Goal: Answer question/provide support: Share knowledge or assist other users

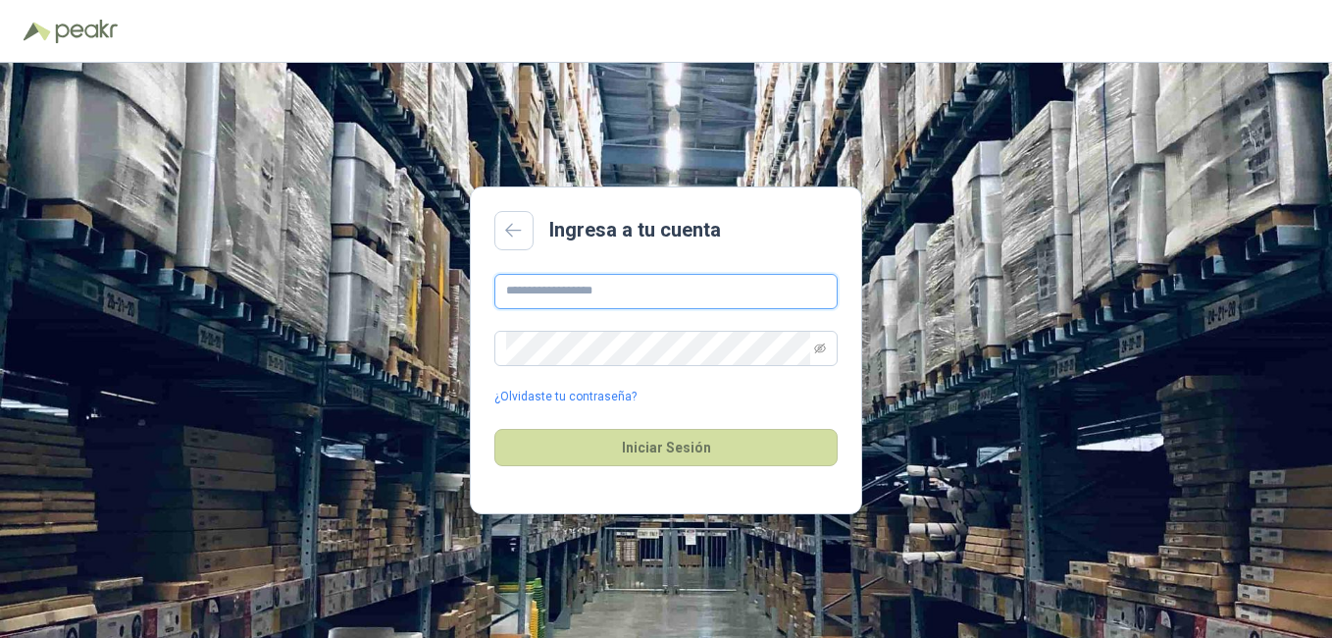
click at [625, 288] on input "text" at bounding box center [665, 291] width 343 height 35
click at [510, 291] on input "text" at bounding box center [665, 291] width 343 height 35
type input "**********"
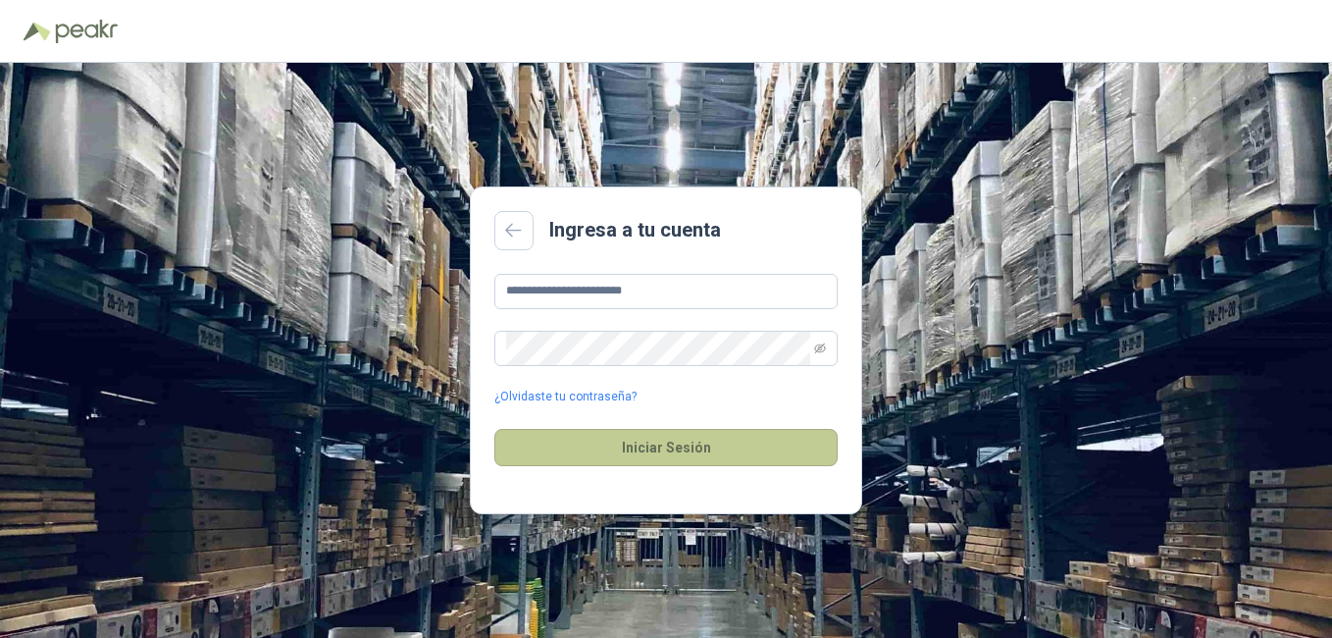
click at [629, 446] on button "Iniciar Sesión" at bounding box center [665, 447] width 343 height 37
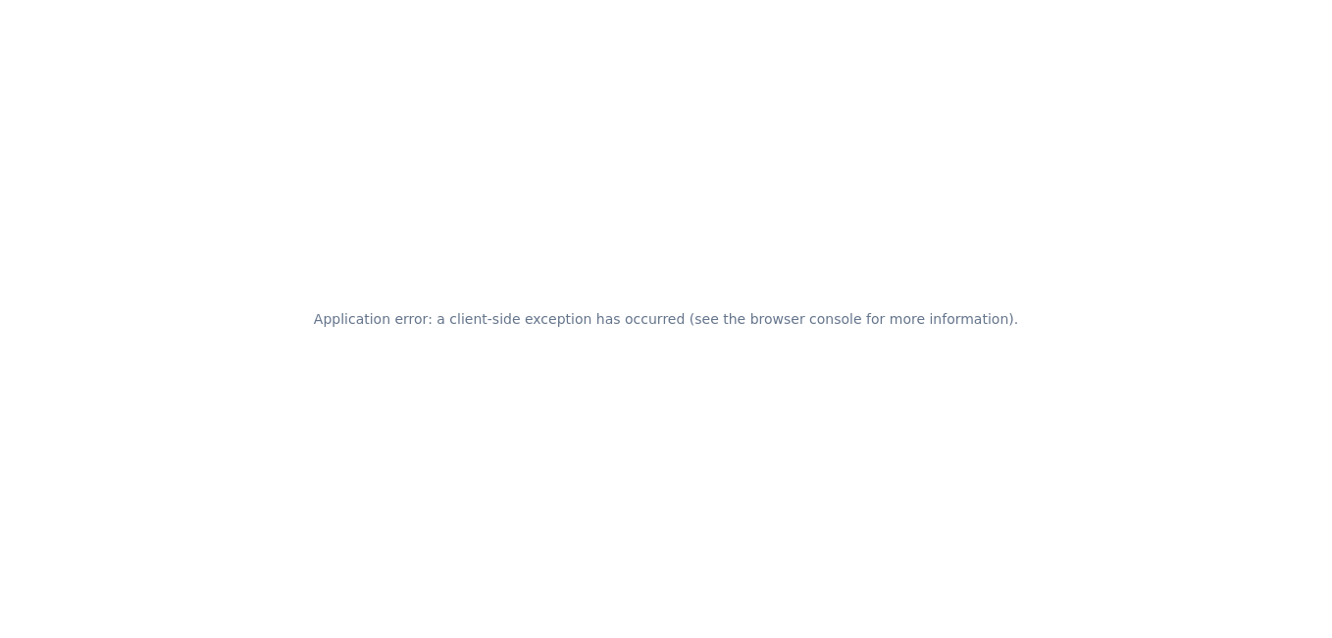
click at [466, 128] on div "Application error: a client-side exception has occurred (see the browser consol…" at bounding box center [666, 319] width 1332 height 638
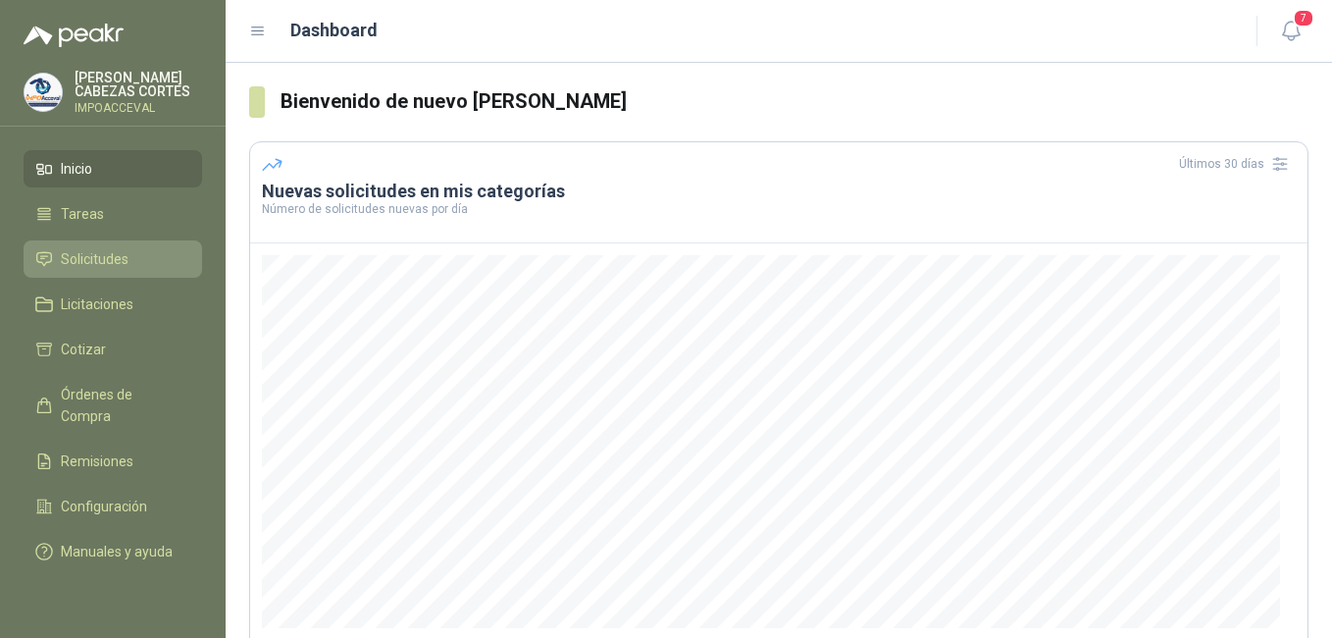
click at [71, 259] on span "Solicitudes" at bounding box center [95, 259] width 68 height 22
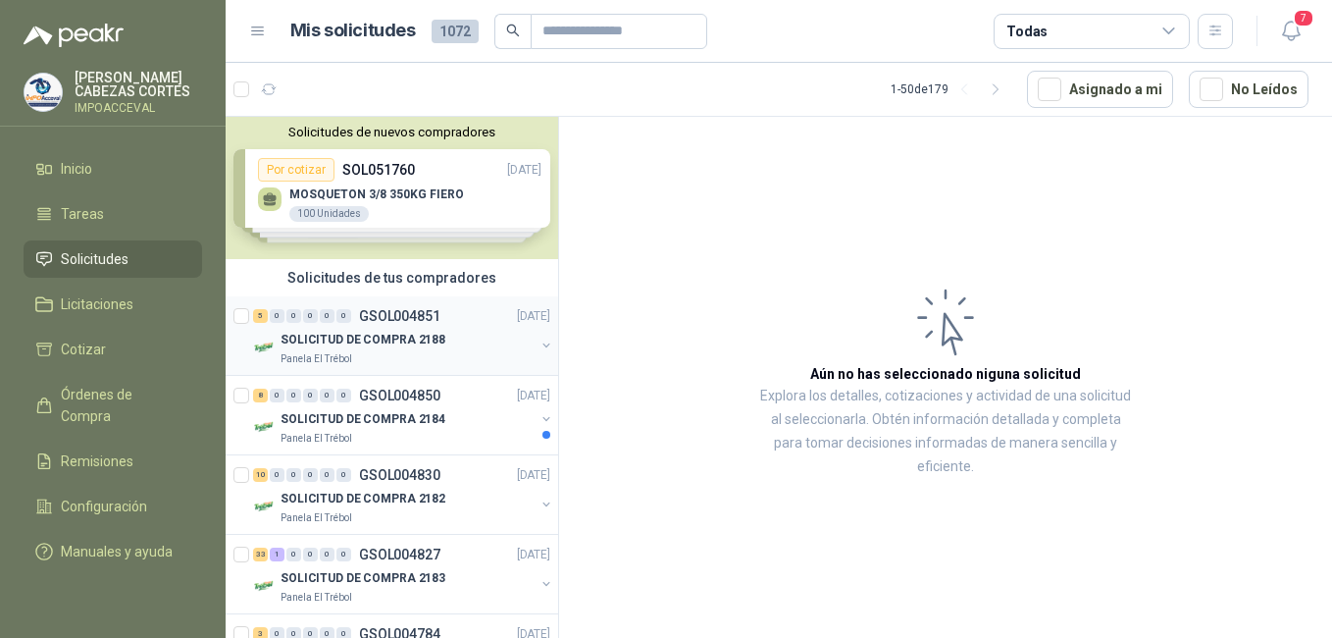
click at [341, 334] on p "SOLICITUD DE COMPRA 2188" at bounding box center [363, 340] width 165 height 19
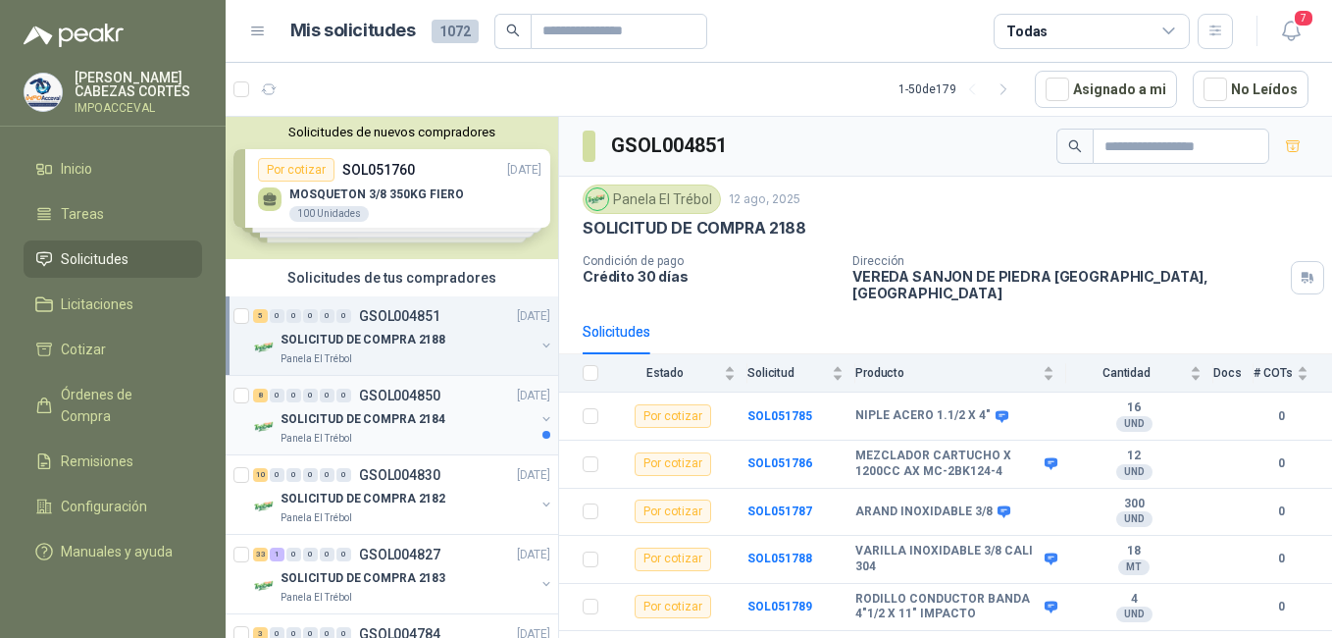
click at [388, 410] on p "SOLICITUD DE COMPRA 2184" at bounding box center [363, 419] width 165 height 19
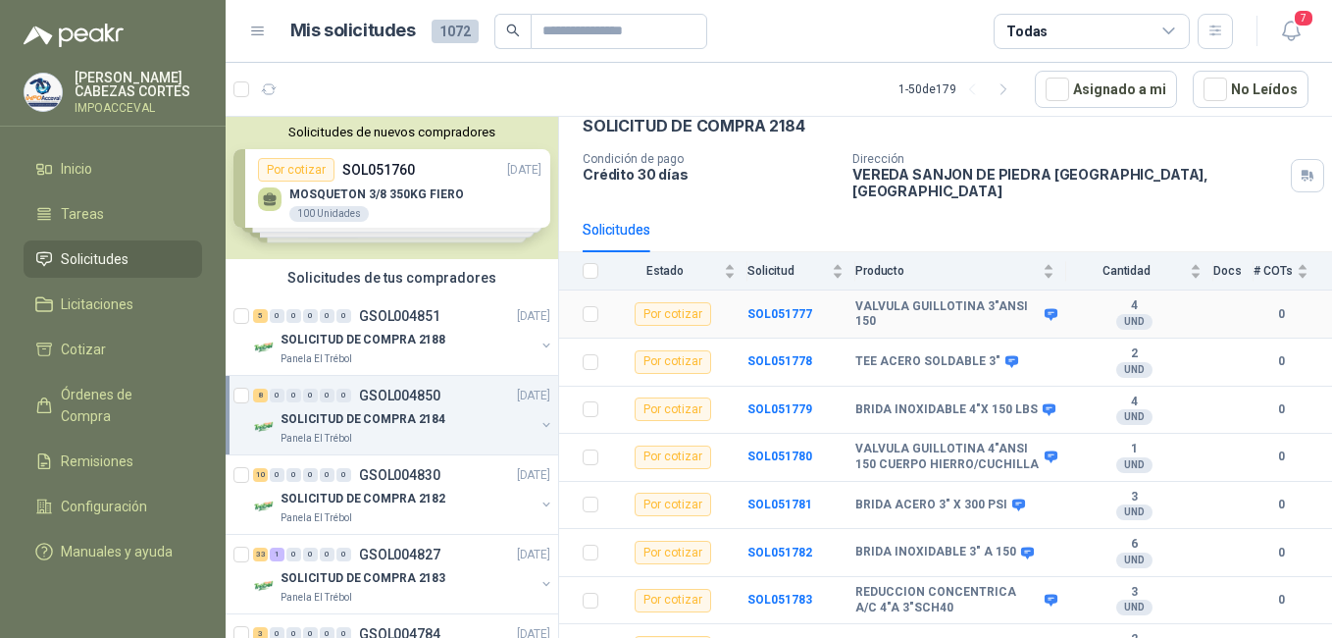
scroll to position [130, 0]
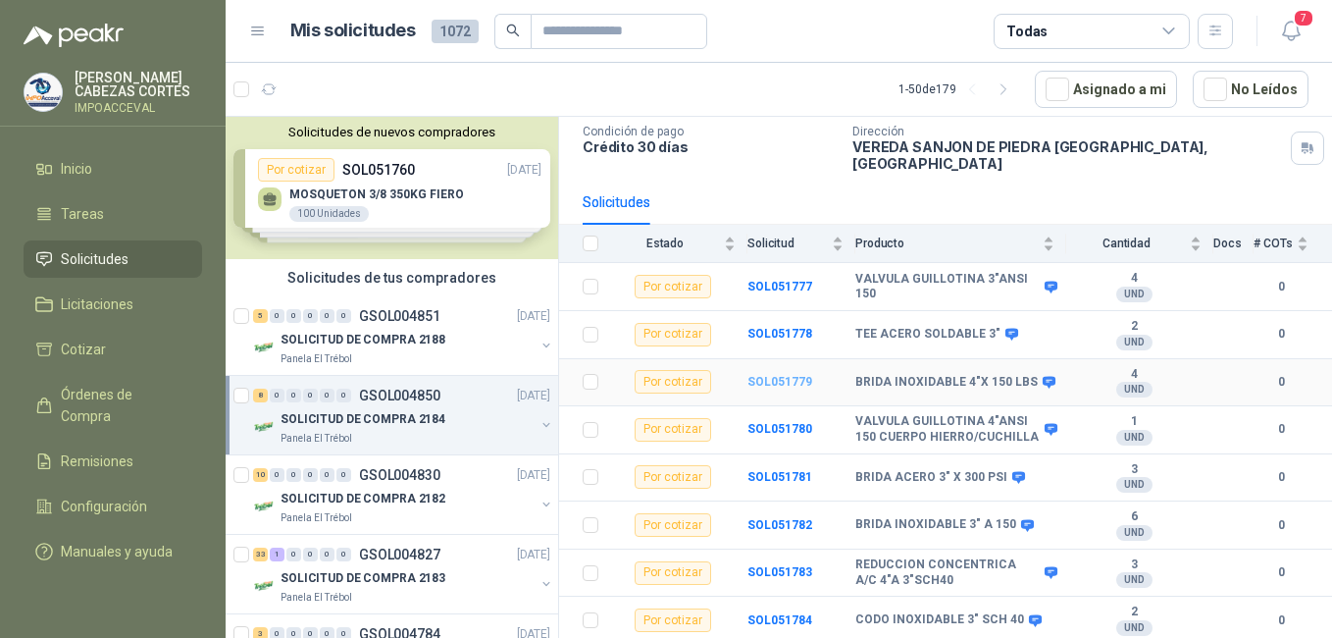
click at [786, 375] on b "SOL051779" at bounding box center [780, 382] width 65 height 14
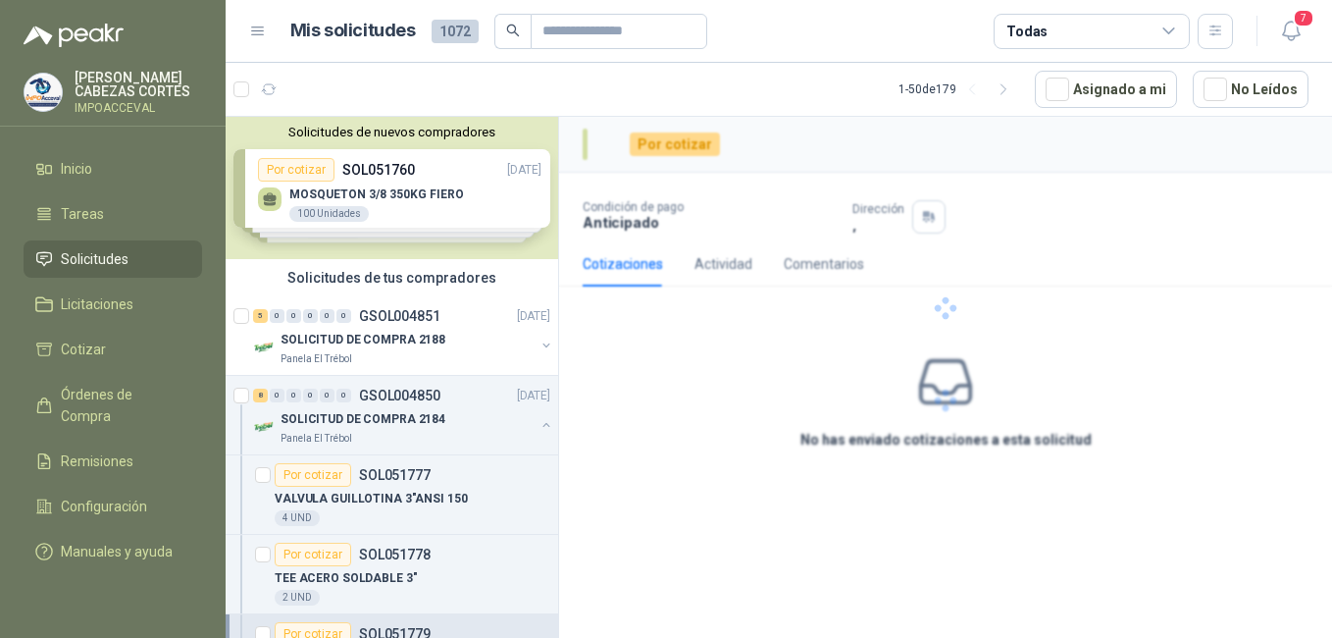
click at [775, 362] on div at bounding box center [945, 308] width 773 height 383
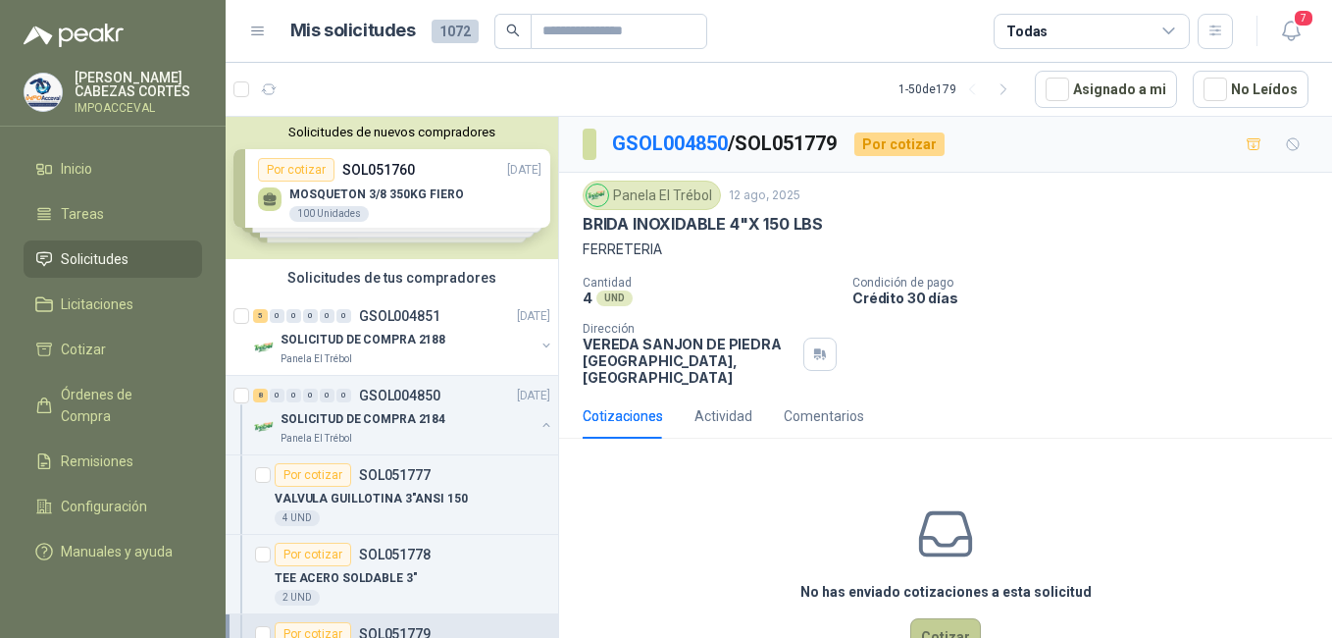
click at [936, 636] on button "Cotizar" at bounding box center [945, 636] width 71 height 37
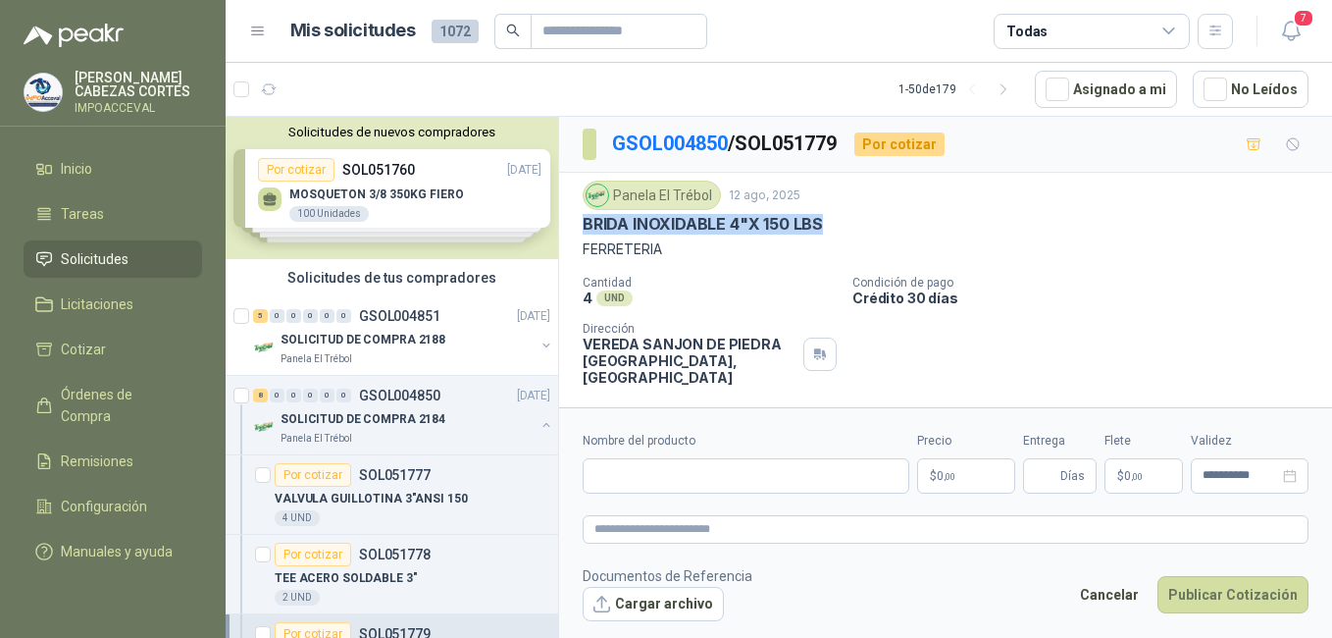
drag, startPoint x: 825, startPoint y: 225, endPoint x: 584, endPoint y: 217, distance: 241.5
click at [584, 217] on div "BRIDA INOXIDABLE 4"X 150 LBS" at bounding box center [946, 224] width 726 height 21
drag, startPoint x: 584, startPoint y: 217, endPoint x: 594, endPoint y: 222, distance: 11.9
copy p "BRIDA INOXIDABLE 4"X 150 LBS"
click at [633, 485] on input "Nombre del producto" at bounding box center [746, 475] width 327 height 35
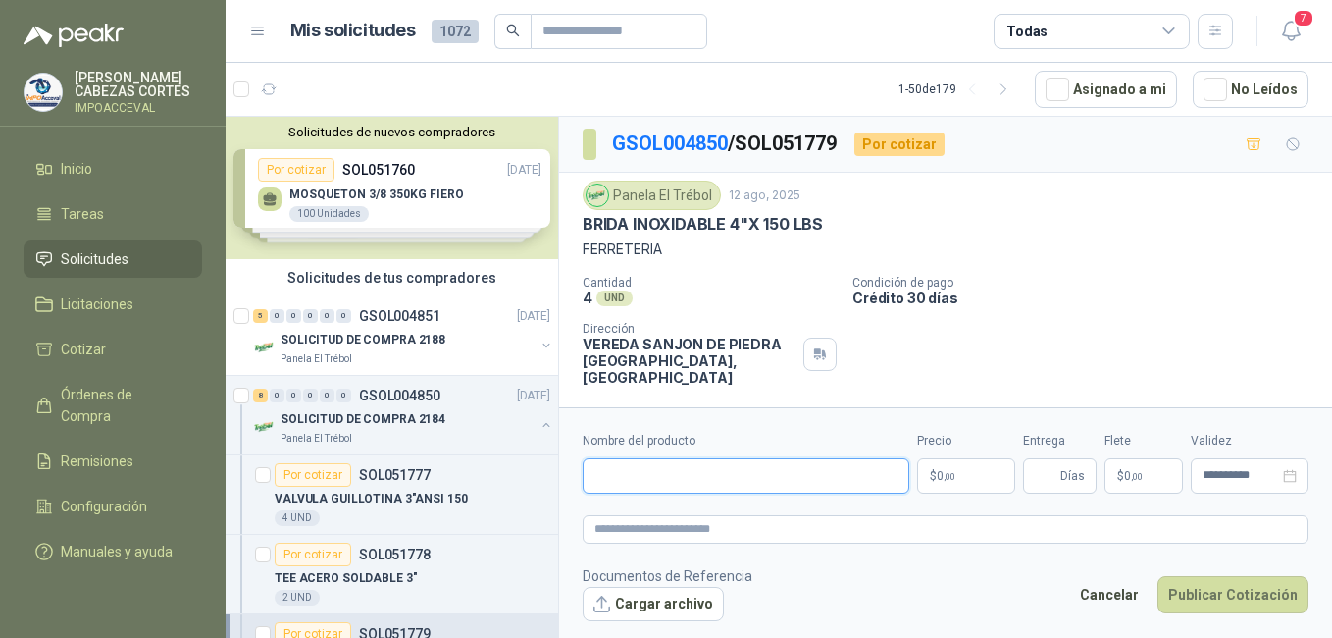
paste input "**********"
type input "**********"
click at [965, 472] on p "$ 0 ,00" at bounding box center [966, 475] width 98 height 35
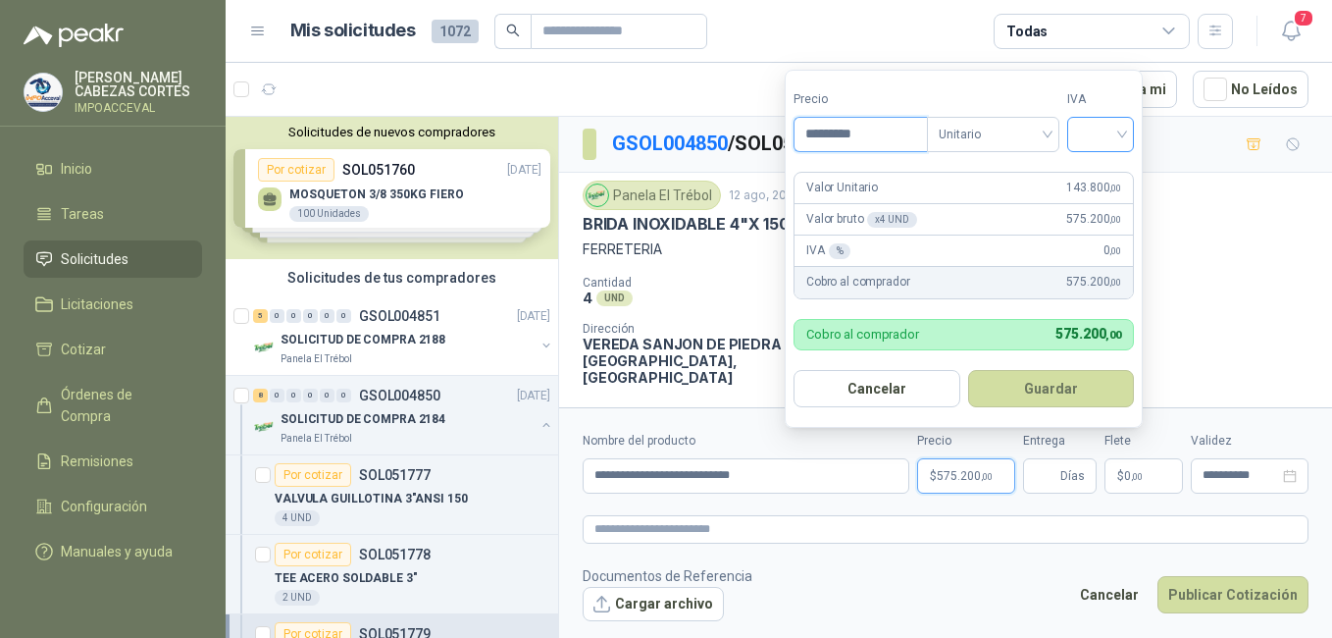
type input "*********"
click at [1098, 134] on input "search" at bounding box center [1100, 132] width 43 height 29
click at [1100, 174] on div "19%" at bounding box center [1105, 175] width 36 height 22
click at [1059, 398] on button "Guardar" at bounding box center [1054, 388] width 169 height 37
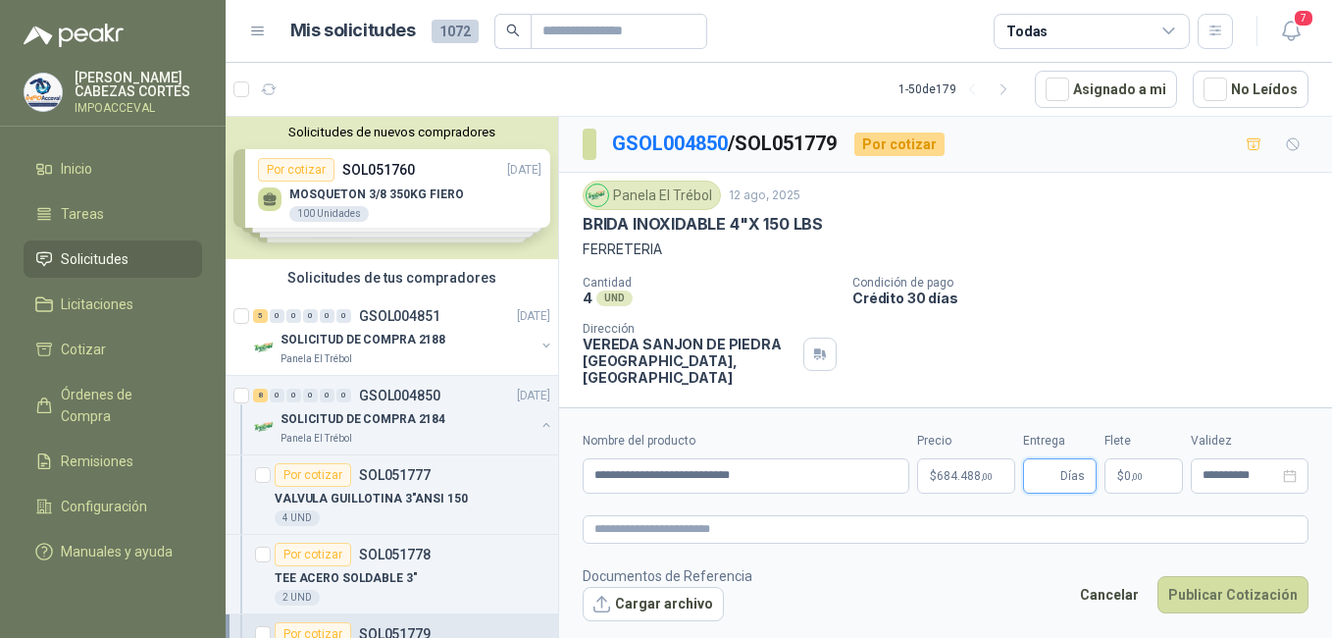
click at [1051, 487] on input "Entrega" at bounding box center [1046, 475] width 22 height 33
click at [1051, 482] on input "Entrega" at bounding box center [1046, 475] width 22 height 33
type input "*"
click at [1150, 483] on p "$ 0 ,00" at bounding box center [1144, 475] width 78 height 35
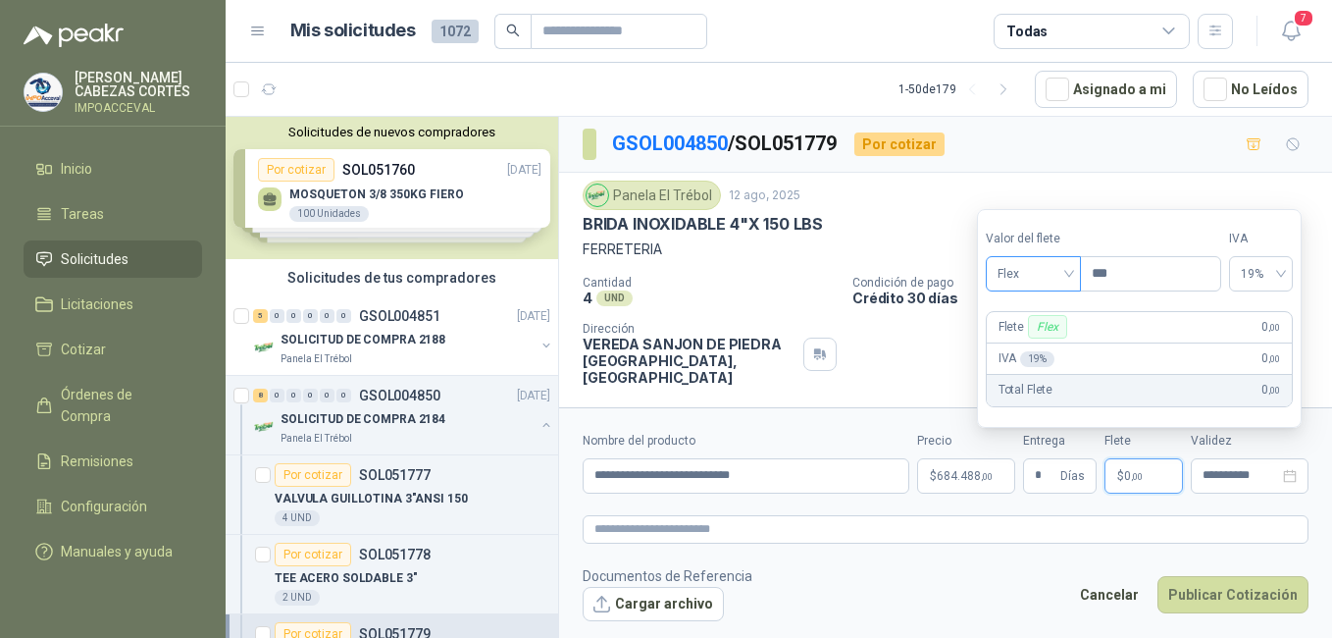
click at [1050, 284] on span "Flex" at bounding box center [1034, 273] width 72 height 29
click at [1035, 344] on div "Incluido" at bounding box center [1036, 347] width 68 height 22
click at [1263, 475] on input "**********" at bounding box center [1241, 475] width 77 height 13
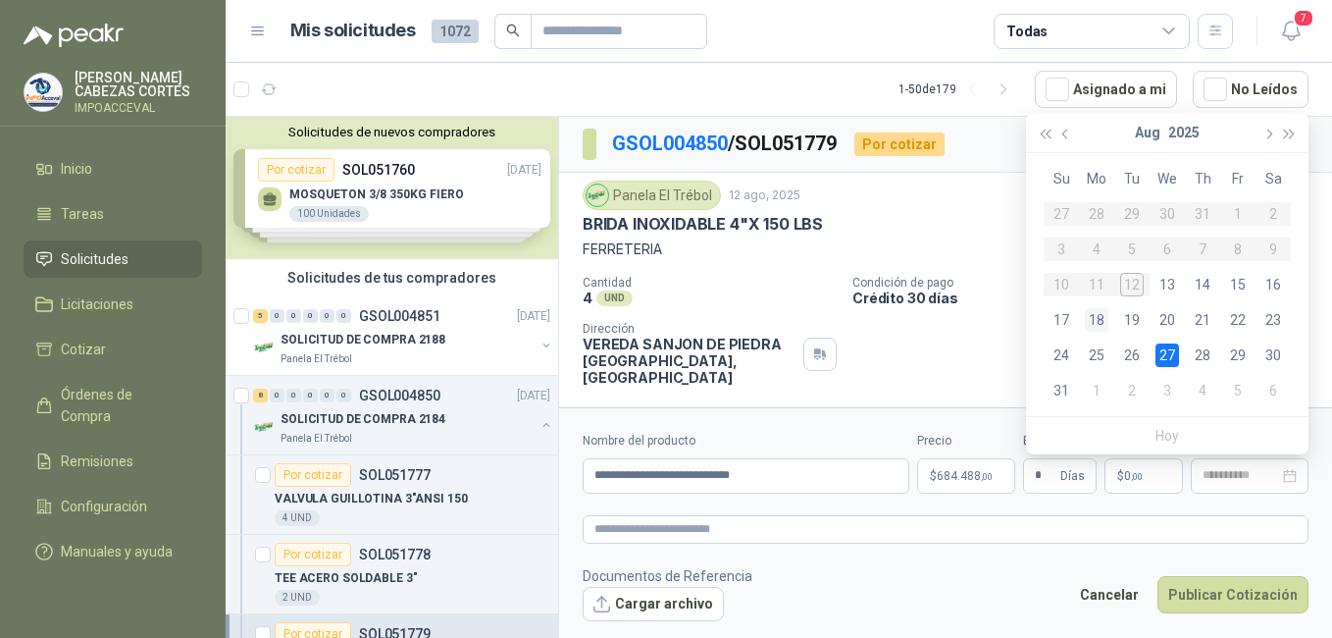
click at [1103, 317] on div "18" at bounding box center [1097, 320] width 24 height 24
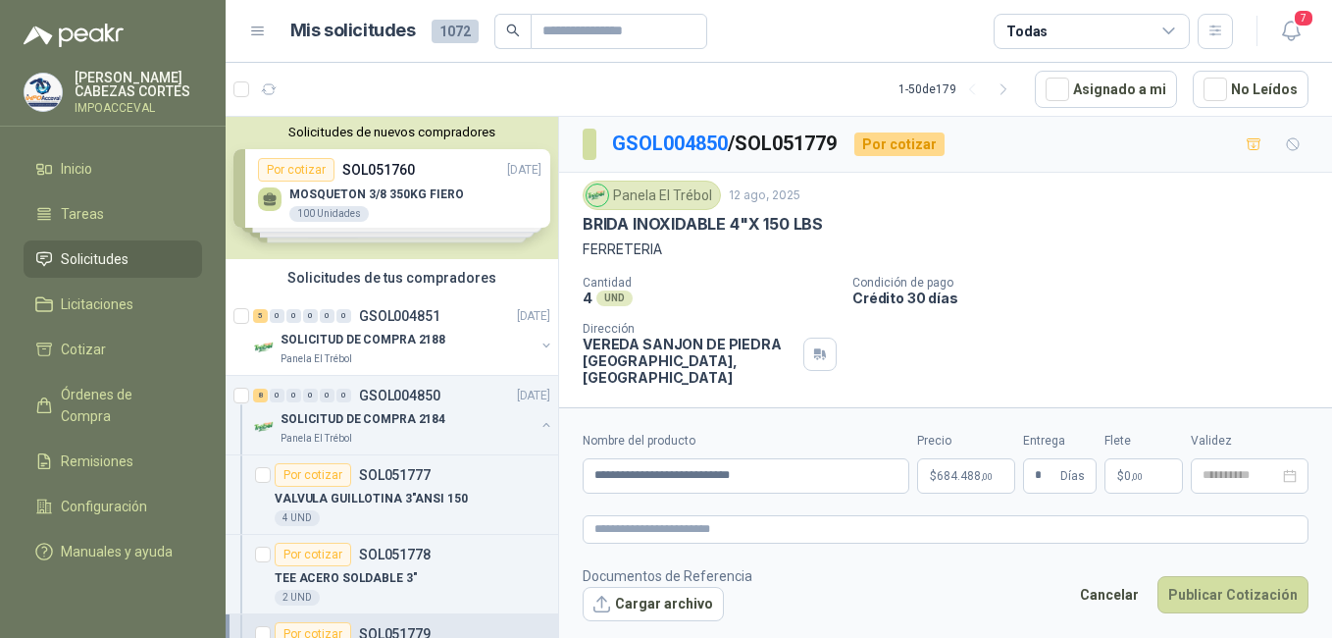
type input "**********"
click at [1221, 590] on button "Publicar Cotización" at bounding box center [1233, 594] width 151 height 37
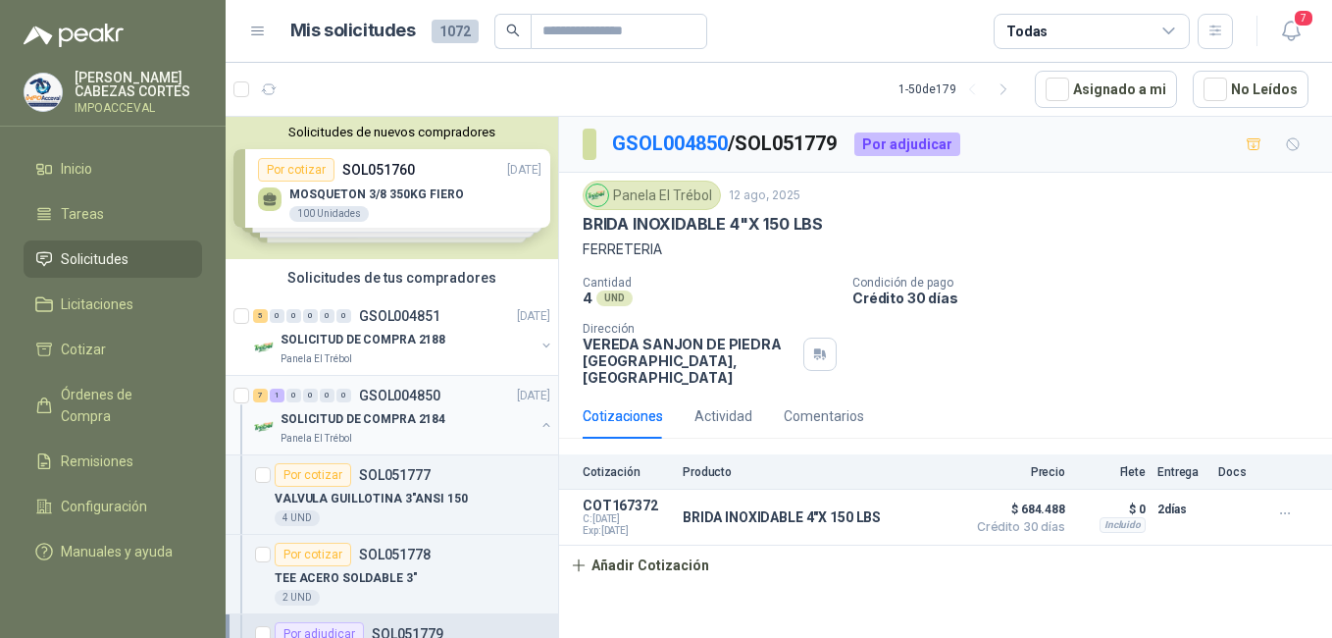
click at [378, 422] on p "SOLICITUD DE COMPRA 2184" at bounding box center [363, 419] width 165 height 19
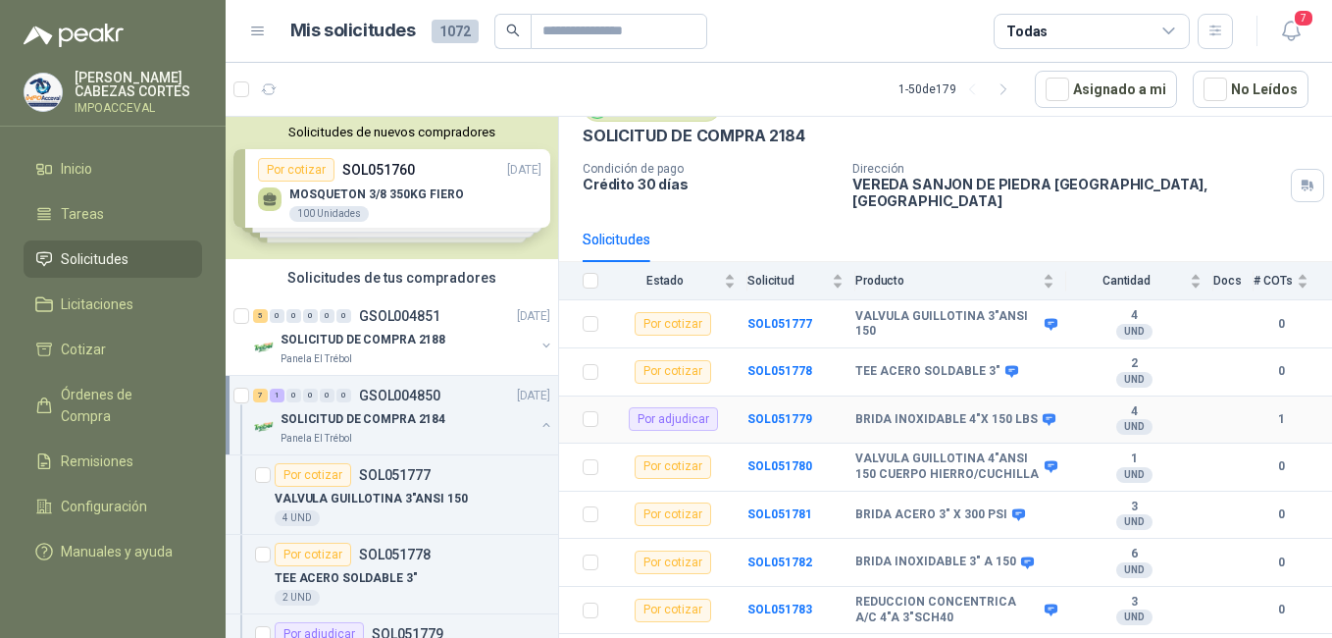
scroll to position [130, 0]
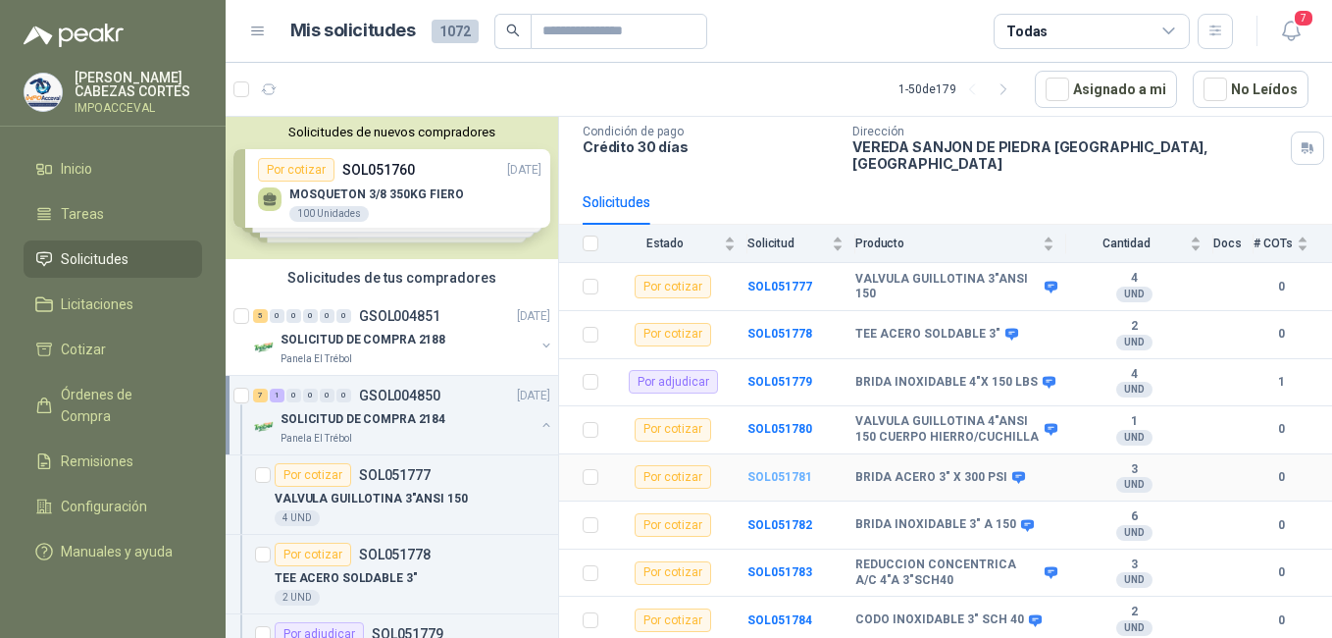
click at [763, 477] on b "SOL051781" at bounding box center [780, 477] width 65 height 14
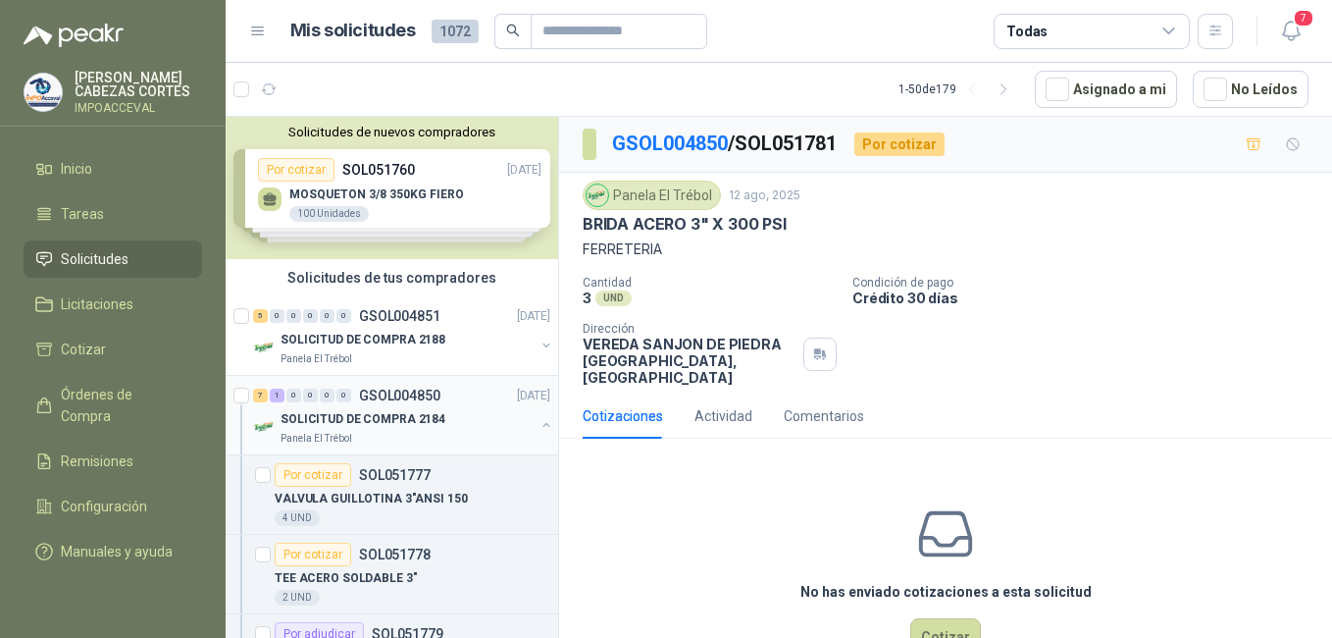
click at [366, 417] on p "SOLICITUD DE COMPRA 2184" at bounding box center [363, 419] width 165 height 19
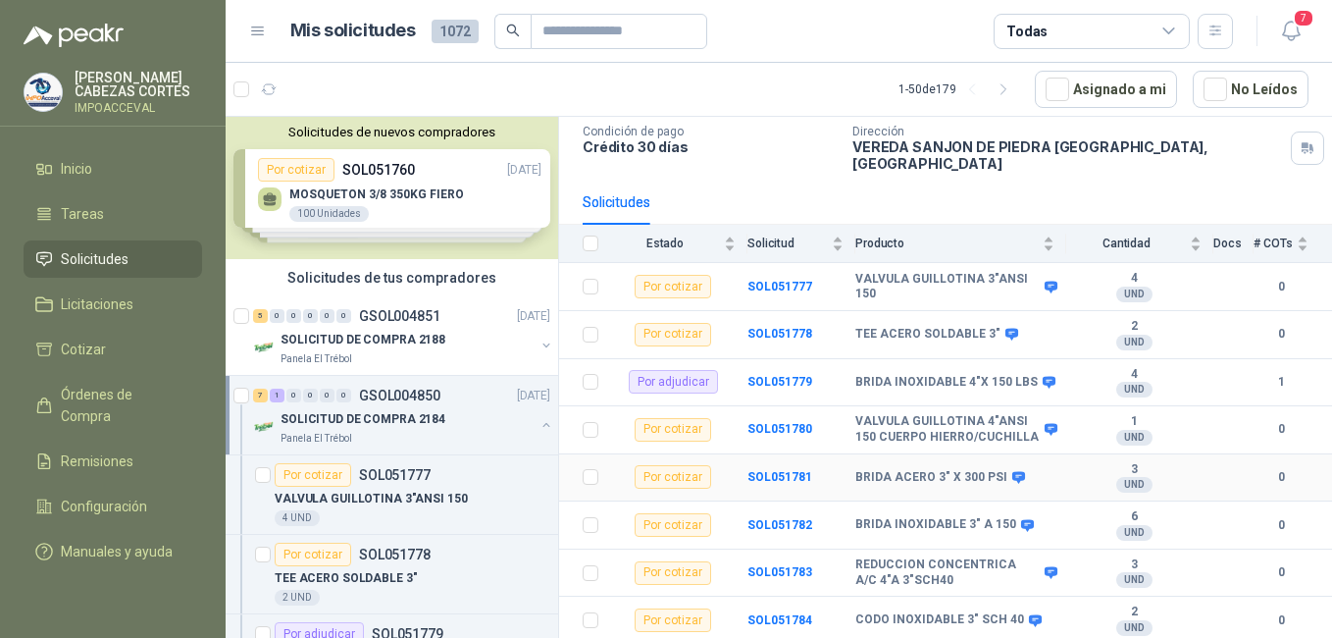
scroll to position [130, 0]
click at [764, 526] on b "SOL051782" at bounding box center [780, 525] width 65 height 14
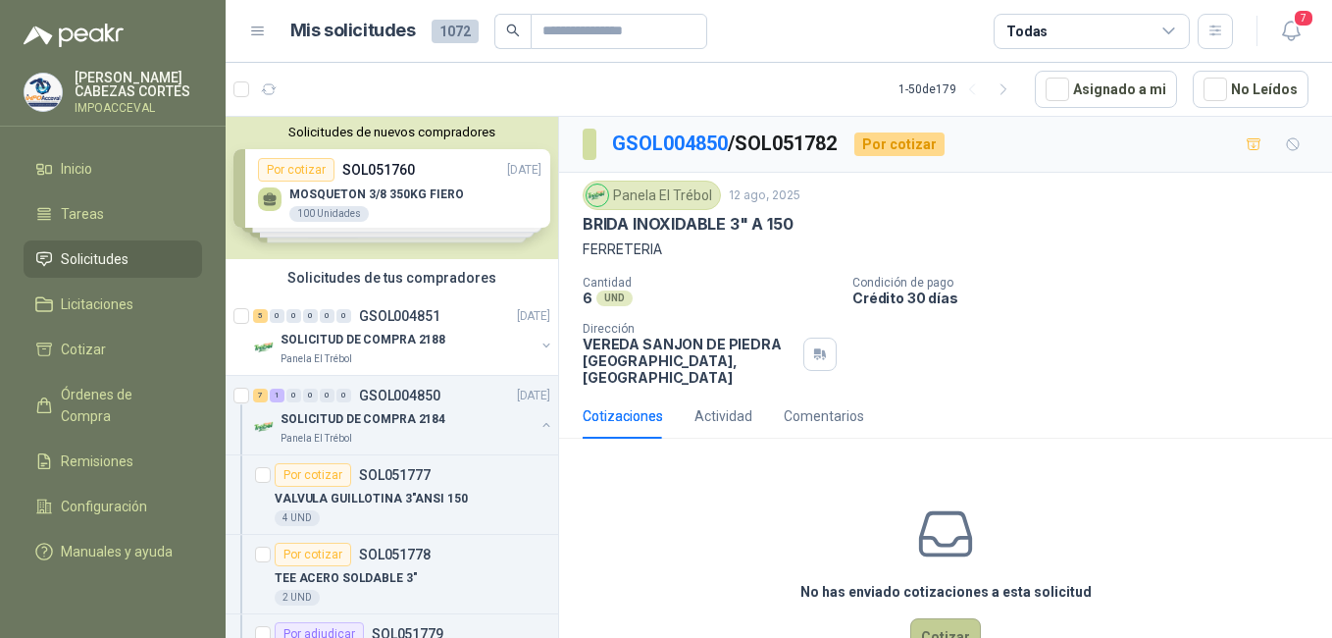
click at [933, 629] on button "Cotizar" at bounding box center [945, 636] width 71 height 37
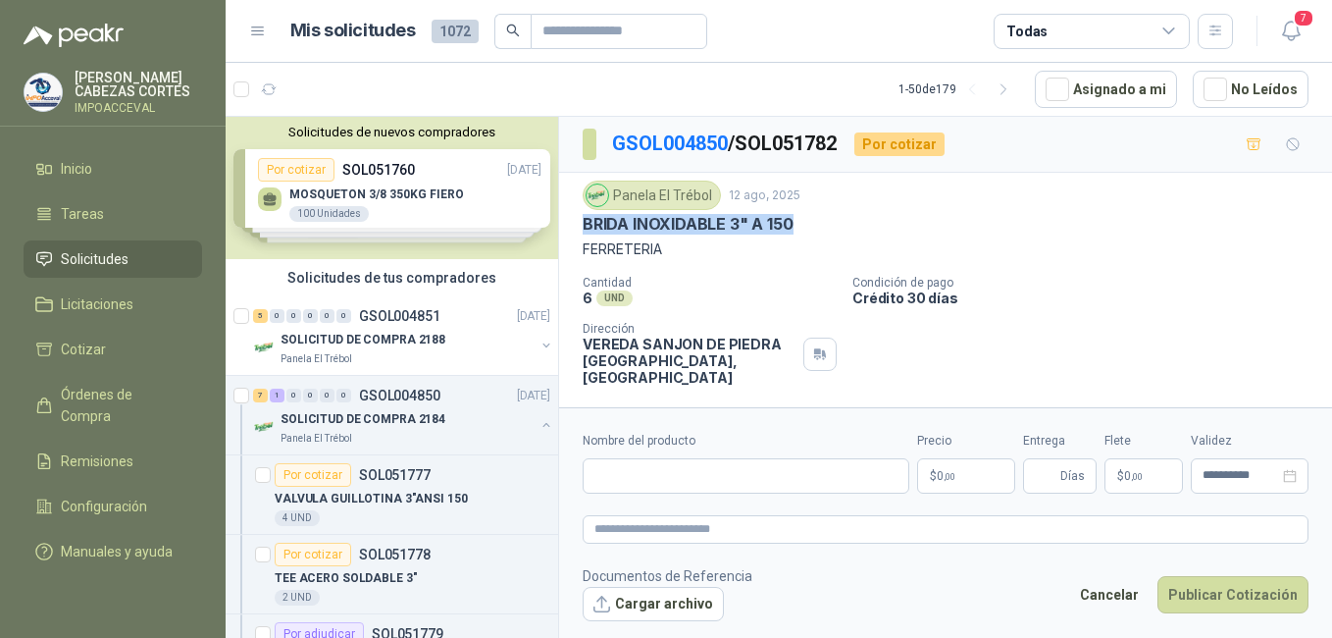
drag, startPoint x: 795, startPoint y: 224, endPoint x: 572, endPoint y: 221, distance: 222.7
click at [572, 221] on div "Panela El Trébol 12 ago, 2025 BRIDA INOXIDABLE 3" A 150 FERRETERIA Cantidad 6 U…" at bounding box center [945, 283] width 773 height 221
drag, startPoint x: 572, startPoint y: 221, endPoint x: 625, endPoint y: 221, distance: 53.0
copy p "BRIDA INOXIDABLE 3" A 150"
click at [628, 483] on input "Nombre del producto" at bounding box center [746, 475] width 327 height 35
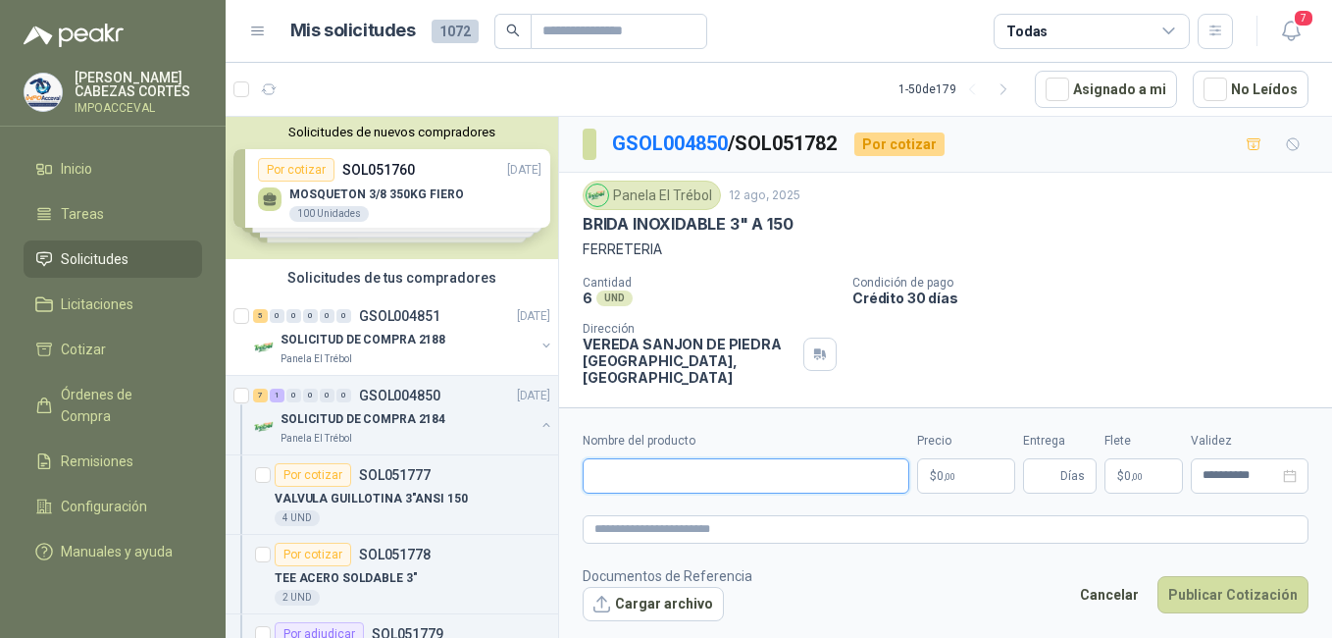
paste input "**********"
type input "**********"
click at [949, 476] on span ",00" at bounding box center [950, 476] width 12 height 11
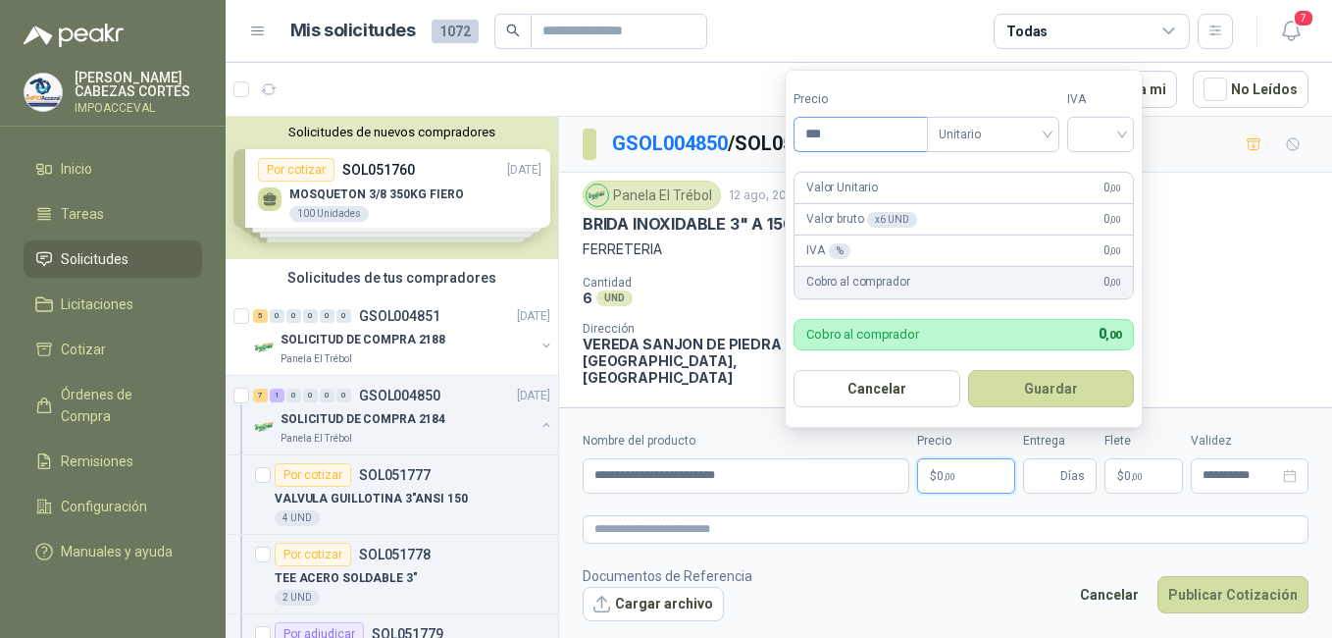
drag, startPoint x: 857, startPoint y: 136, endPoint x: 818, endPoint y: 135, distance: 39.3
click at [821, 136] on input "***" at bounding box center [861, 134] width 132 height 33
click at [819, 135] on input "***" at bounding box center [861, 134] width 132 height 33
type input "*********"
click at [1120, 128] on input "search" at bounding box center [1100, 132] width 43 height 29
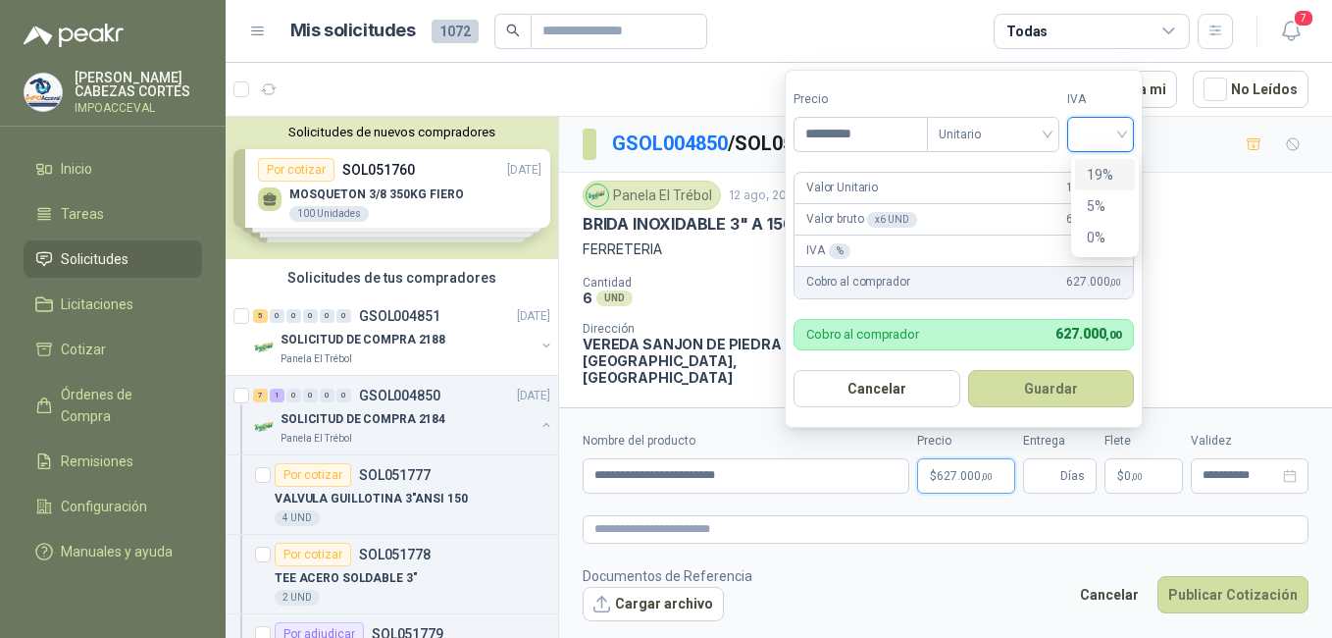
click at [1095, 182] on div "19%" at bounding box center [1105, 175] width 36 height 22
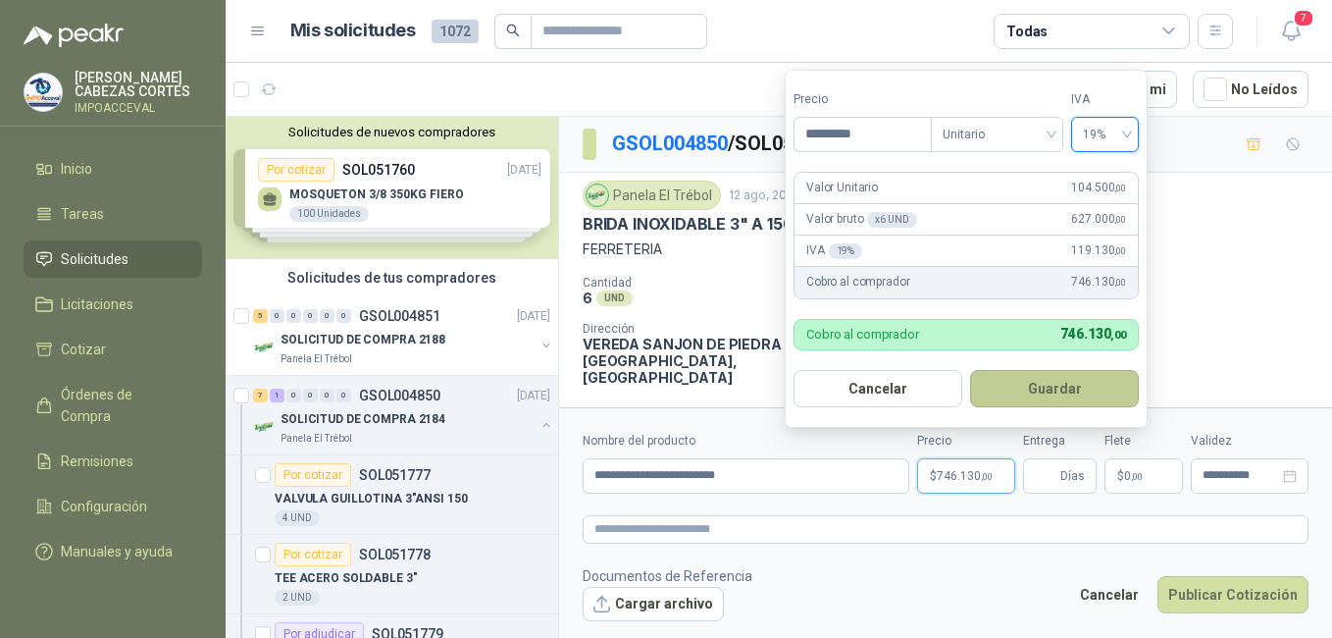
click at [1054, 378] on button "Guardar" at bounding box center [1054, 388] width 169 height 37
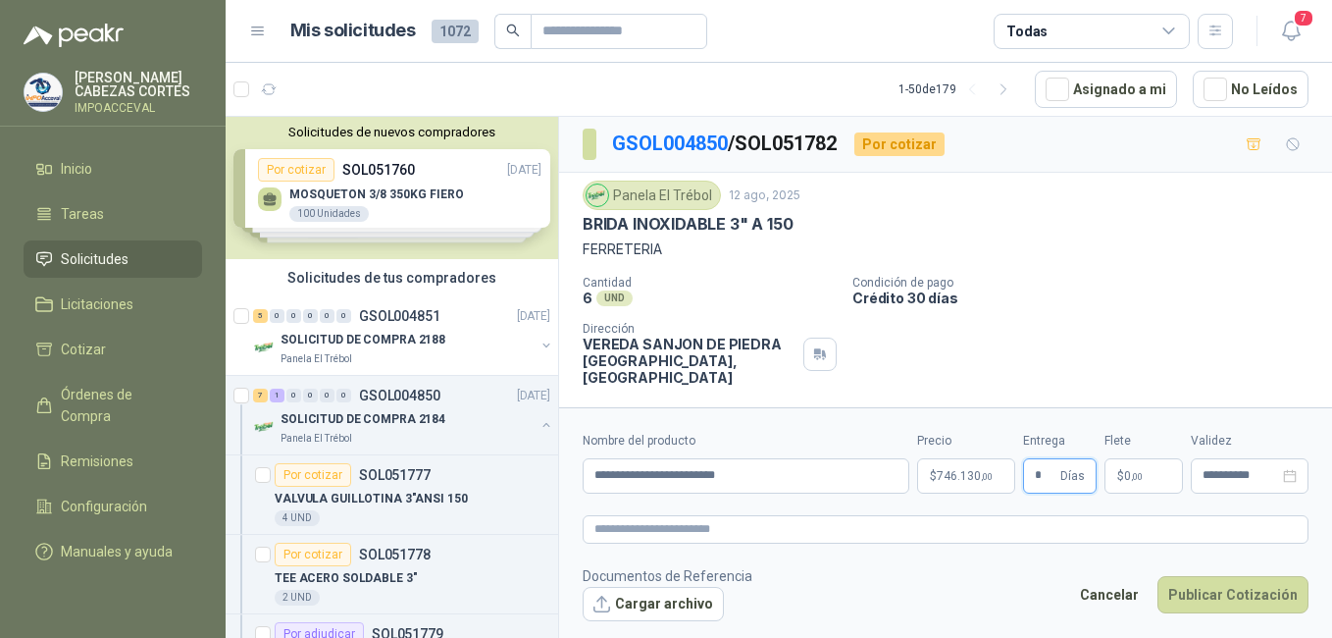
type input "*"
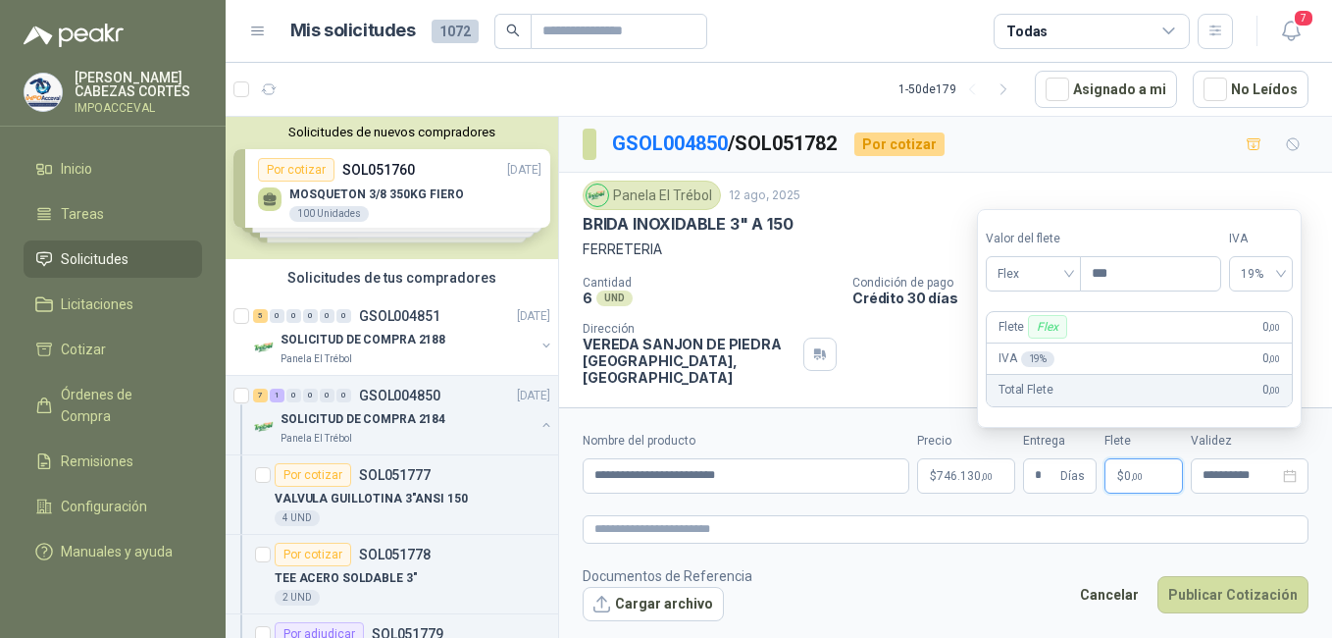
click at [1149, 486] on p "$ 0 ,00" at bounding box center [1144, 475] width 78 height 35
click at [998, 283] on span "Flex" at bounding box center [1034, 273] width 72 height 29
click at [1026, 336] on div "Incluido" at bounding box center [1036, 347] width 68 height 22
click at [1225, 481] on input "**********" at bounding box center [1241, 475] width 77 height 13
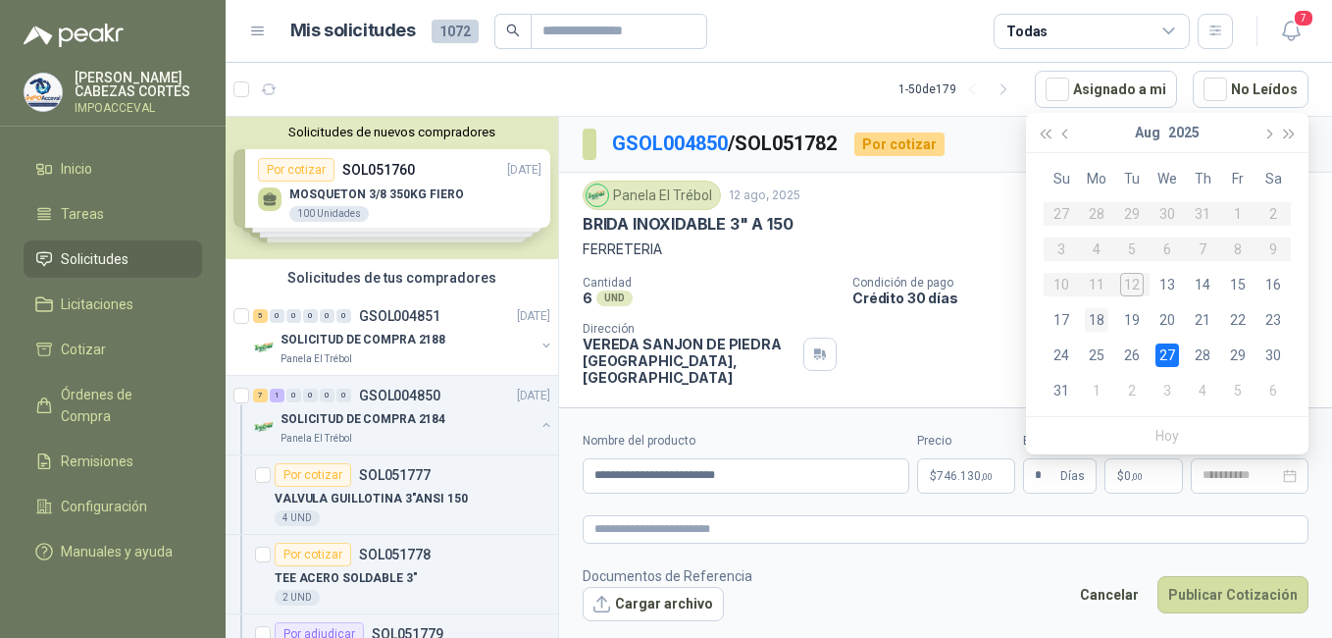
click at [1101, 316] on div "18" at bounding box center [1097, 320] width 24 height 24
type input "**********"
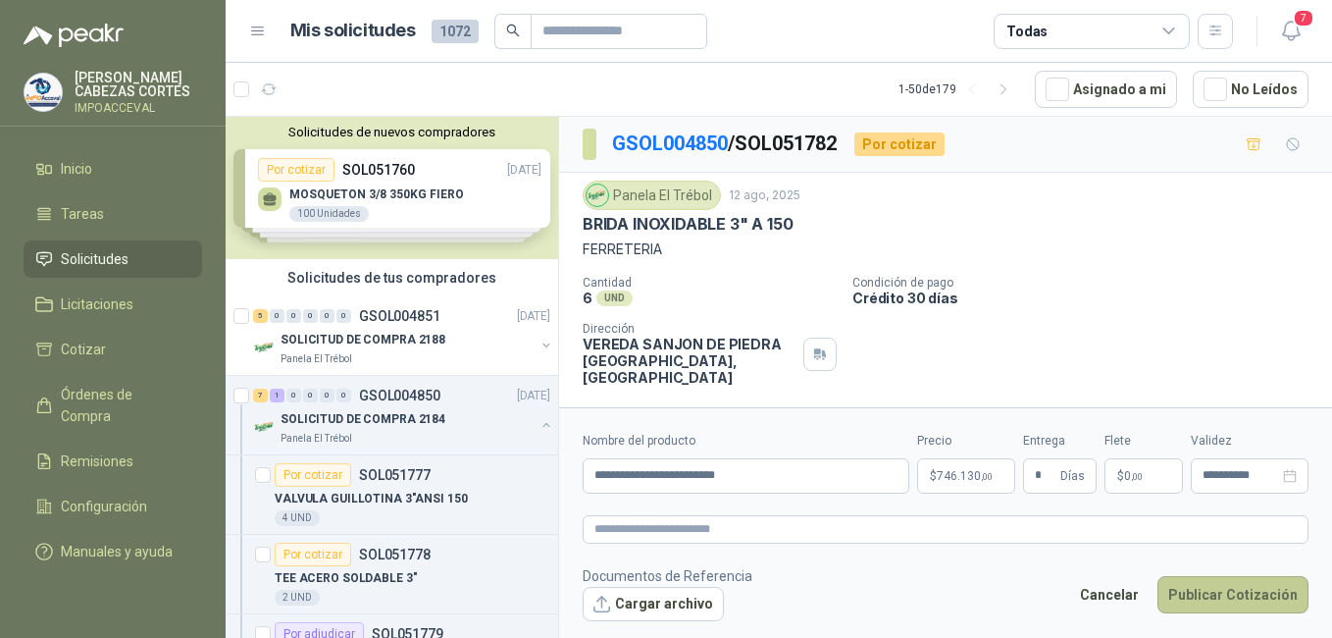
click at [1235, 592] on button "Publicar Cotización" at bounding box center [1233, 594] width 151 height 37
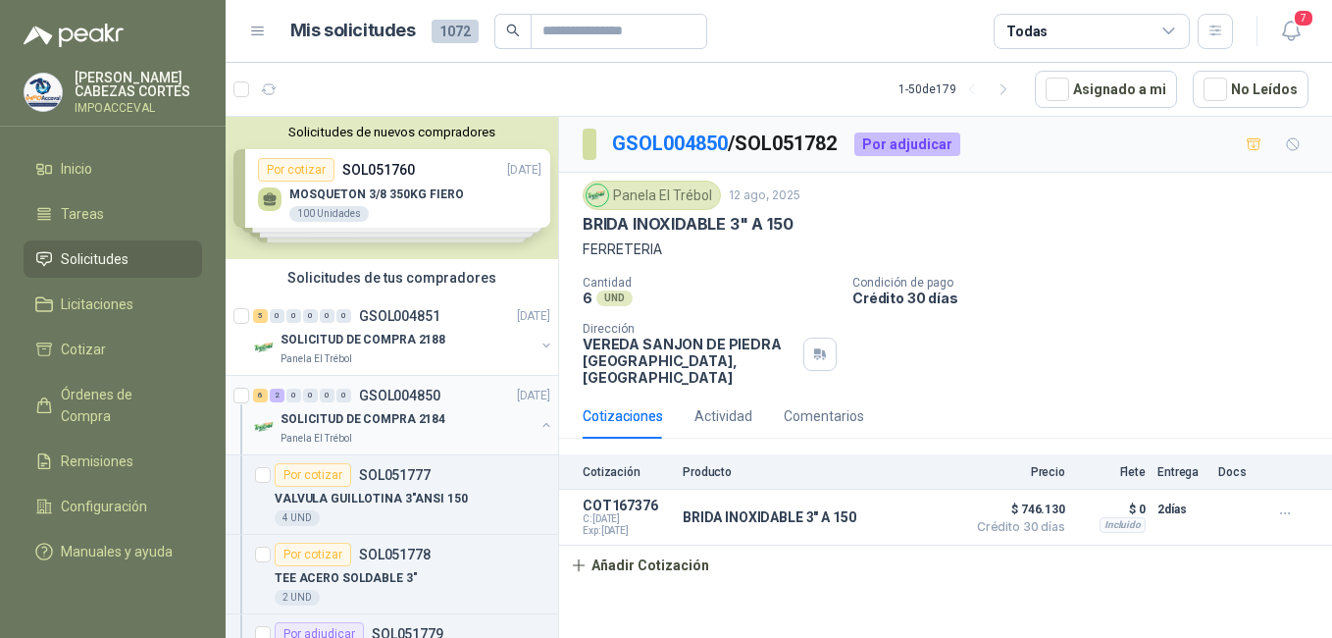
click at [340, 411] on p "SOLICITUD DE COMPRA 2184" at bounding box center [363, 419] width 165 height 19
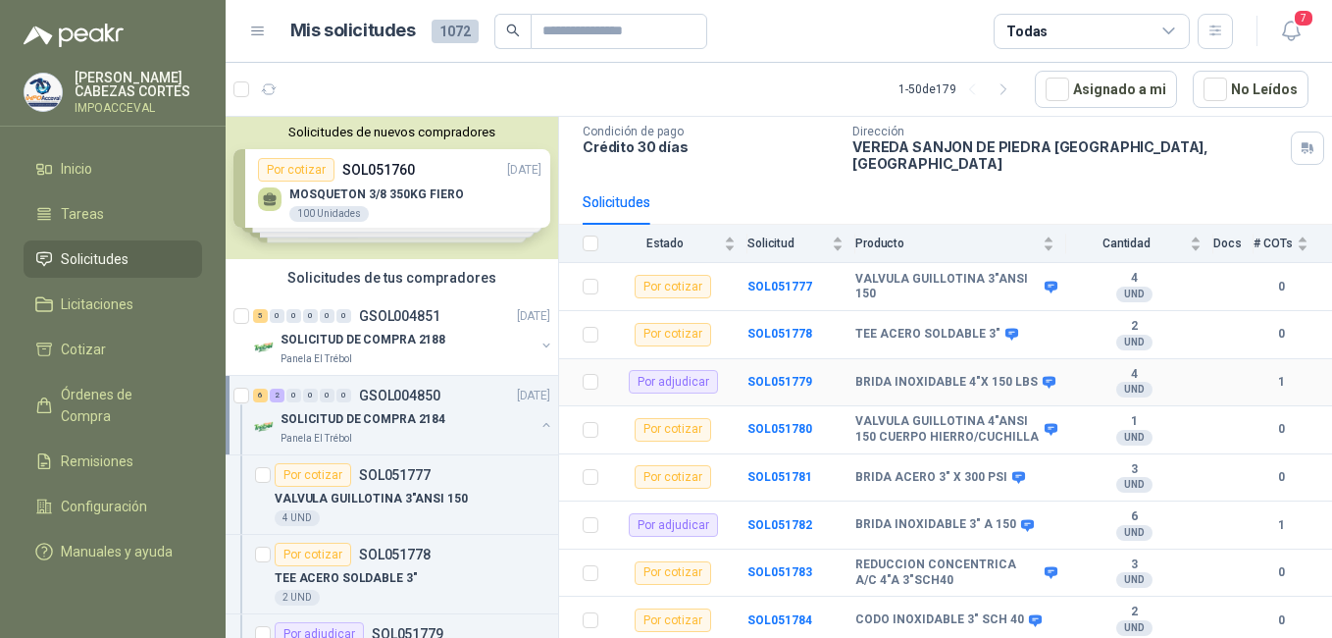
scroll to position [130, 0]
click at [795, 620] on b "SOL051784" at bounding box center [780, 620] width 65 height 14
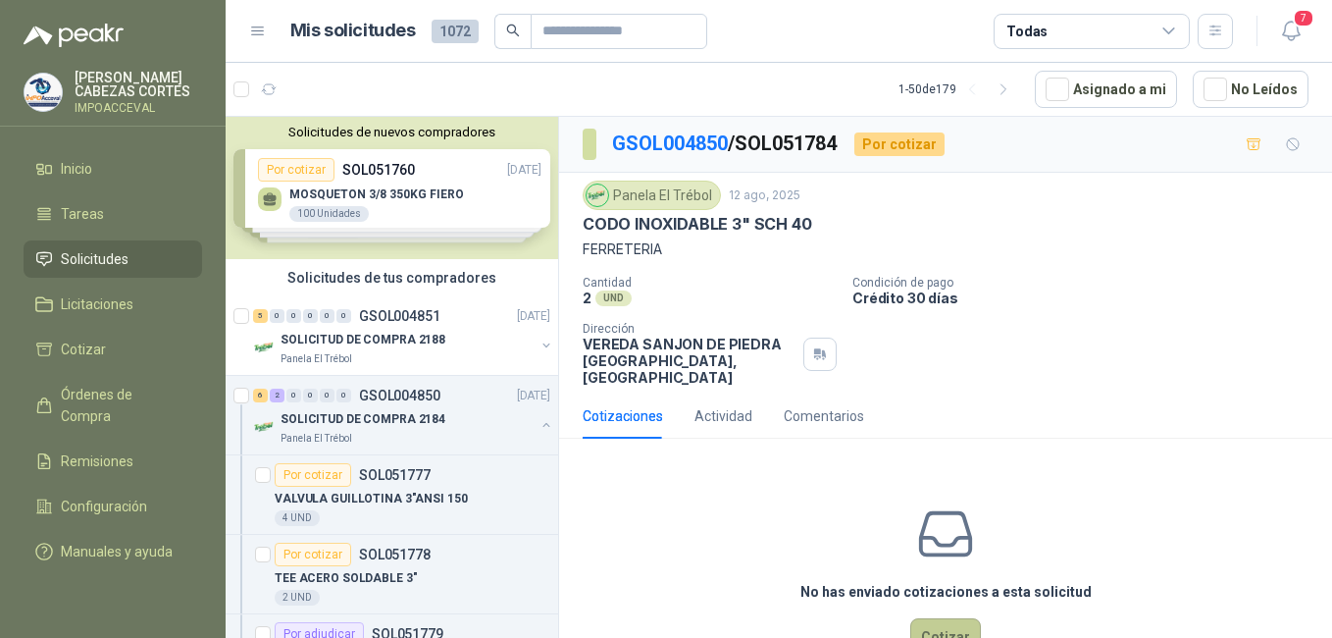
click at [948, 618] on button "Cotizar" at bounding box center [945, 636] width 71 height 37
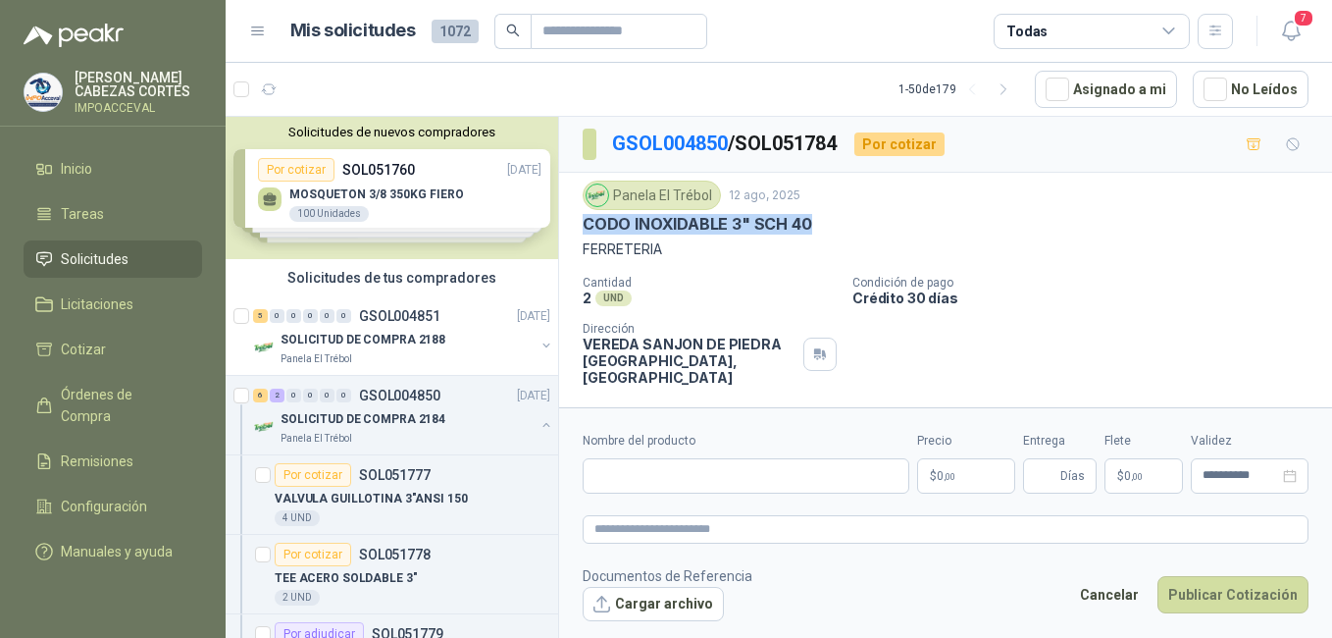
drag, startPoint x: 817, startPoint y: 224, endPoint x: 585, endPoint y: 223, distance: 232.5
click at [585, 223] on div "CODO INOXIDABLE 3" SCH 40" at bounding box center [946, 224] width 726 height 21
copy p "CODO INOXIDABLE 3" SCH 40"
click at [623, 479] on input "Nombre del producto" at bounding box center [746, 475] width 327 height 35
paste input "**********"
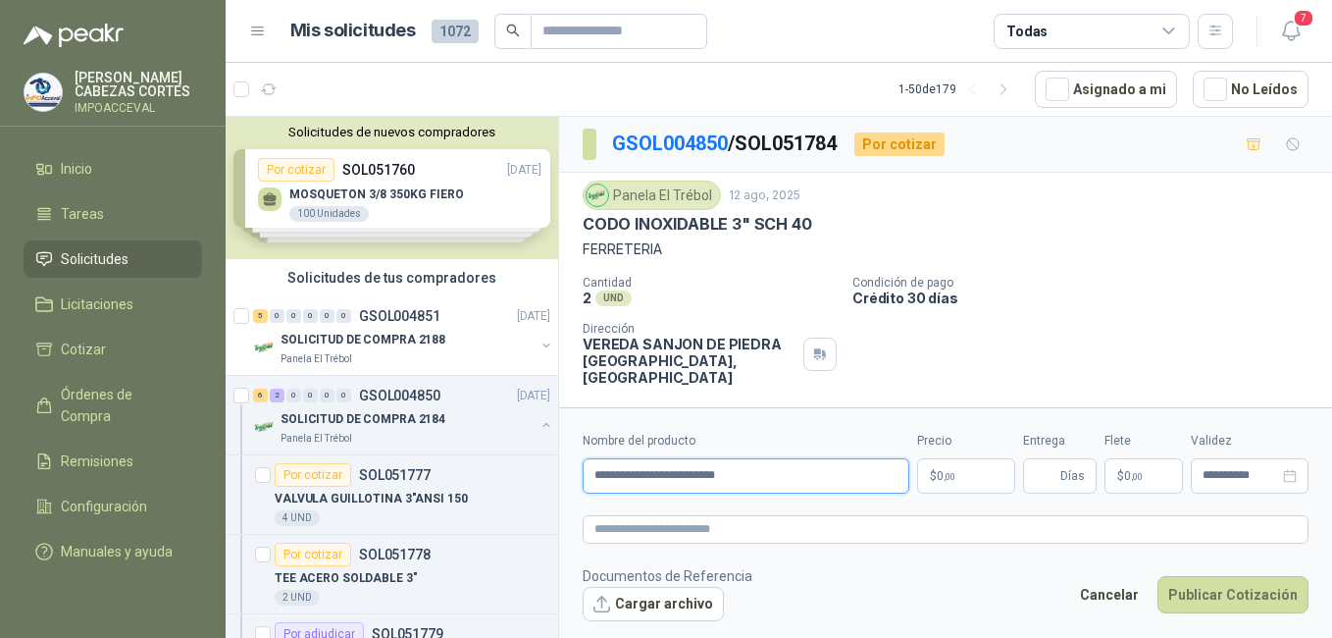
type input "**********"
click at [977, 482] on p "$ 0 ,00" at bounding box center [966, 475] width 98 height 35
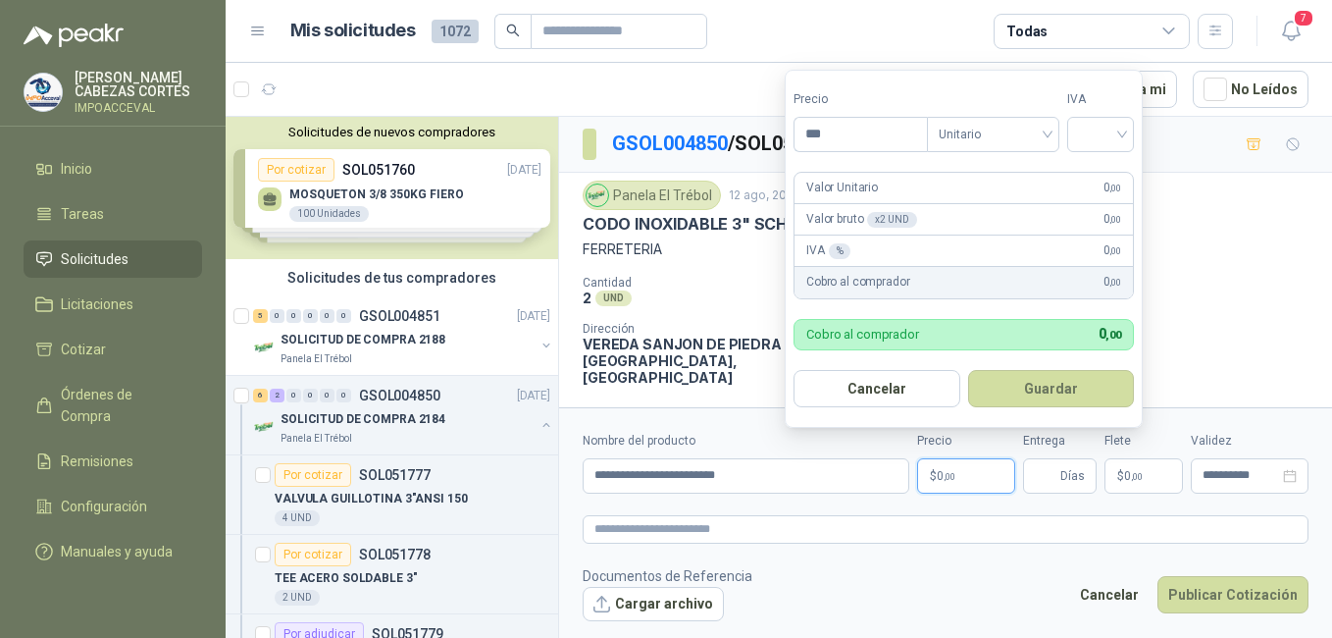
drag, startPoint x: 835, startPoint y: 134, endPoint x: 719, endPoint y: 111, distance: 118.1
click at [740, 119] on body "WILSON CABEZAS CORTES IMPOACCEVAL Inicio Tareas Solicitudes Licitaciones Cotiza…" at bounding box center [666, 319] width 1332 height 638
type input "********"
click at [1092, 133] on input "search" at bounding box center [1100, 132] width 43 height 29
click at [1094, 179] on div "19%" at bounding box center [1105, 175] width 36 height 22
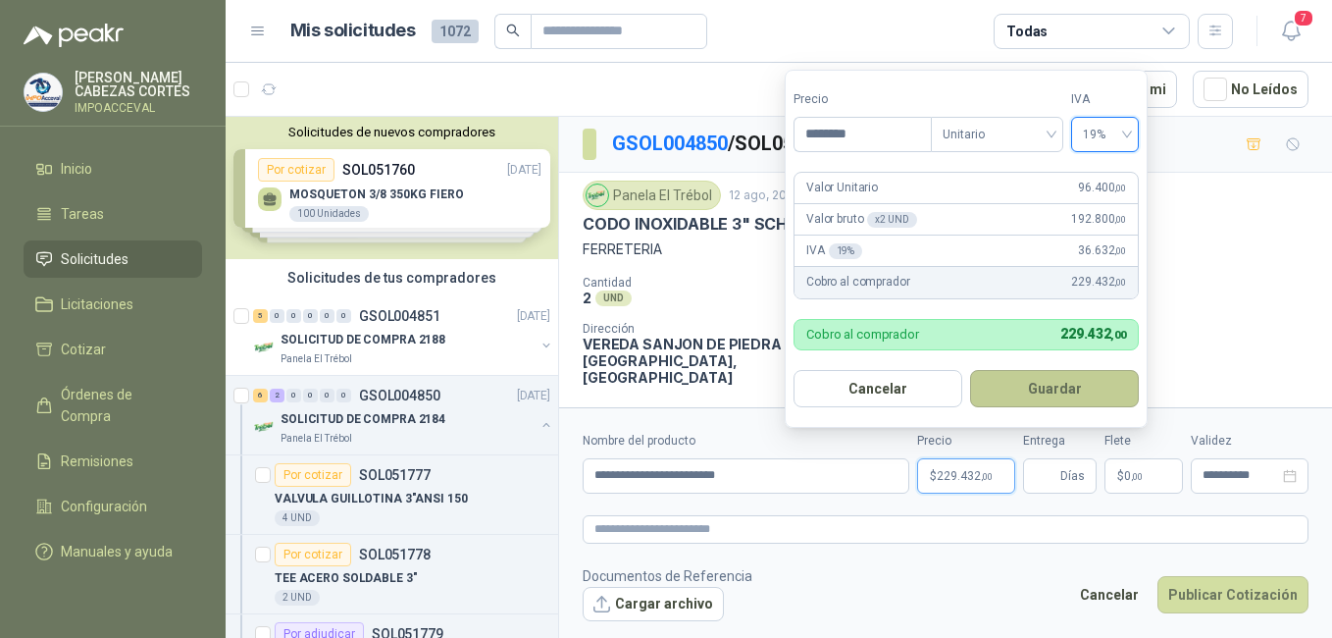
click at [1039, 383] on button "Guardar" at bounding box center [1054, 388] width 169 height 37
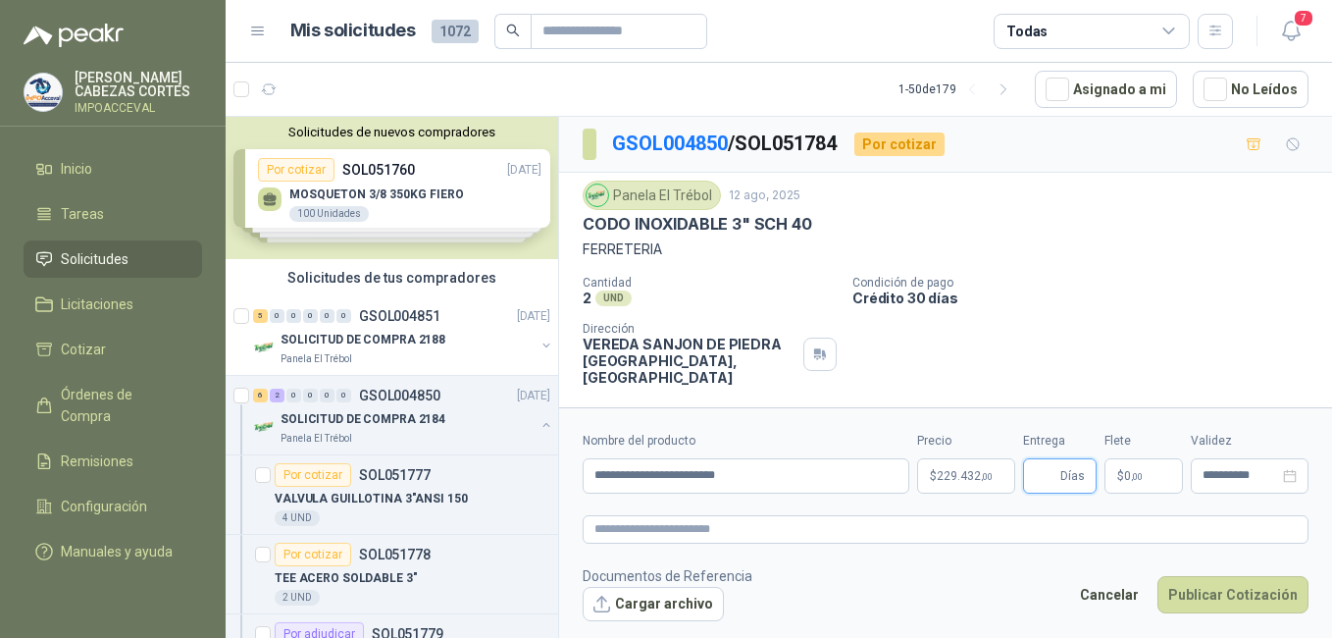
click at [1046, 485] on input "Entrega" at bounding box center [1046, 475] width 22 height 33
type input "*"
click at [1135, 482] on p "$ 0 ,00" at bounding box center [1144, 475] width 78 height 35
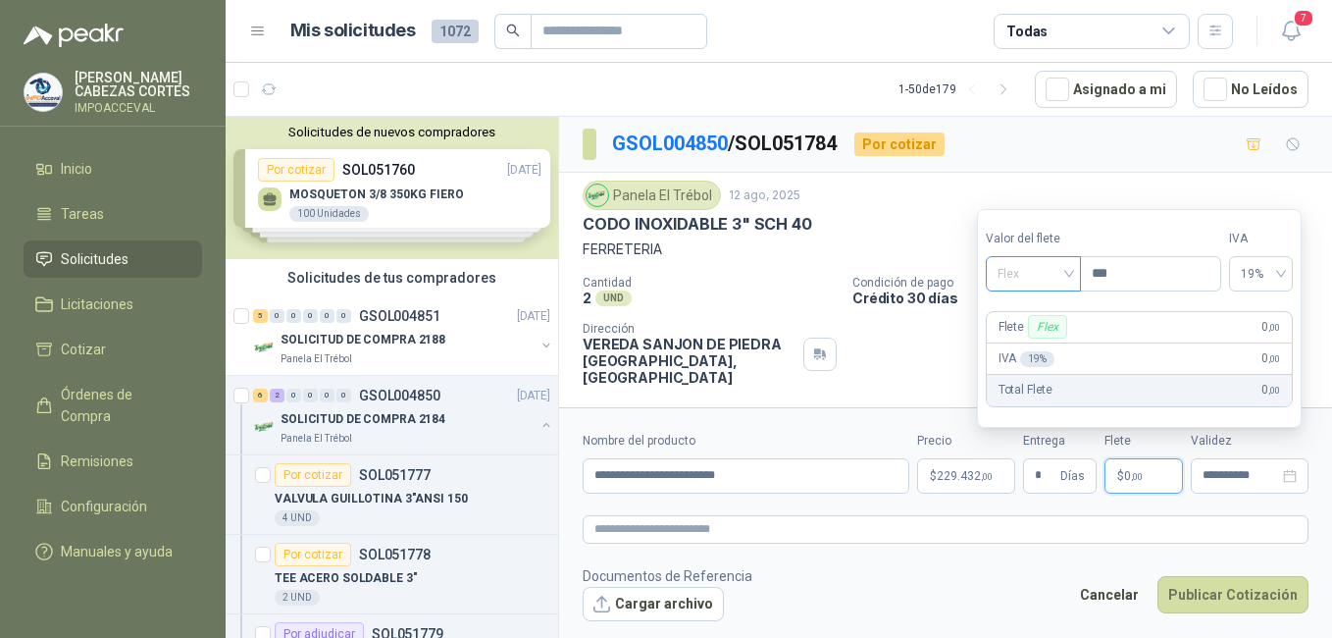
click at [1022, 267] on span "Flex" at bounding box center [1034, 273] width 72 height 29
click at [1038, 339] on div "Incluido" at bounding box center [1036, 347] width 68 height 22
click at [1240, 477] on input "**********" at bounding box center [1241, 475] width 77 height 13
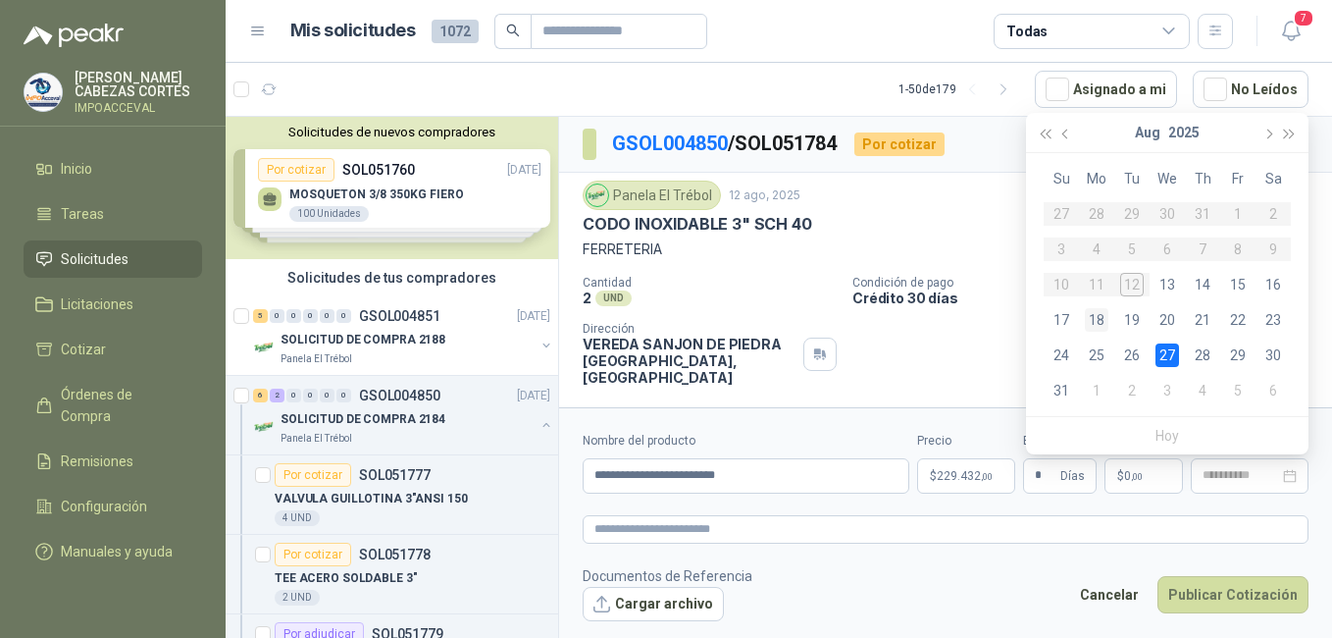
click at [1096, 324] on div "18" at bounding box center [1097, 320] width 24 height 24
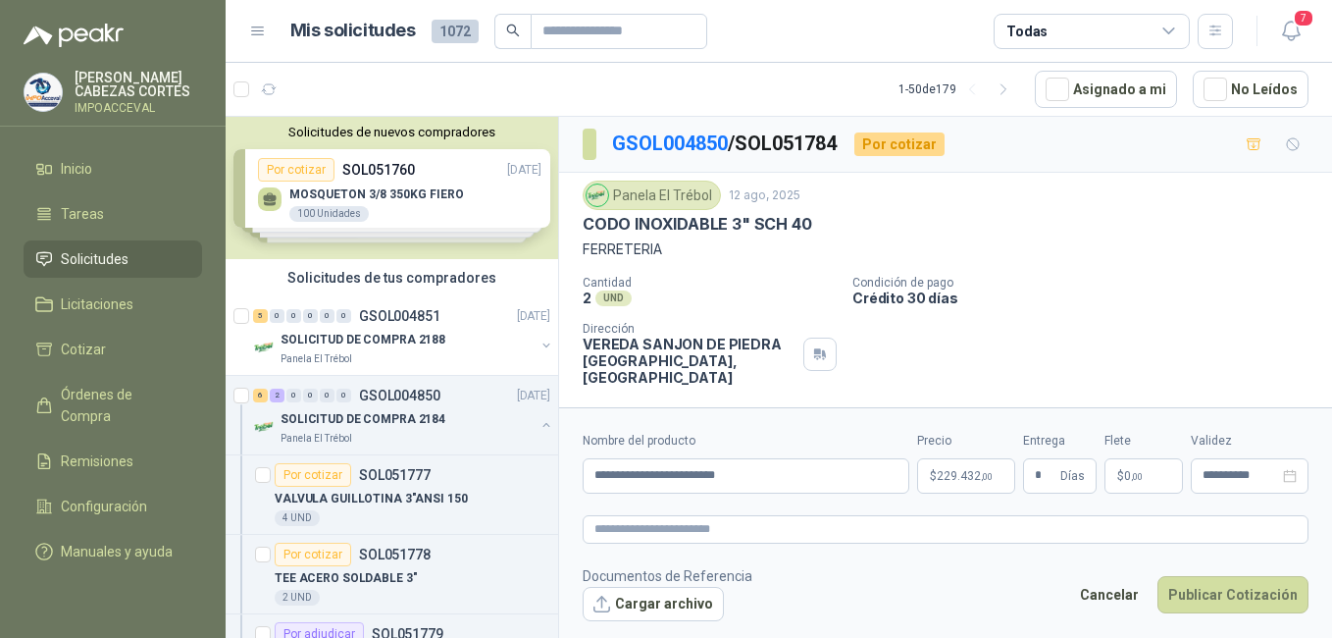
type input "**********"
click at [1205, 590] on button "Publicar Cotización" at bounding box center [1233, 594] width 151 height 37
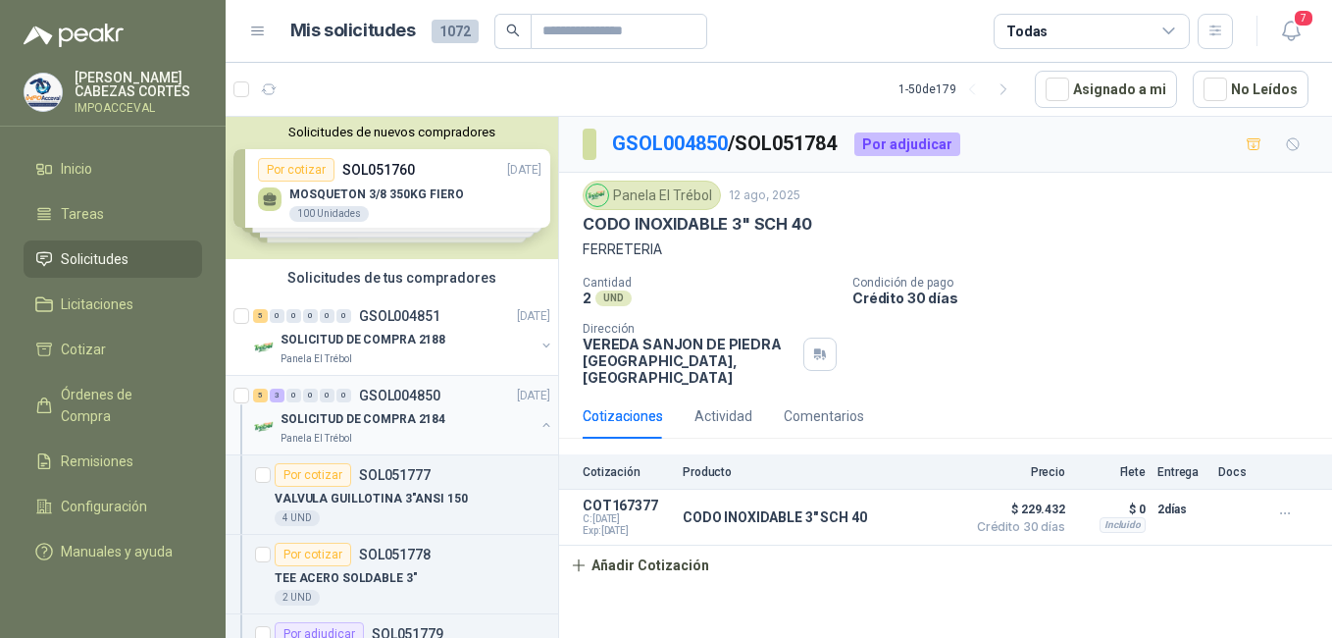
click at [363, 397] on p "GSOL004850" at bounding box center [399, 395] width 81 height 14
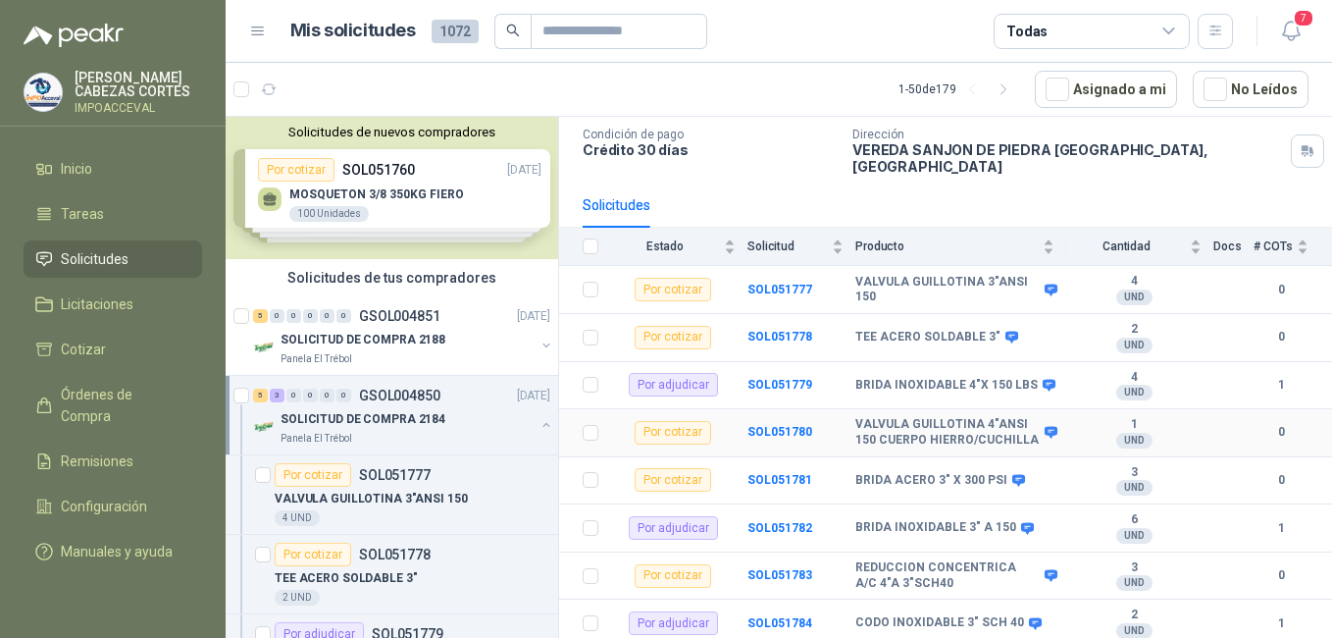
scroll to position [130, 0]
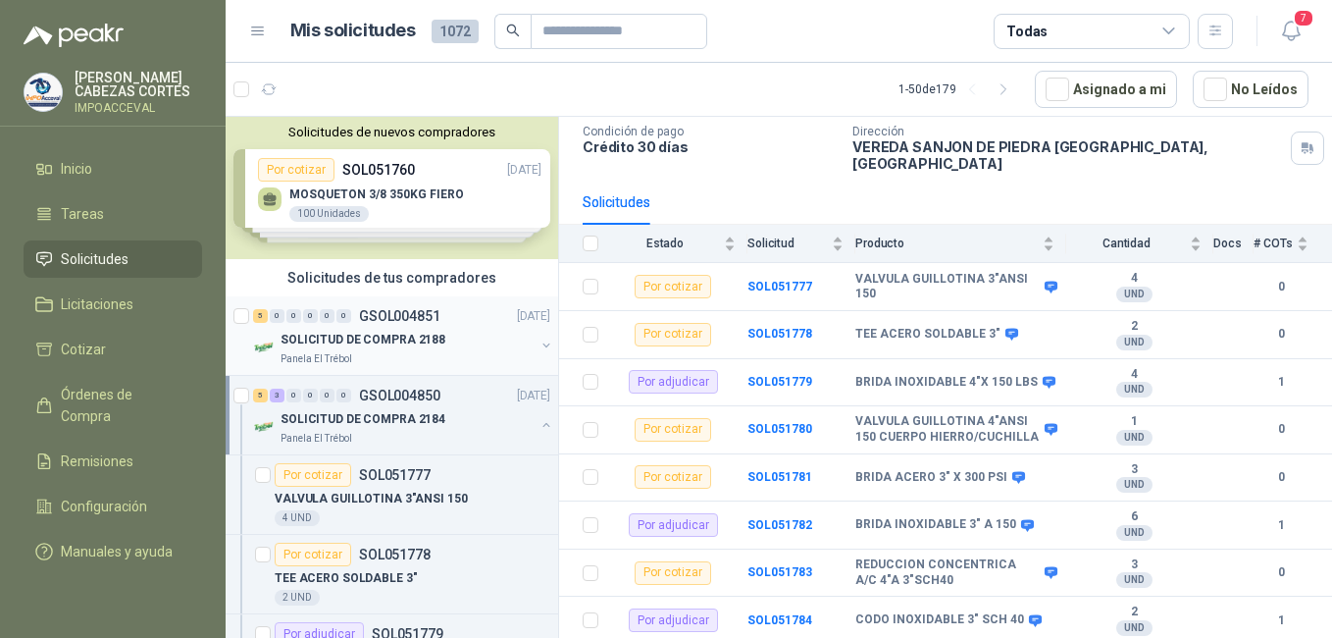
click at [331, 343] on p "SOLICITUD DE COMPRA 2188" at bounding box center [363, 340] width 165 height 19
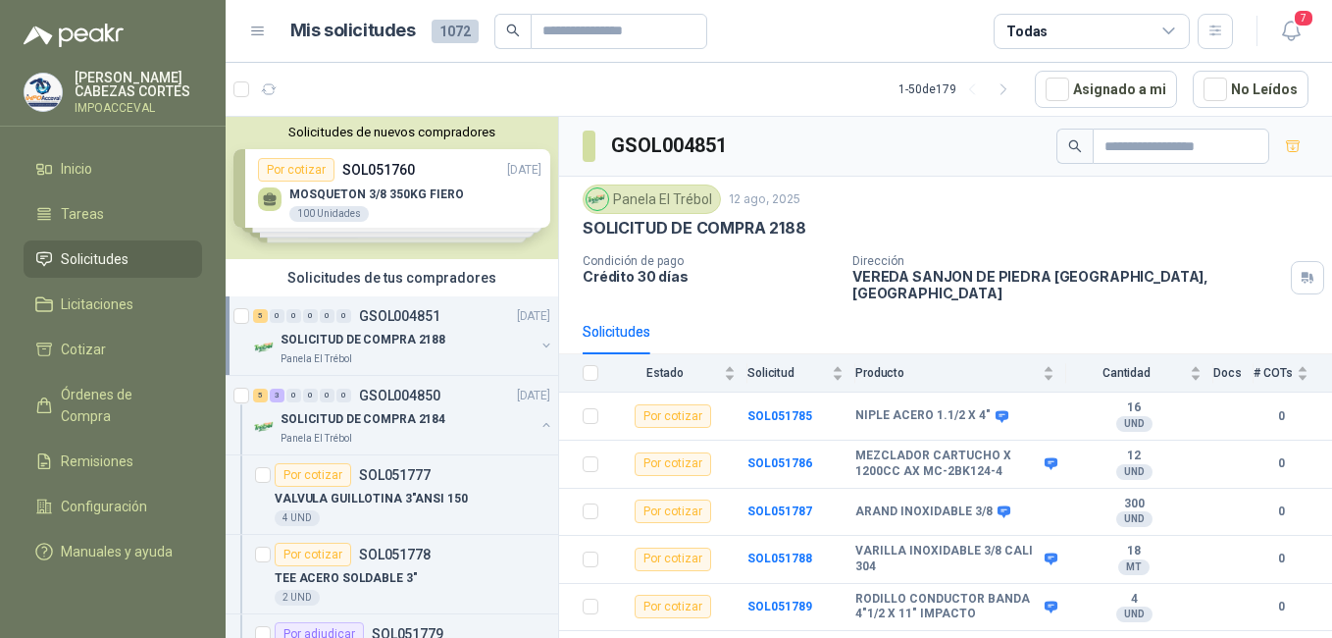
click at [355, 339] on p "SOLICITUD DE COMPRA 2188" at bounding box center [363, 340] width 165 height 19
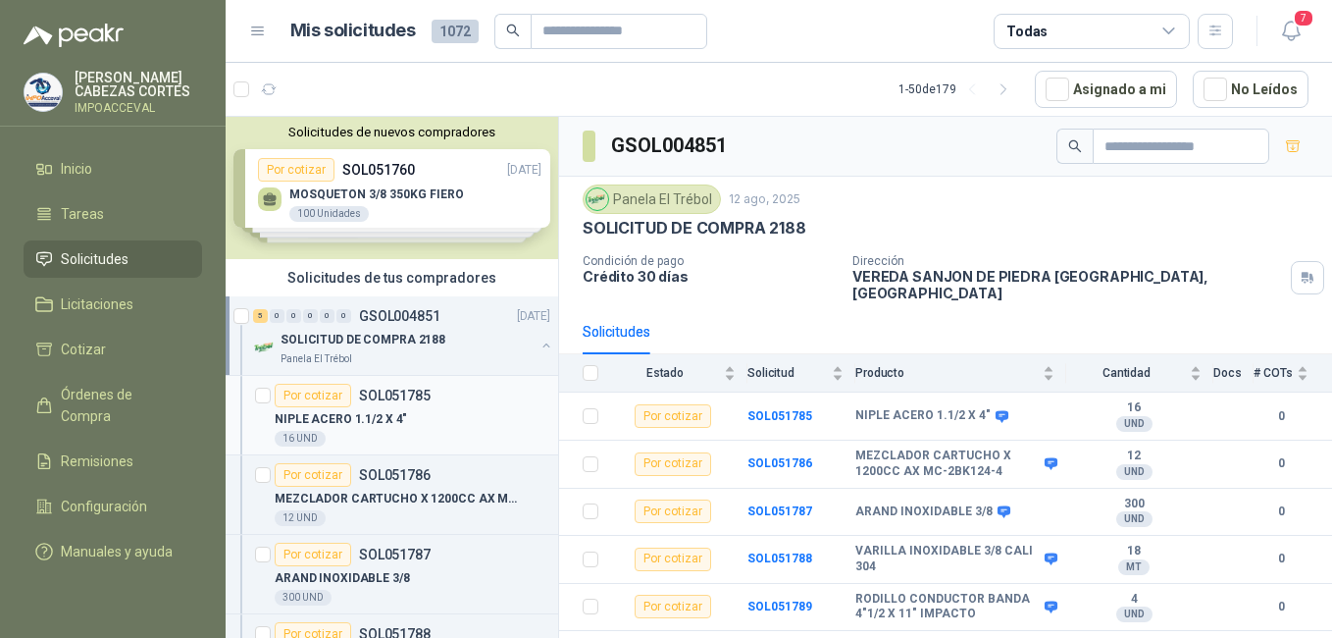
click at [351, 392] on div "Por cotizar SOL051785" at bounding box center [353, 396] width 156 height 24
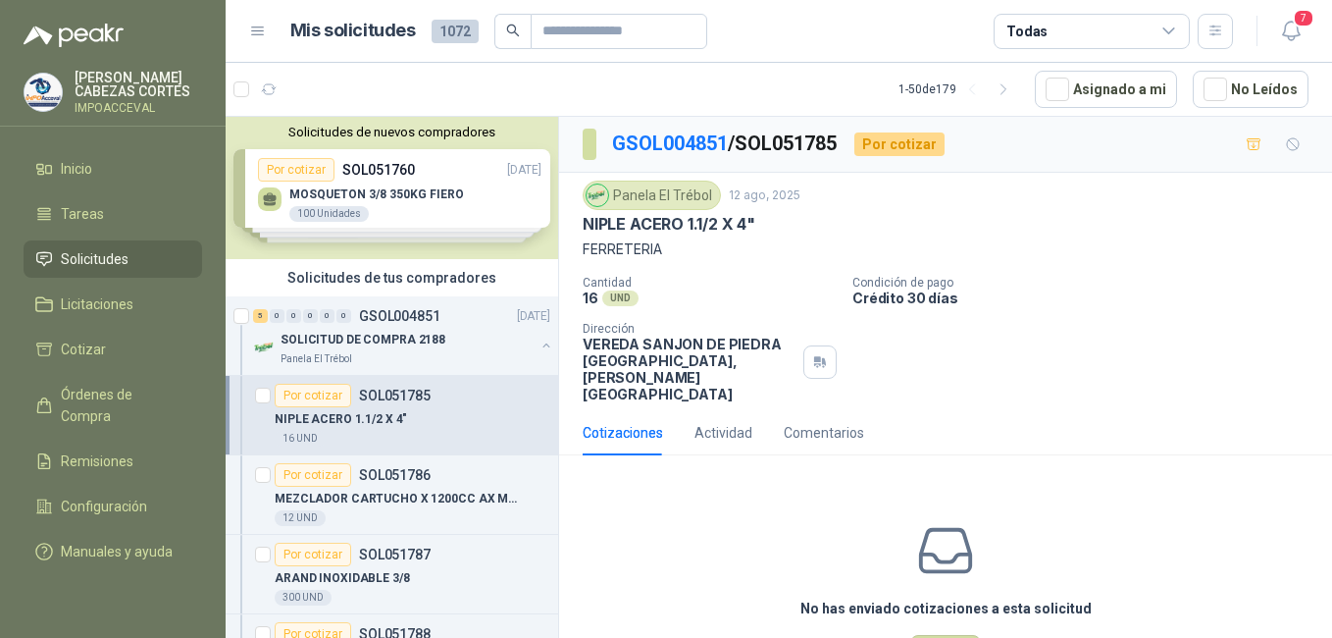
click at [79, 265] on span "Solicitudes" at bounding box center [95, 259] width 68 height 22
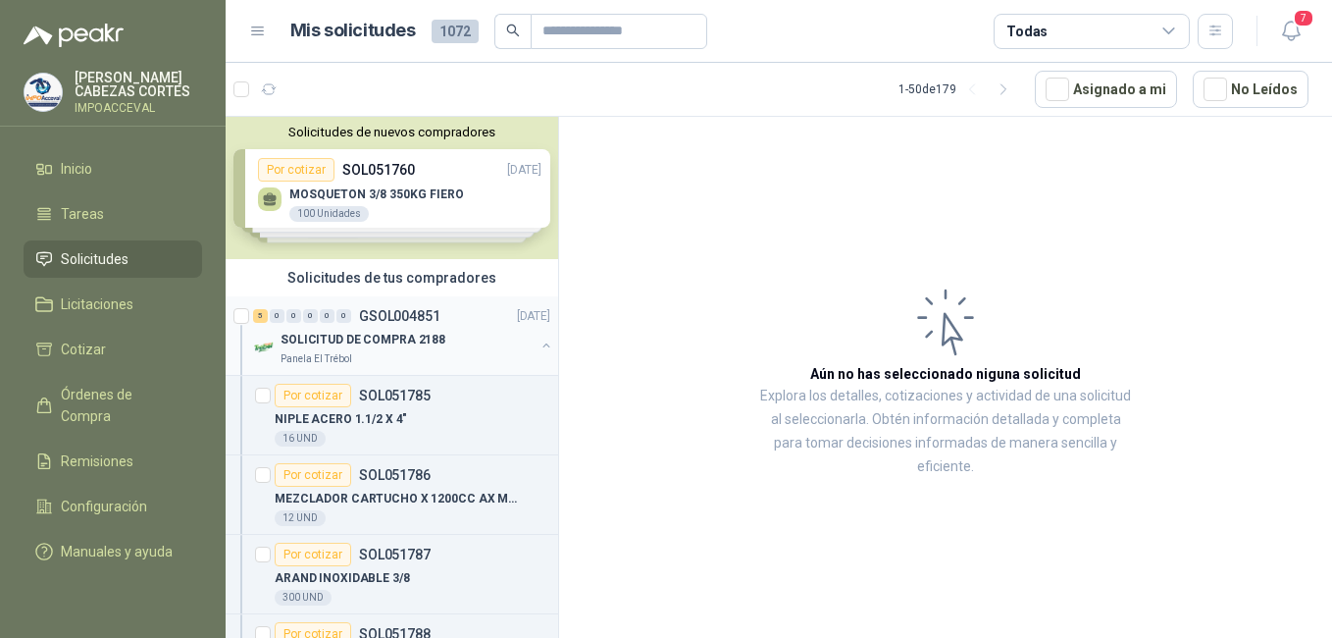
click at [365, 353] on div "Panela El Trébol" at bounding box center [408, 359] width 254 height 16
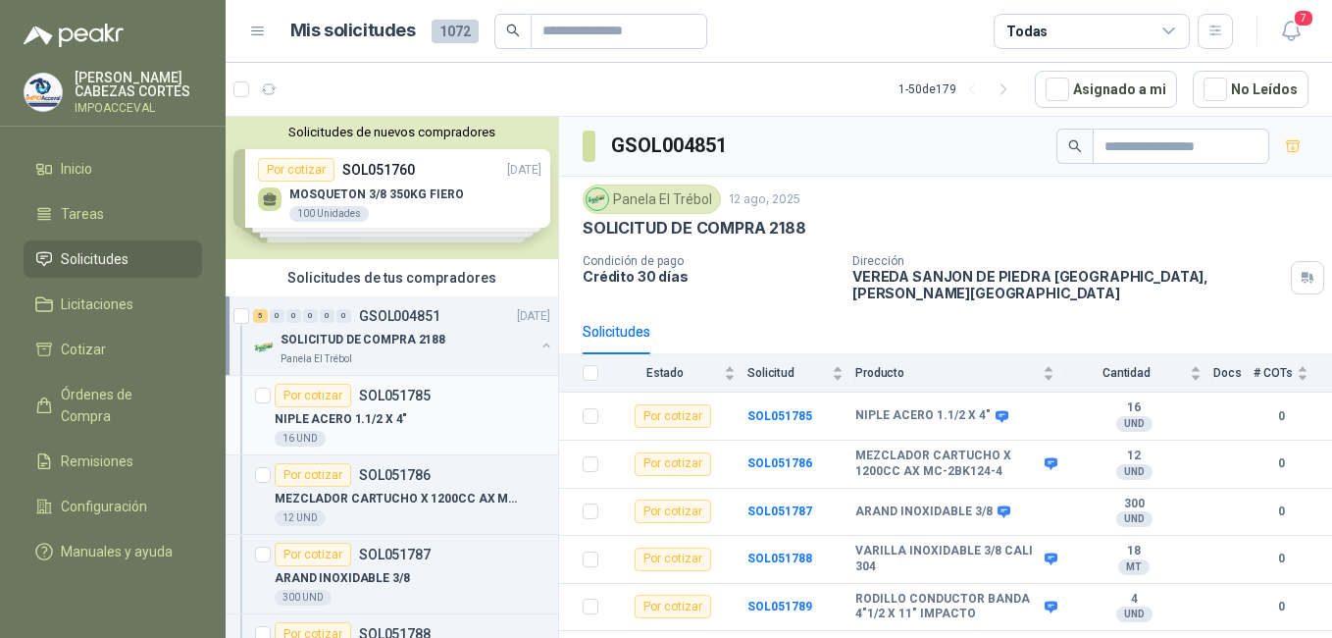
click at [353, 426] on p "NIPLE ACERO 1.1/2 X 4"" at bounding box center [341, 419] width 132 height 19
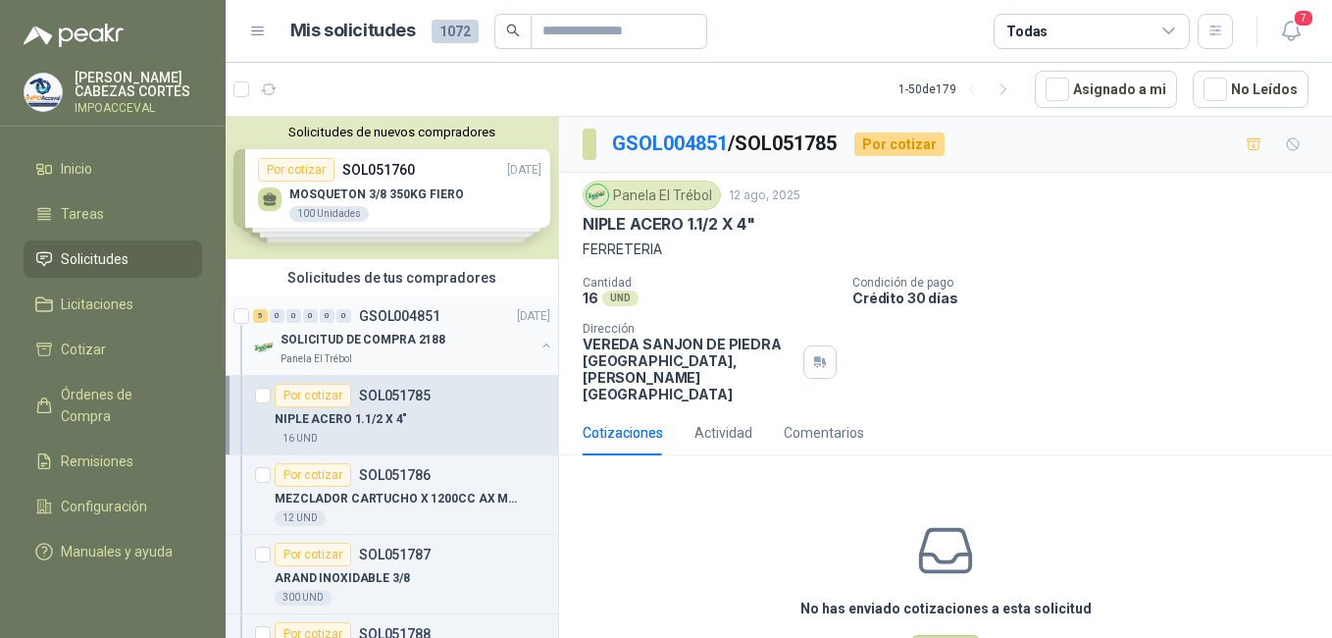
click at [348, 332] on p "SOLICITUD DE COMPRA 2188" at bounding box center [363, 340] width 165 height 19
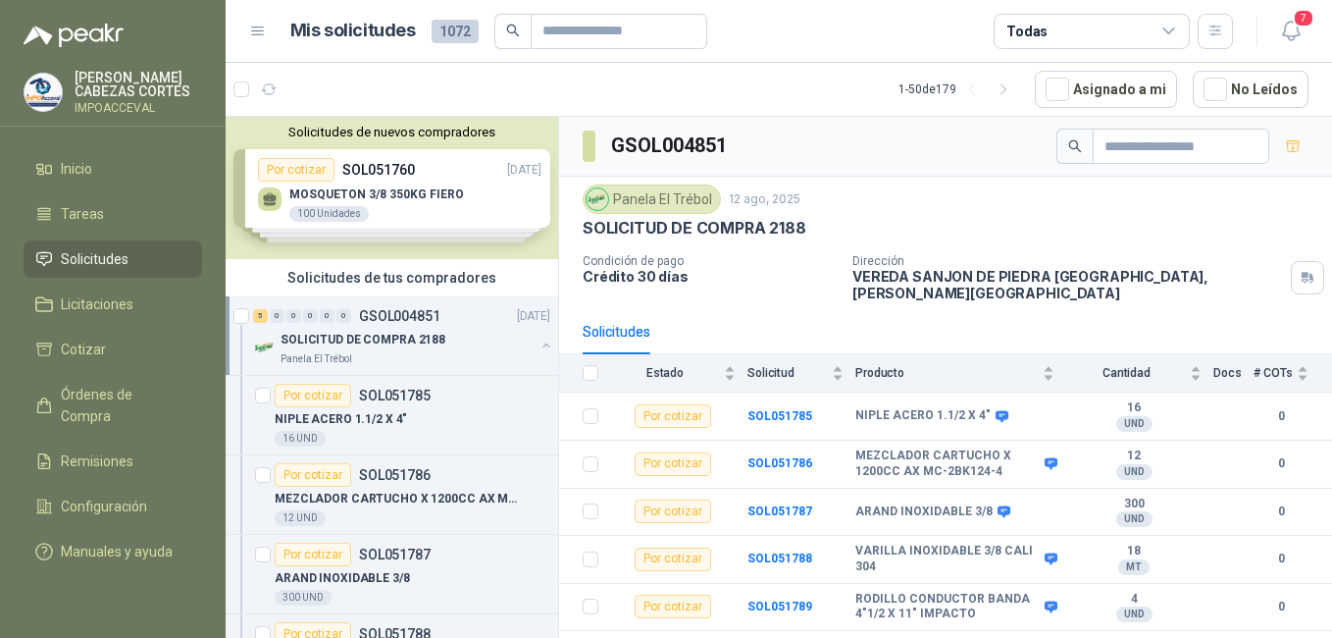
click at [86, 262] on span "Solicitudes" at bounding box center [95, 259] width 68 height 22
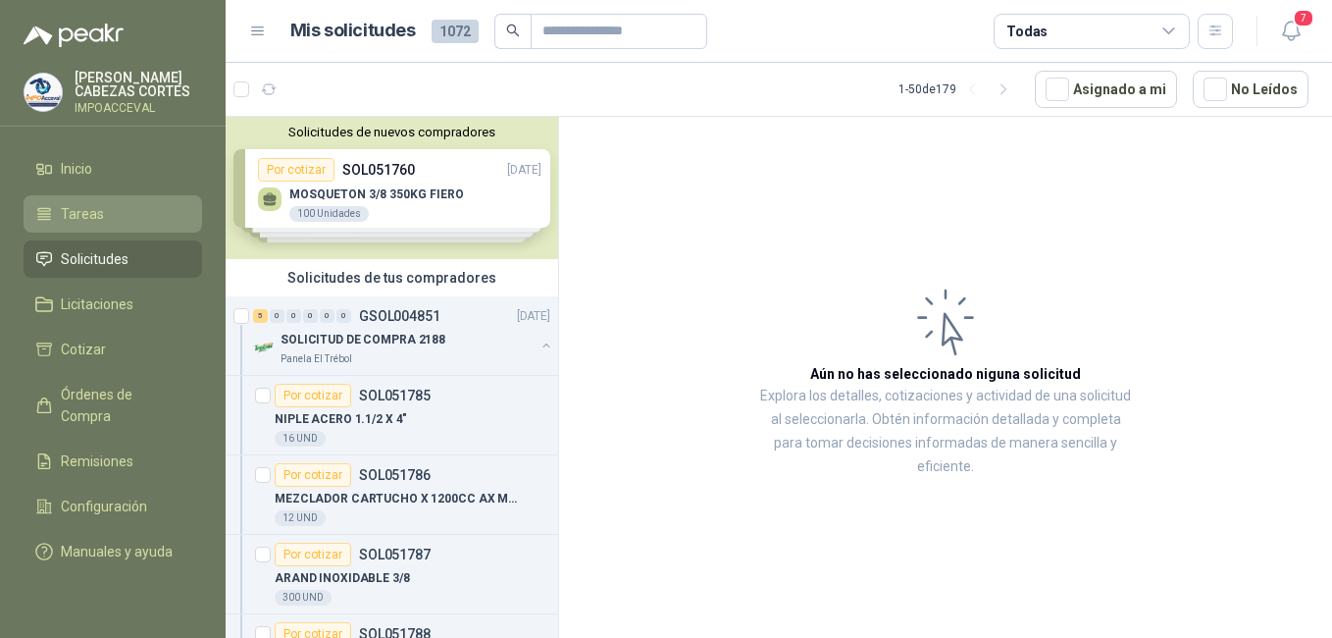
click at [81, 216] on span "Tareas" at bounding box center [82, 214] width 43 height 22
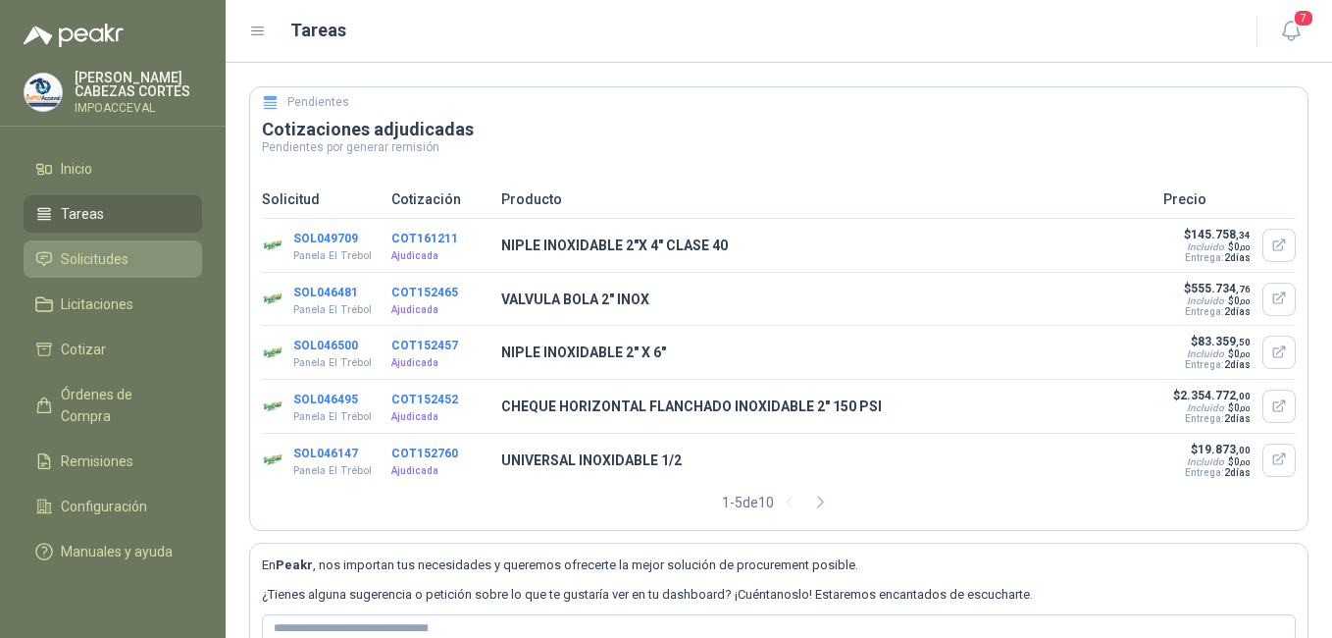
click at [83, 255] on span "Solicitudes" at bounding box center [95, 259] width 68 height 22
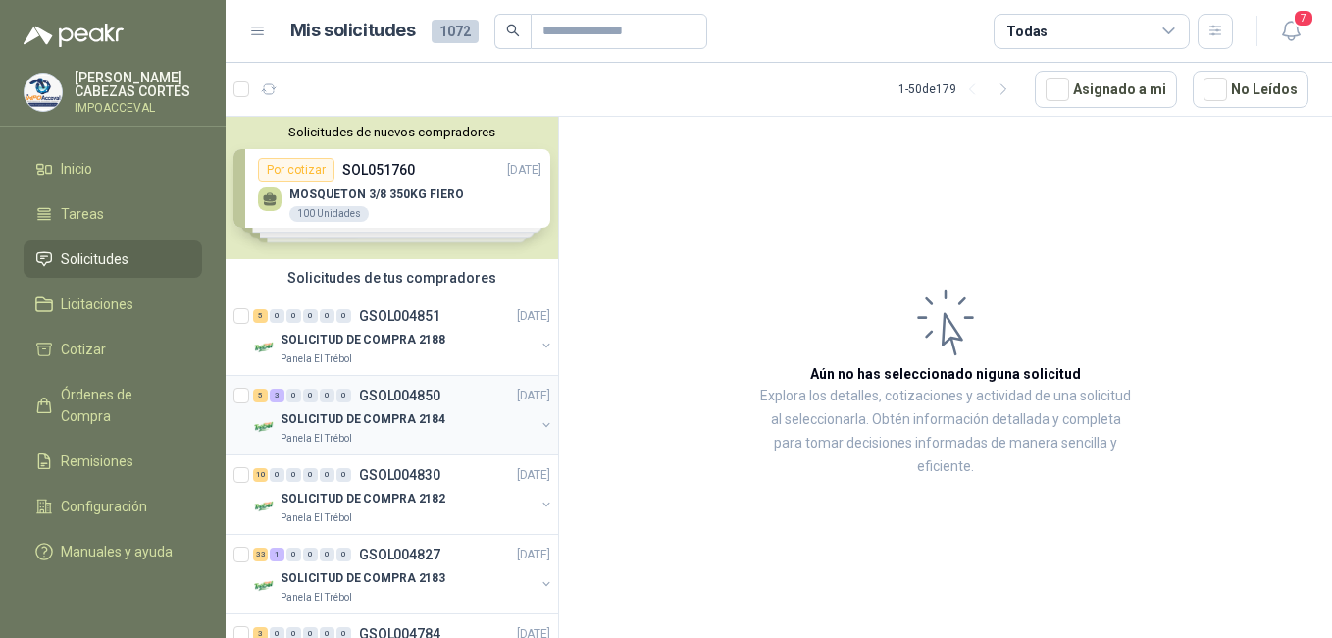
click at [372, 410] on p "SOLICITUD DE COMPRA 2184" at bounding box center [363, 419] width 165 height 19
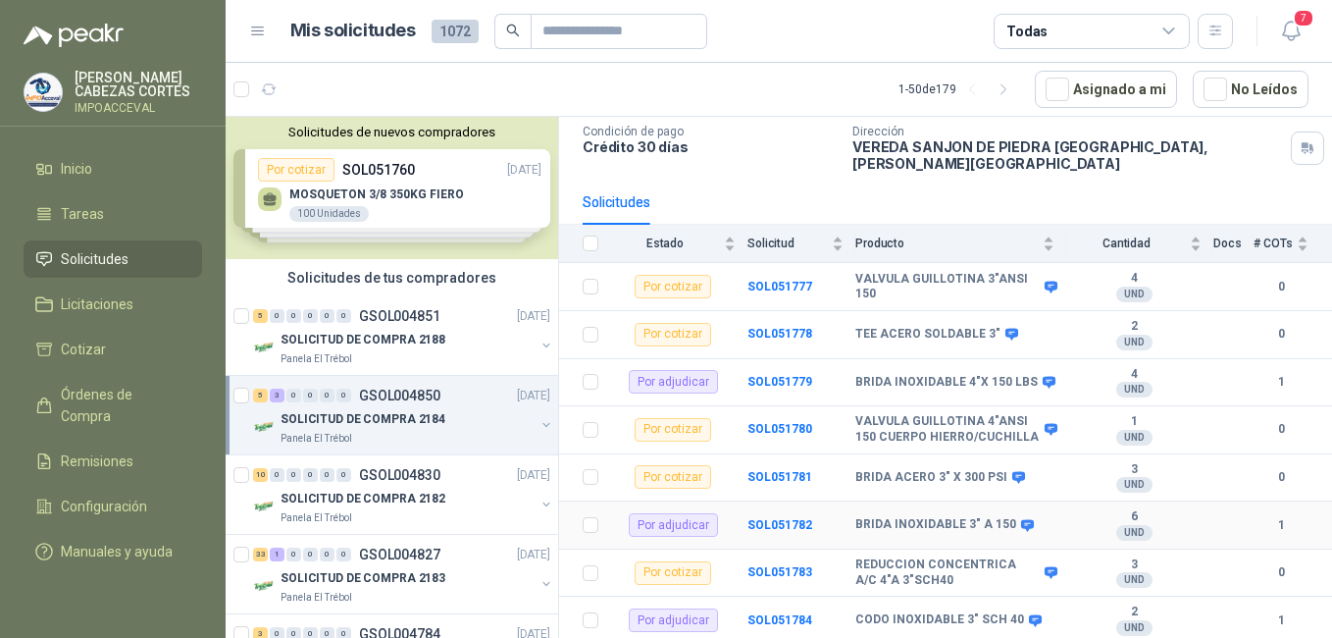
scroll to position [130, 0]
click at [355, 339] on p "SOLICITUD DE COMPRA 2188" at bounding box center [363, 340] width 165 height 19
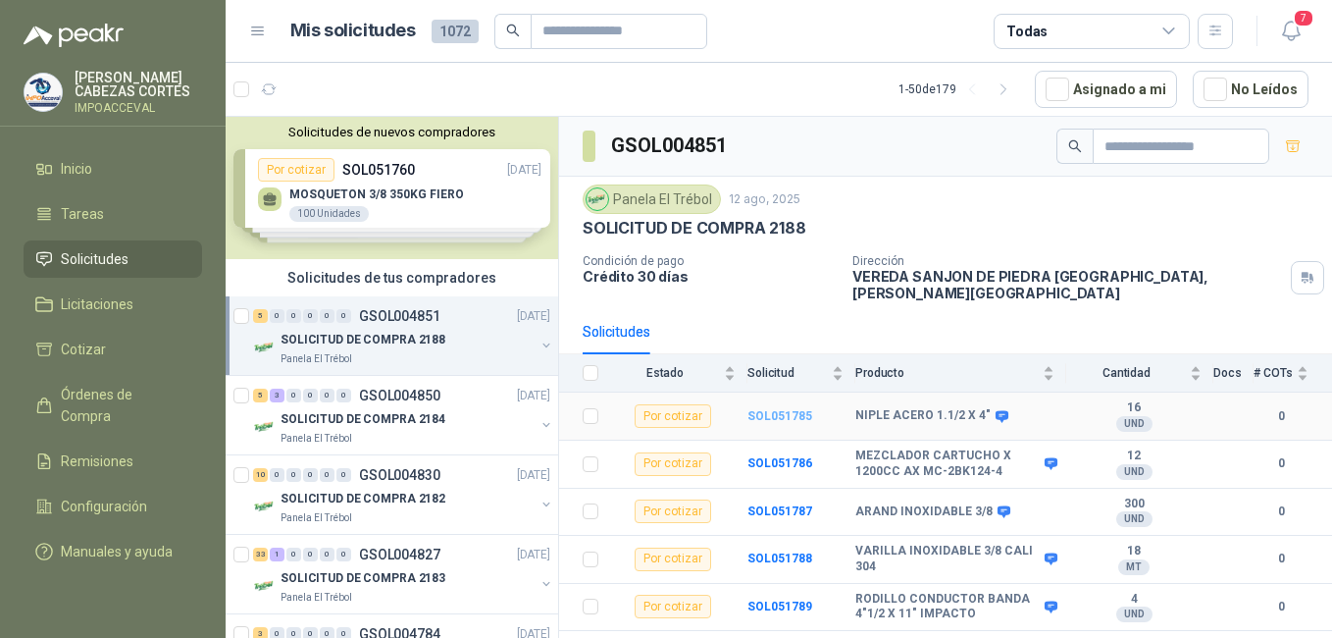
click at [768, 409] on b "SOL051785" at bounding box center [780, 416] width 65 height 14
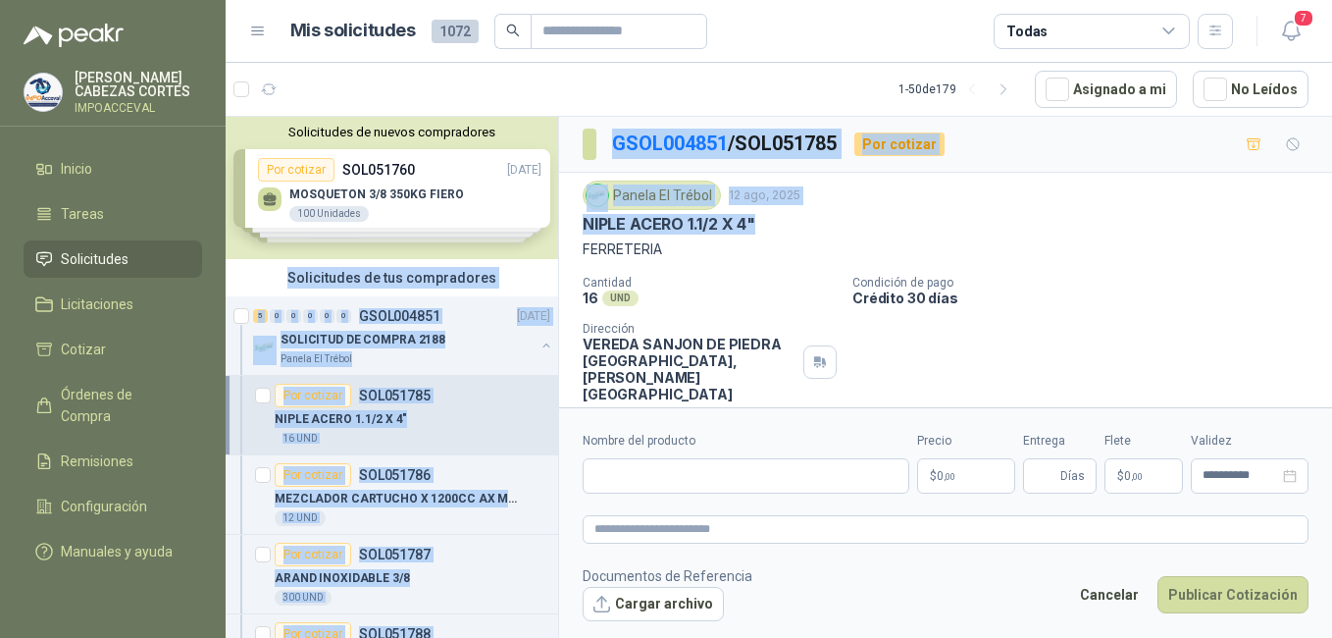
drag, startPoint x: 766, startPoint y: 219, endPoint x: 520, endPoint y: 220, distance: 246.2
click at [520, 220] on div "Solicitudes de nuevos compradores Por cotizar SOL051760 [DATE] MOSQUETON 3/8 35…" at bounding box center [779, 380] width 1107 height 529
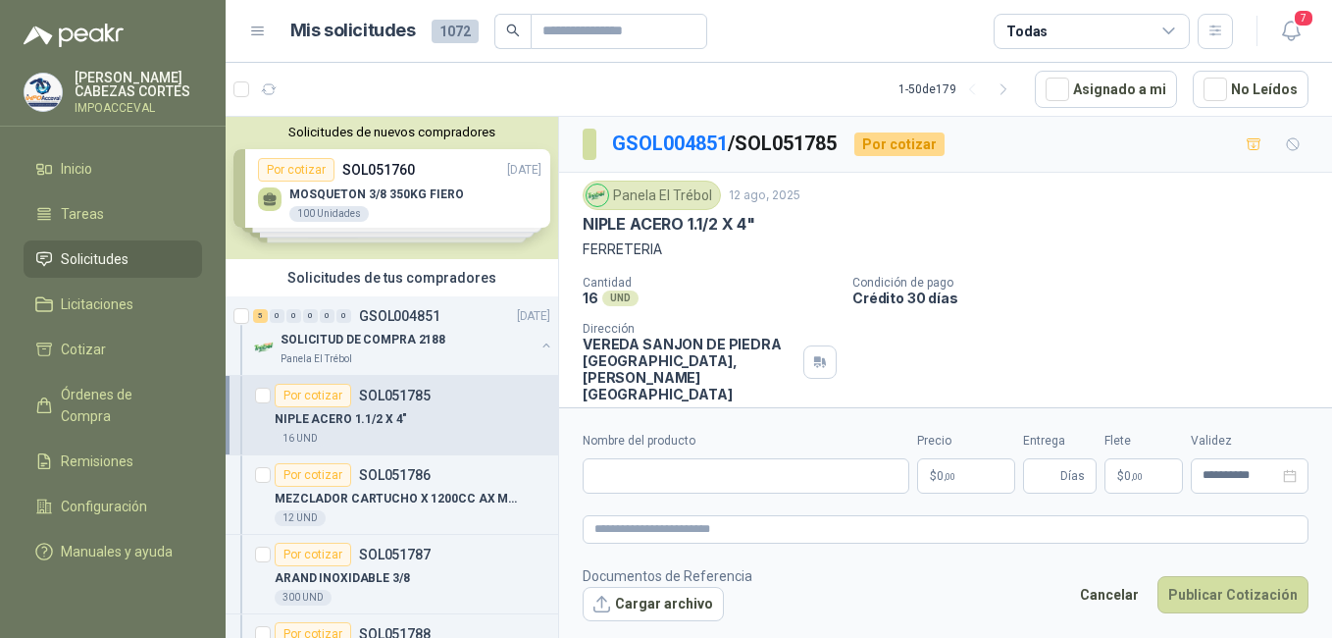
drag, startPoint x: 1132, startPoint y: 244, endPoint x: 742, endPoint y: 238, distance: 390.5
click at [1131, 244] on p "FERRETERIA" at bounding box center [946, 249] width 726 height 22
drag, startPoint x: 722, startPoint y: 226, endPoint x: 566, endPoint y: 230, distance: 156.0
click at [566, 230] on div "Panela El Trébol [DATE] NIPLE ACERO 1.1/2 X 4" FERRETERIA Cantidad 16 UND  Con…" at bounding box center [945, 291] width 773 height 237
copy p "NIPLE ACERO 1.1/2 X 4""
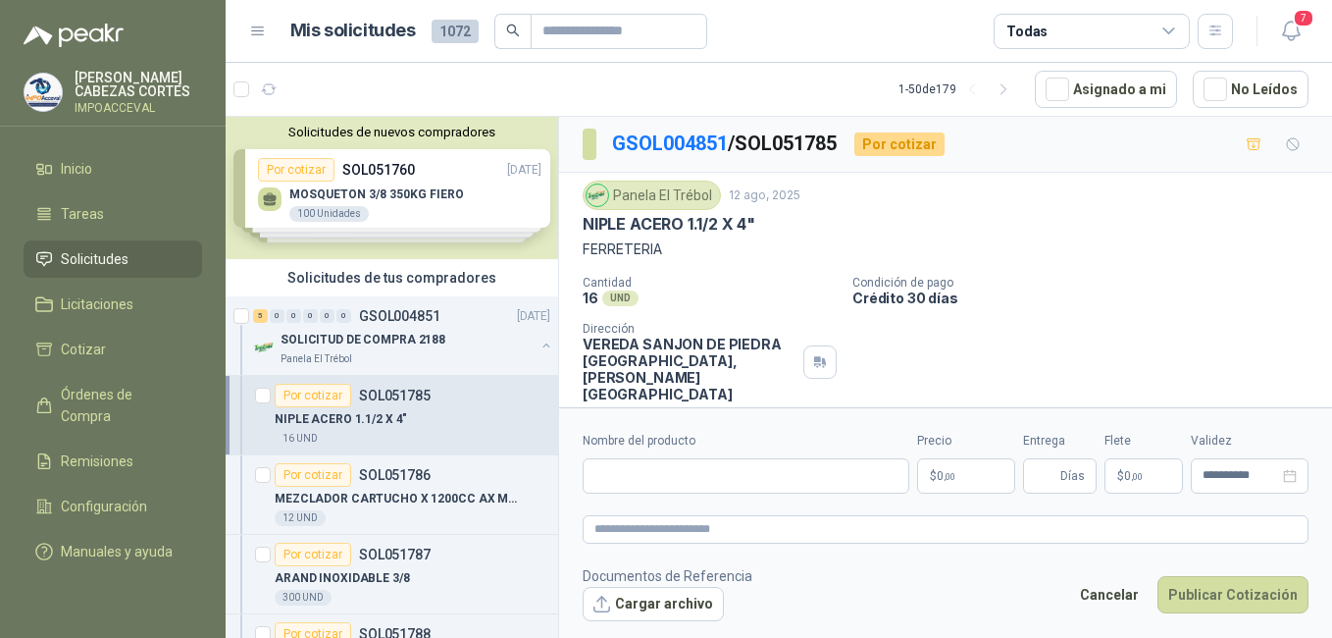
click at [682, 456] on div "Nombre del producto" at bounding box center [746, 463] width 327 height 62
click at [678, 473] on input "Nombre del producto" at bounding box center [746, 475] width 327 height 35
paste input "**********"
type input "**********"
click at [982, 474] on p "$ 0 ,00" at bounding box center [966, 475] width 98 height 35
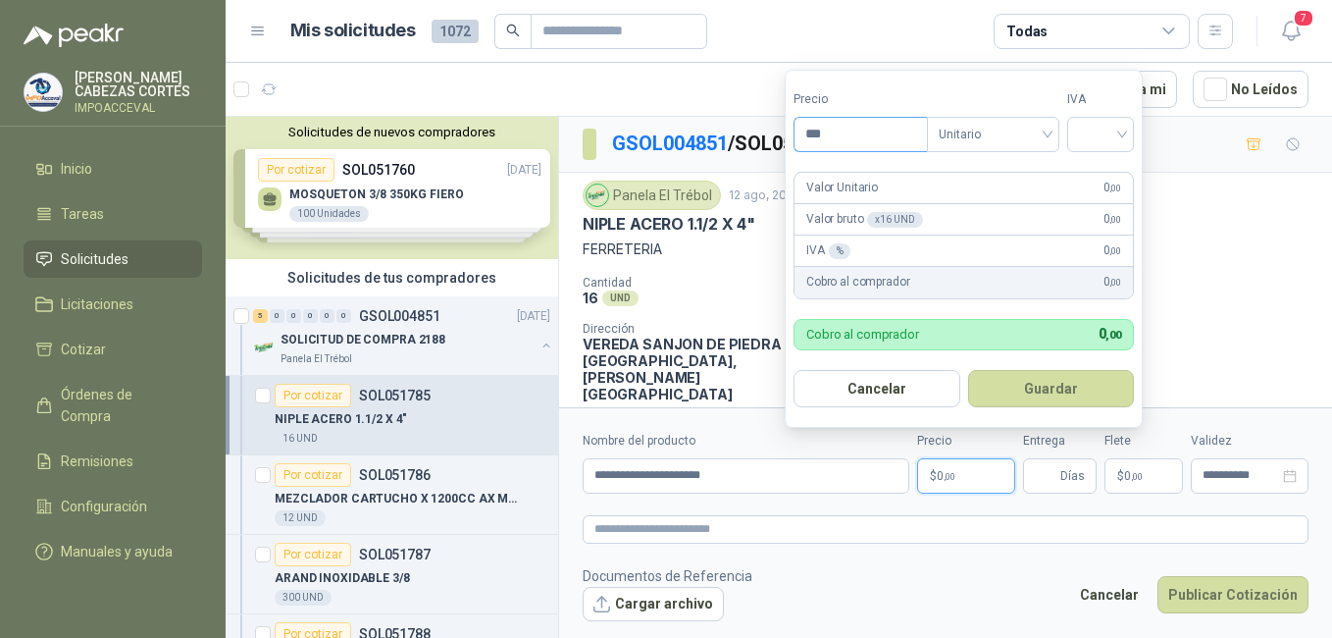
drag, startPoint x: 851, startPoint y: 131, endPoint x: 801, endPoint y: 132, distance: 49.1
click at [801, 132] on input "***" at bounding box center [861, 134] width 132 height 33
type input "*******"
click at [1096, 131] on input "search" at bounding box center [1100, 132] width 43 height 29
click at [1093, 176] on div "19%" at bounding box center [1105, 175] width 36 height 22
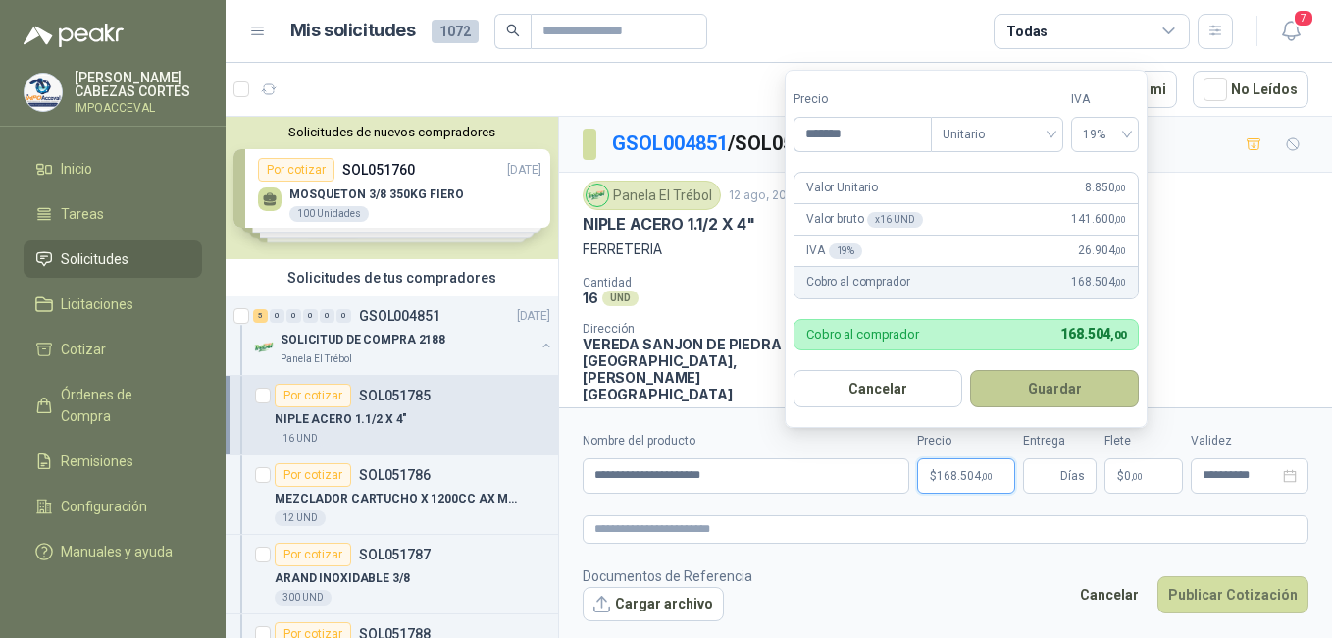
click at [1060, 387] on button "Guardar" at bounding box center [1054, 388] width 169 height 37
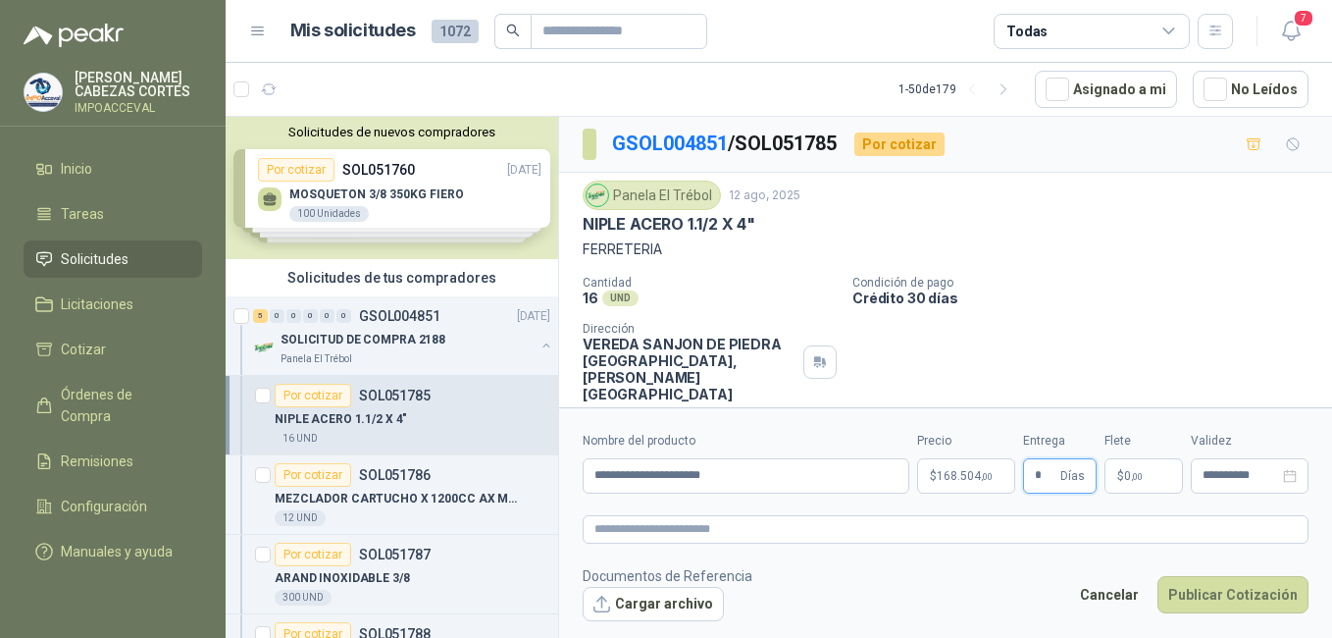
type input "*"
click at [1126, 483] on p "$ 0 ,00" at bounding box center [1144, 475] width 78 height 35
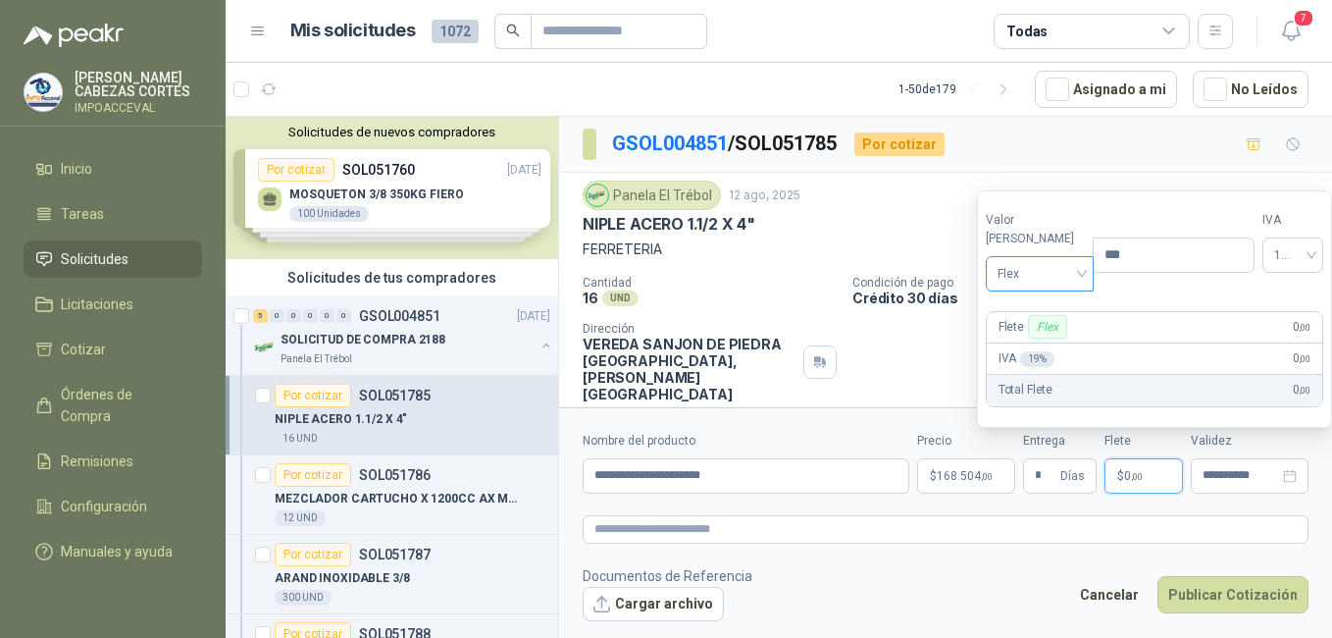
click at [1017, 272] on span "Flex" at bounding box center [1040, 273] width 85 height 29
click at [1017, 340] on div "Incluido" at bounding box center [1036, 347] width 68 height 22
click at [1233, 483] on div "**********" at bounding box center [1250, 475] width 118 height 35
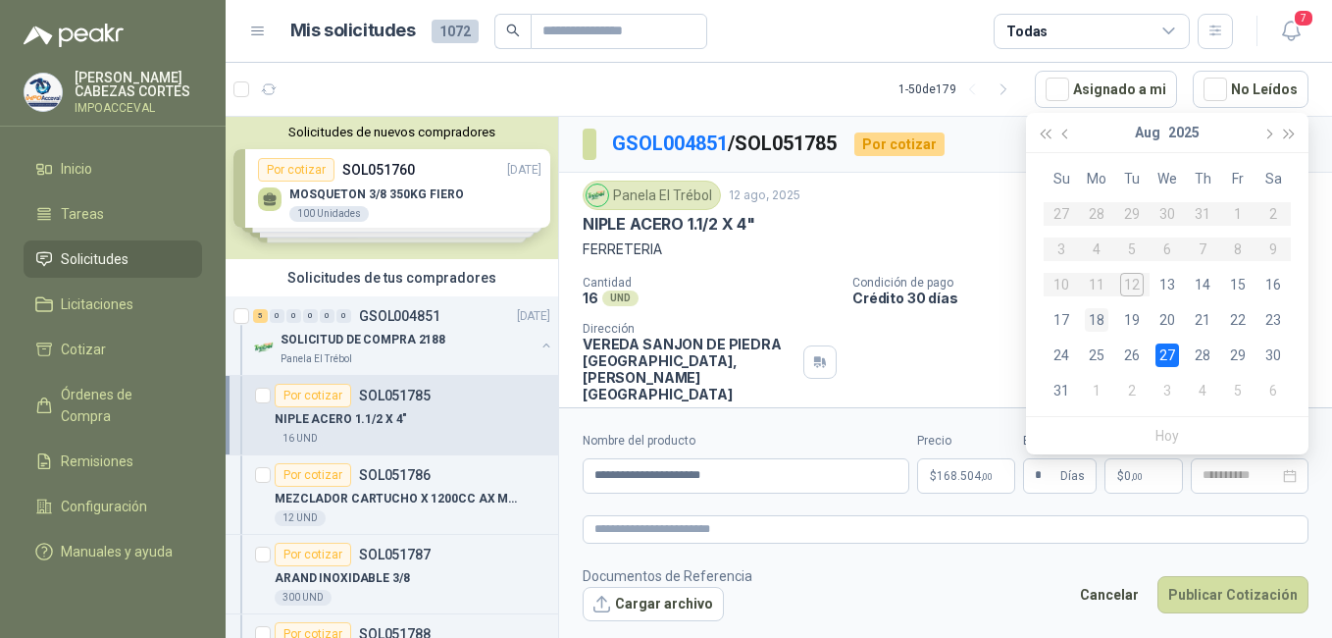
click at [1101, 321] on div "18" at bounding box center [1097, 320] width 24 height 24
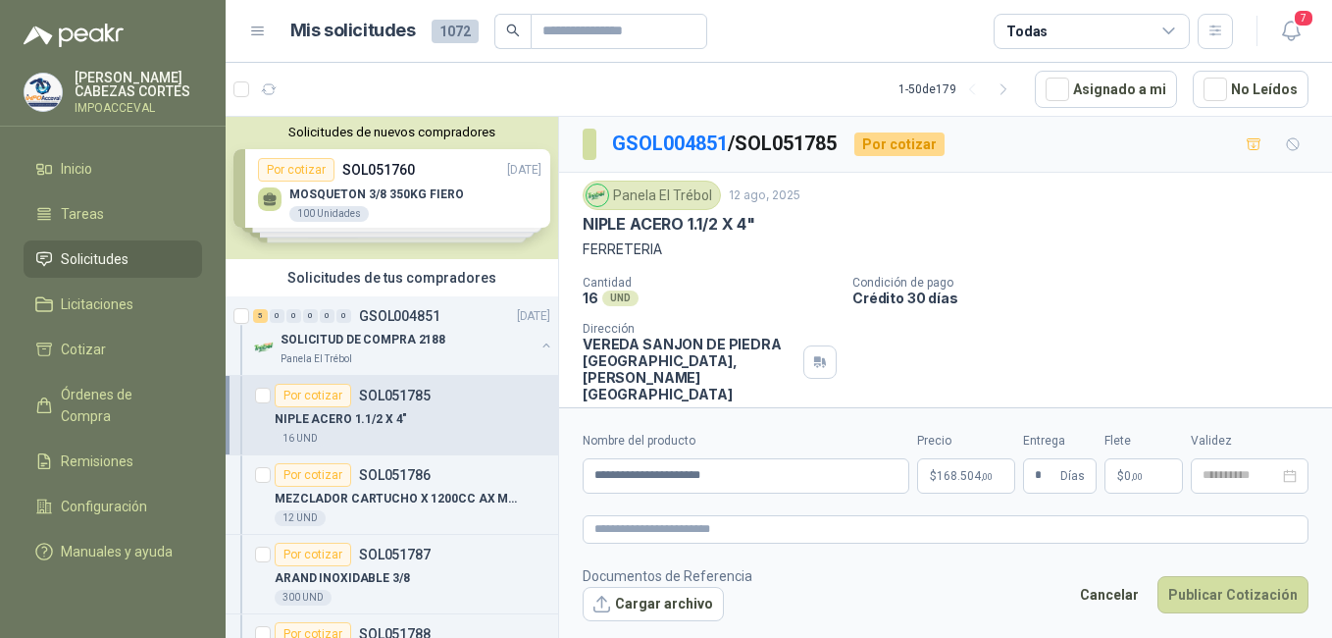
type input "**********"
click at [1234, 594] on button "Publicar Cotización" at bounding box center [1233, 594] width 151 height 37
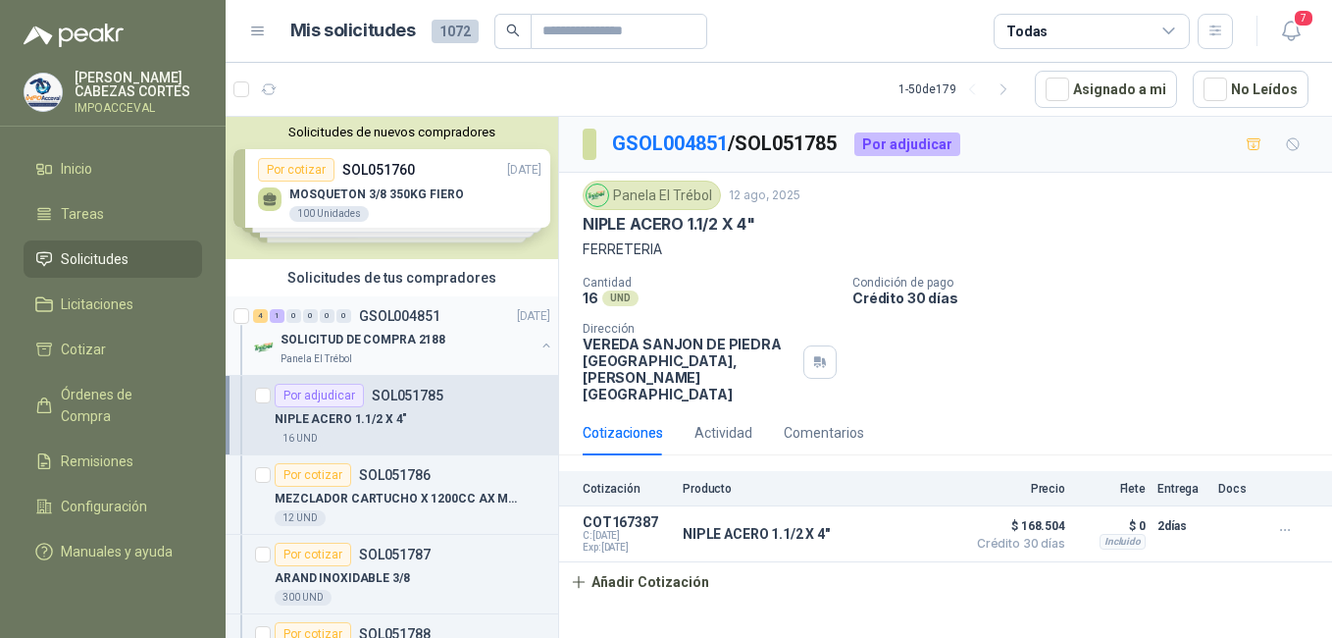
click at [332, 340] on p "SOLICITUD DE COMPRA 2188" at bounding box center [363, 340] width 165 height 19
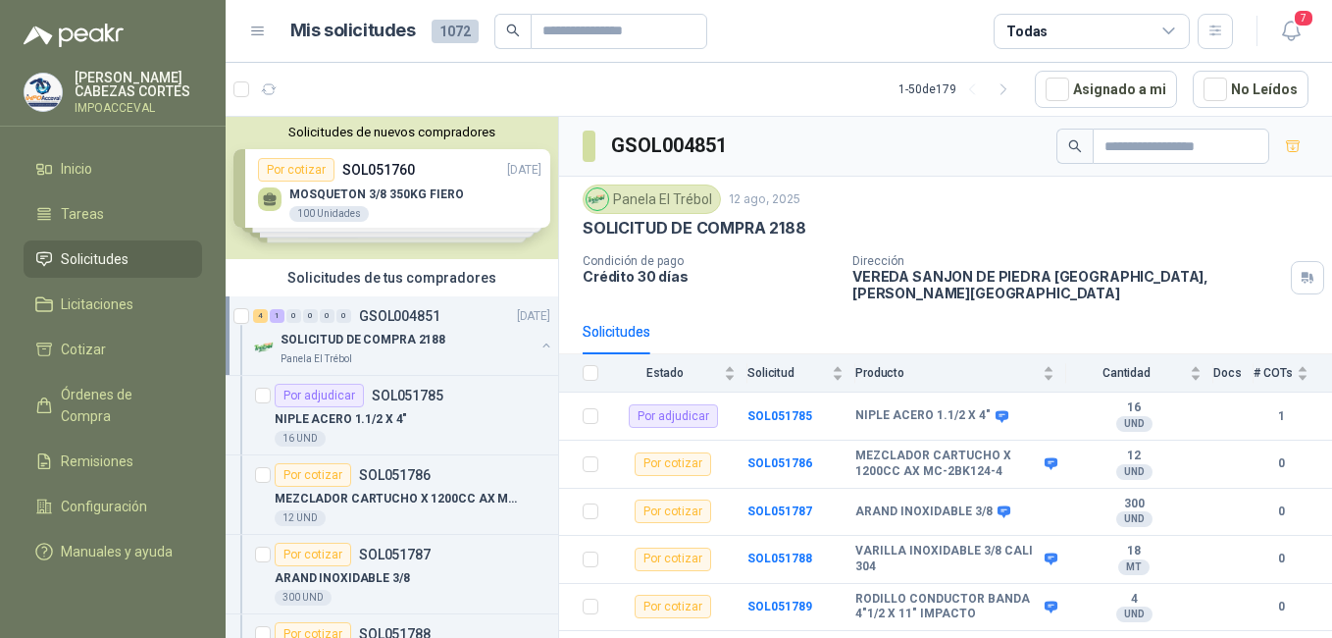
click at [388, 351] on div "Panela El Trébol" at bounding box center [408, 359] width 254 height 16
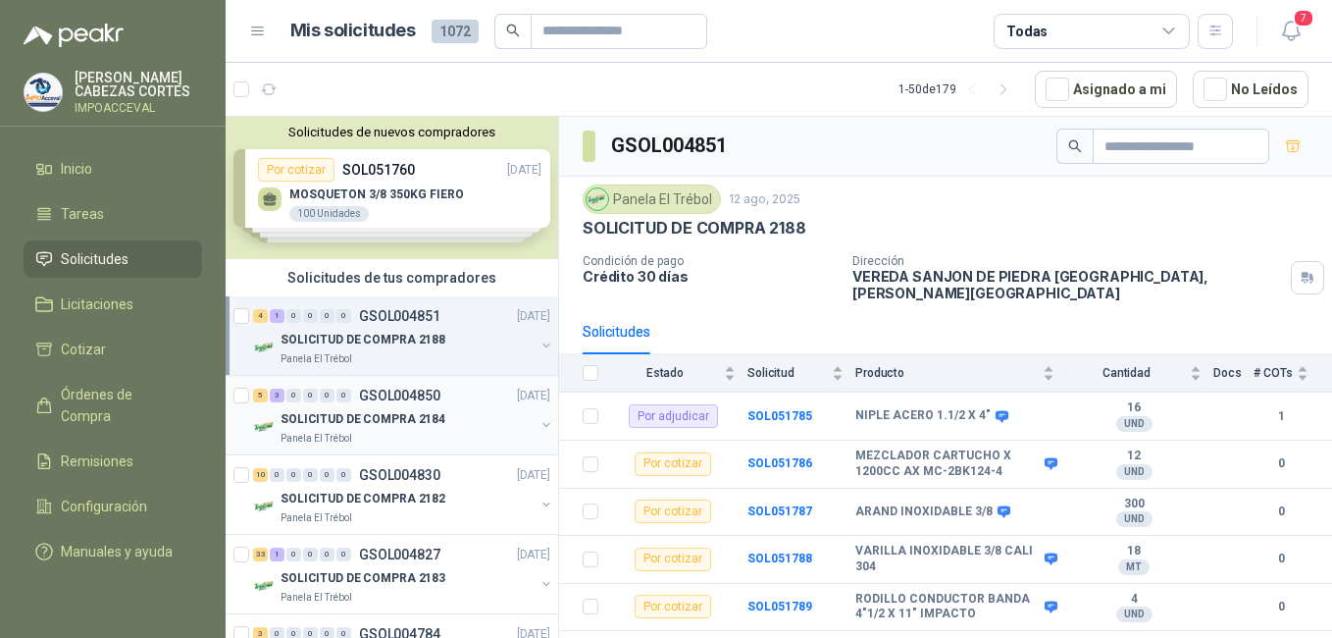
click at [361, 426] on p "SOLICITUD DE COMPRA 2184" at bounding box center [363, 419] width 165 height 19
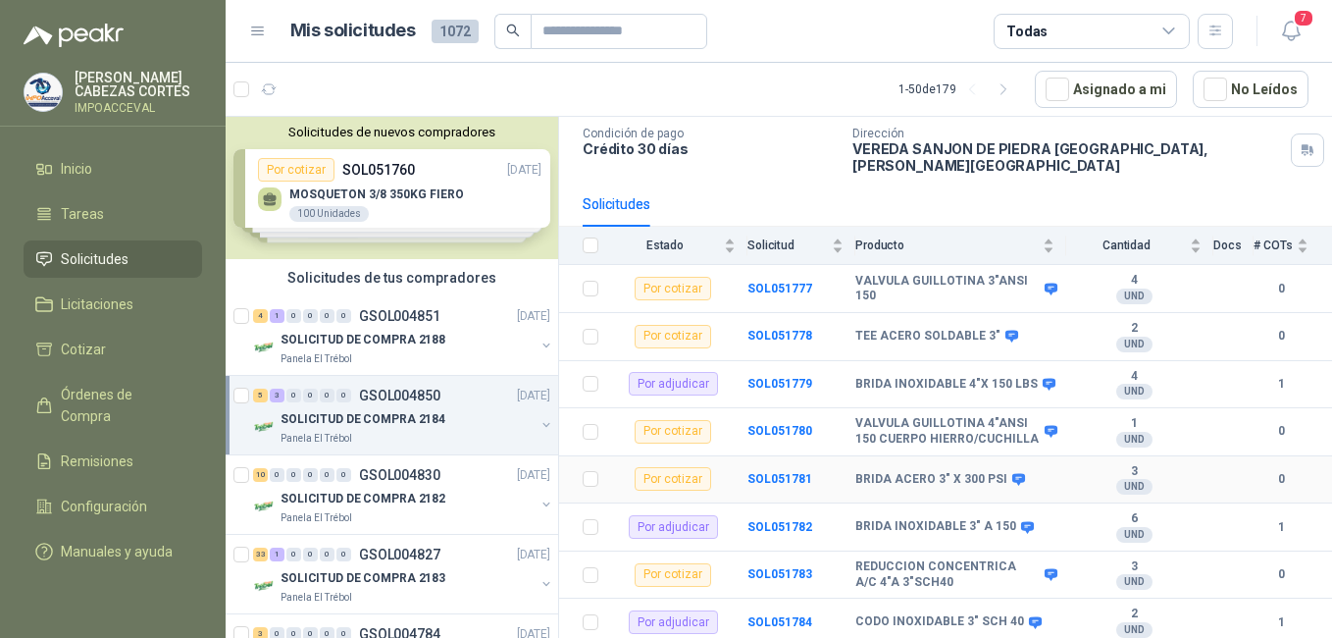
scroll to position [130, 0]
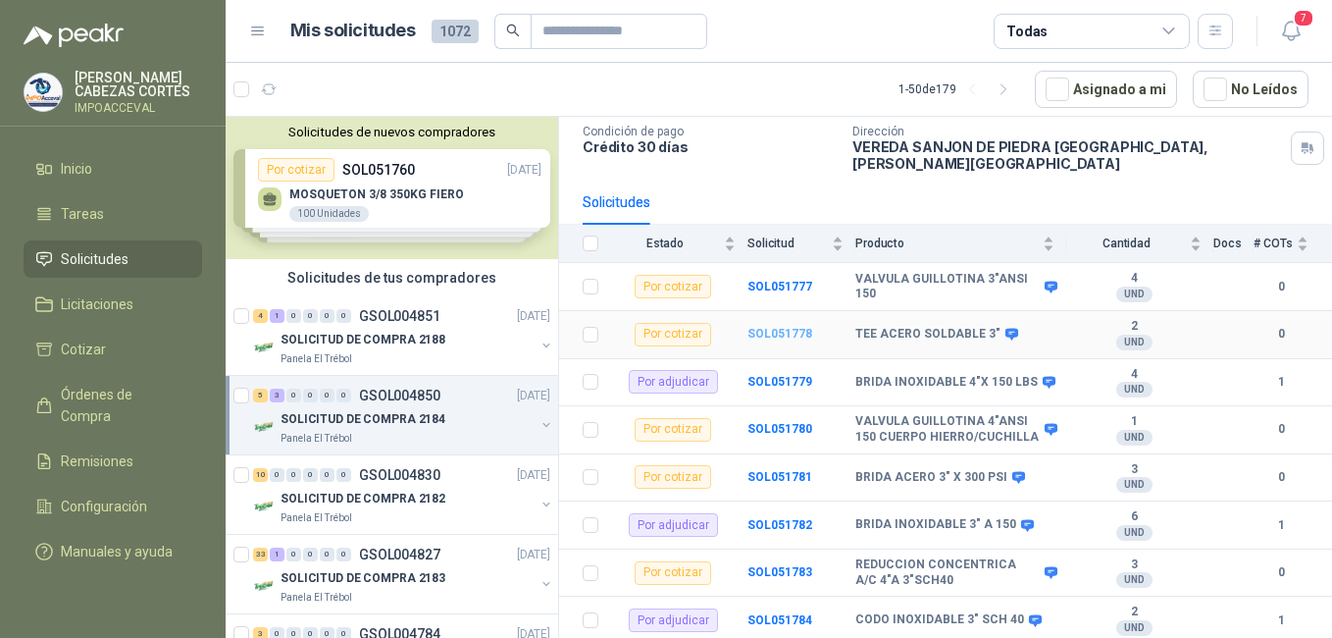
click at [780, 327] on b "SOL051778" at bounding box center [780, 334] width 65 height 14
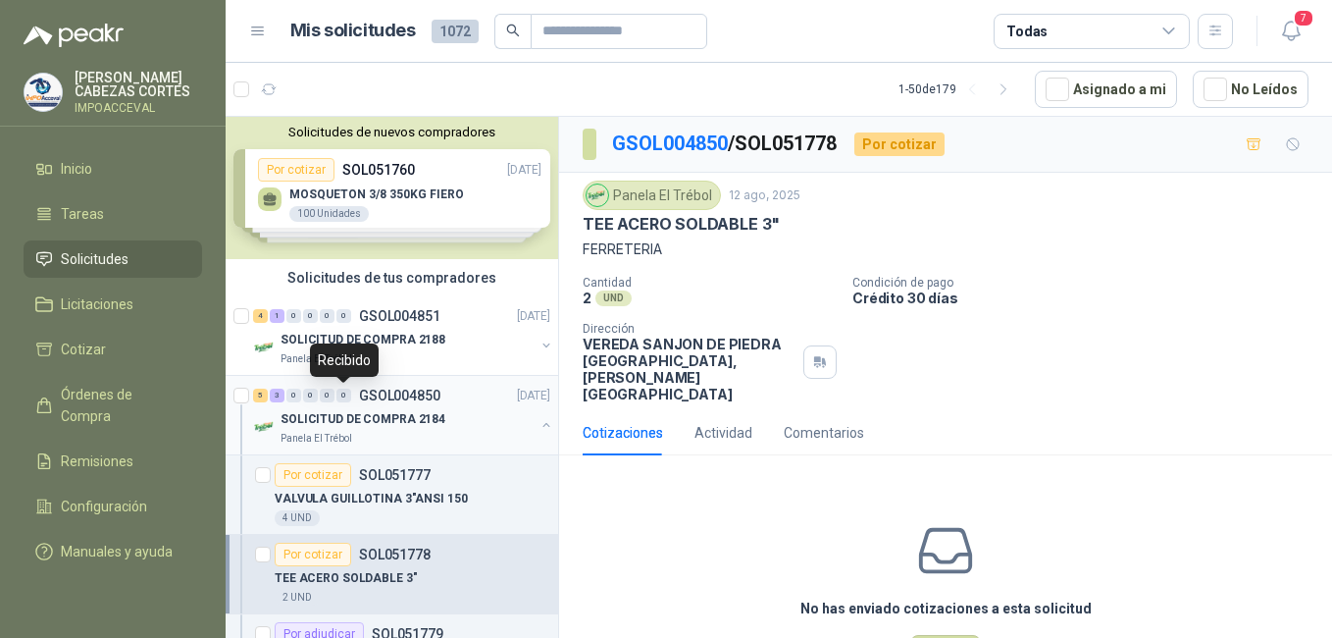
click at [334, 416] on p "SOLICITUD DE COMPRA 2184" at bounding box center [363, 419] width 165 height 19
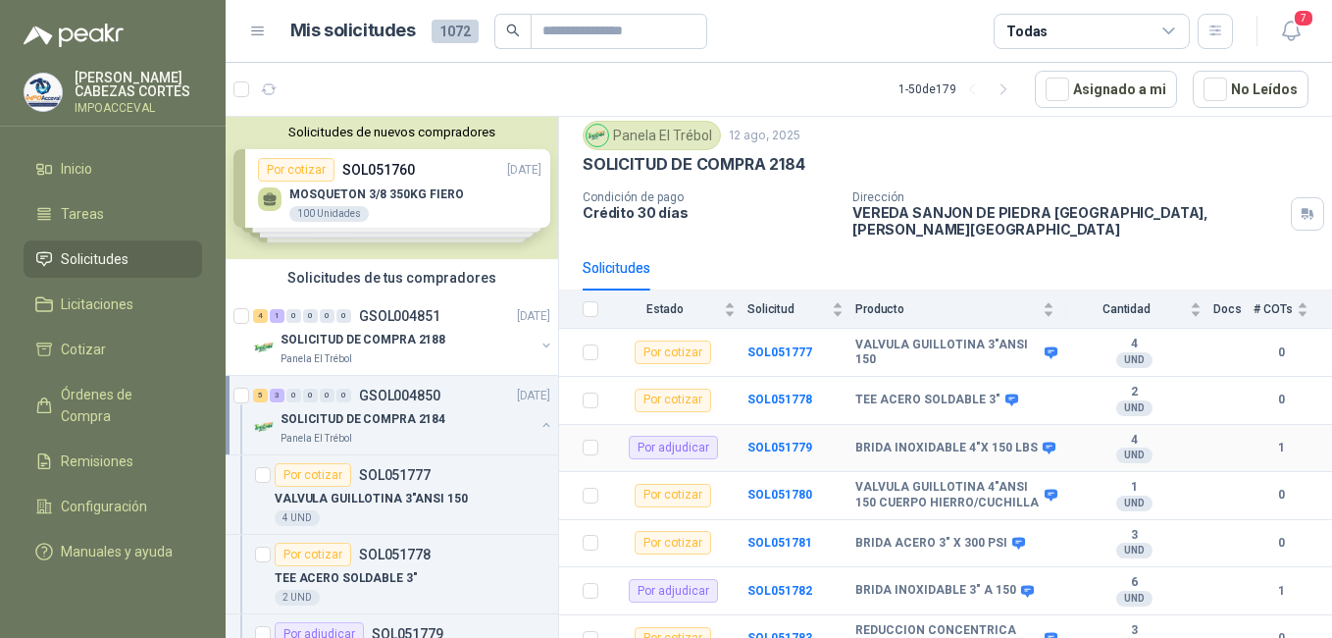
scroll to position [130, 0]
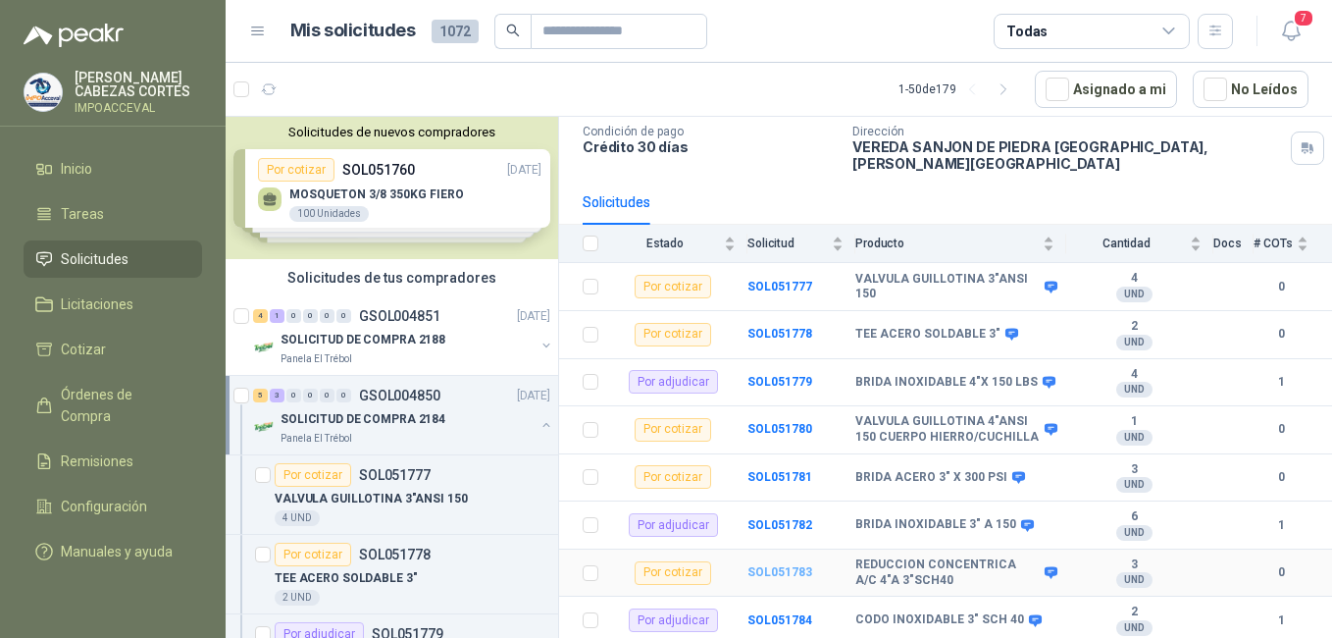
click at [794, 573] on b "SOL051783" at bounding box center [780, 572] width 65 height 14
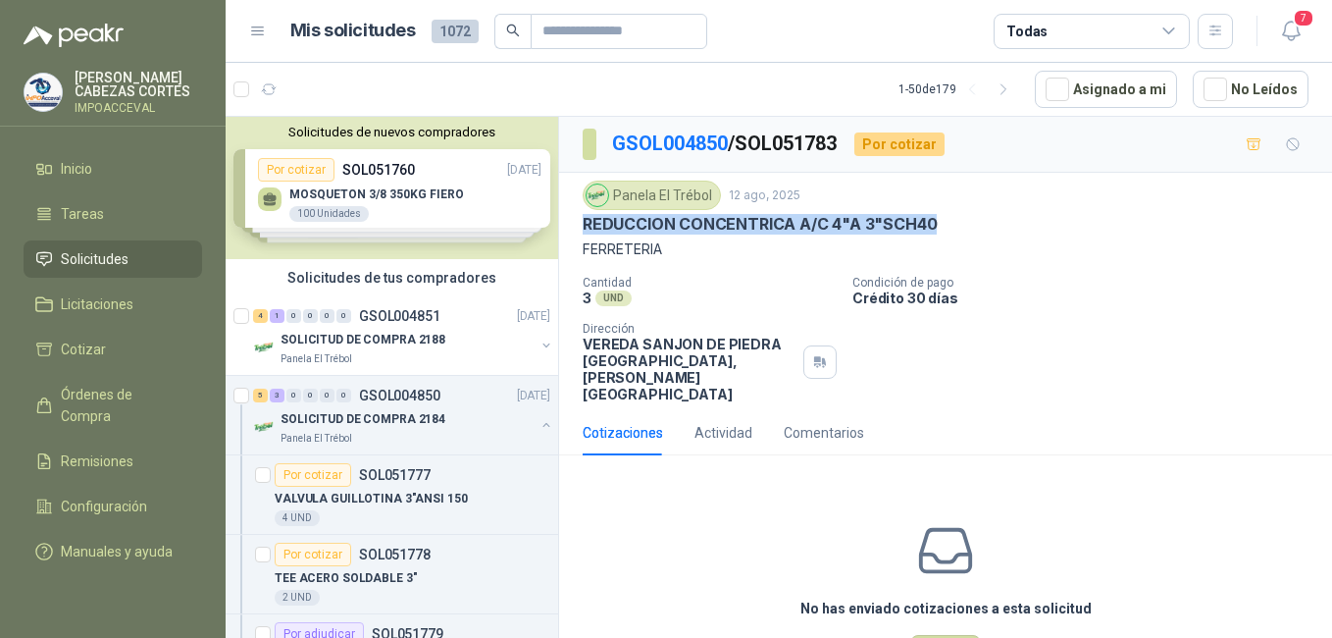
drag, startPoint x: 940, startPoint y: 222, endPoint x: 580, endPoint y: 224, distance: 360.0
click at [580, 224] on div "Panela El Trébol [DATE] REDUCCION CONCENTRICA A/C 4"A 3"SCH40 FERRETERIA Cantid…" at bounding box center [945, 291] width 773 height 237
copy p "REDUCCION CONCENTRICA A/C 4"A 3"SCH40"
click at [972, 613] on div "No has enviado cotizaciones a esta solicitud Cotizar" at bounding box center [945, 596] width 773 height 250
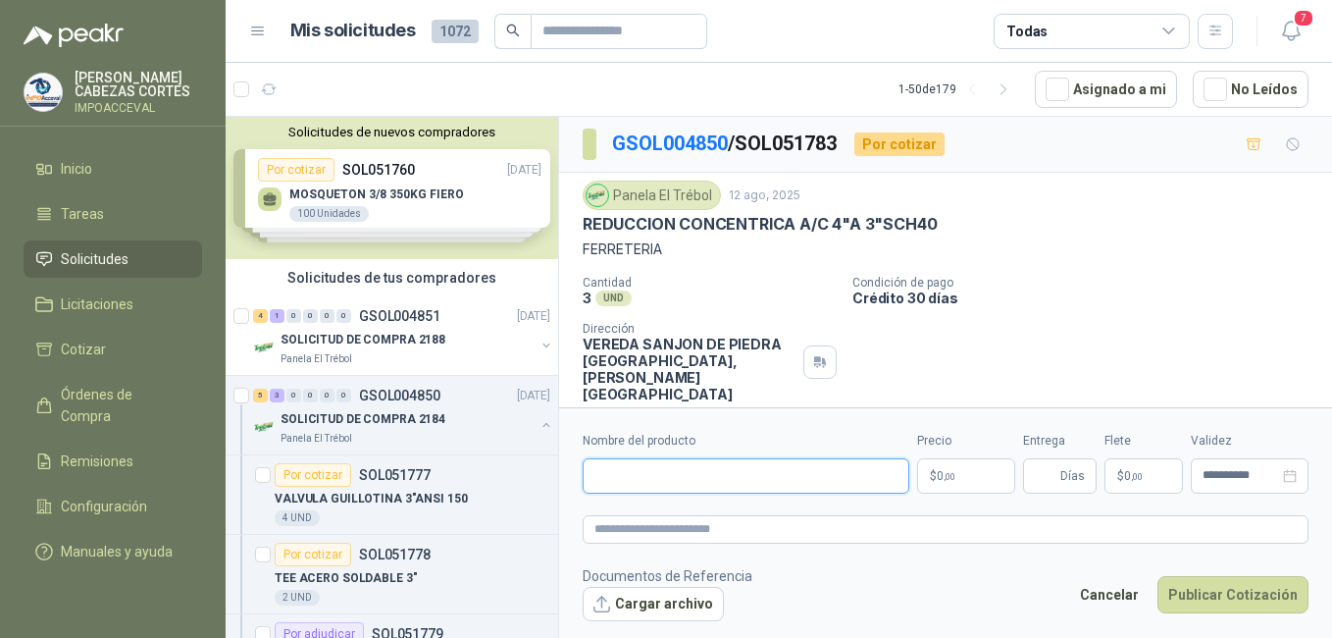
click at [599, 484] on input "Nombre del producto" at bounding box center [746, 475] width 327 height 35
paste input "**********"
type input "**********"
drag, startPoint x: 952, startPoint y: 474, endPoint x: 954, endPoint y: 462, distance: 11.9
click at [954, 473] on span ",00" at bounding box center [950, 476] width 12 height 11
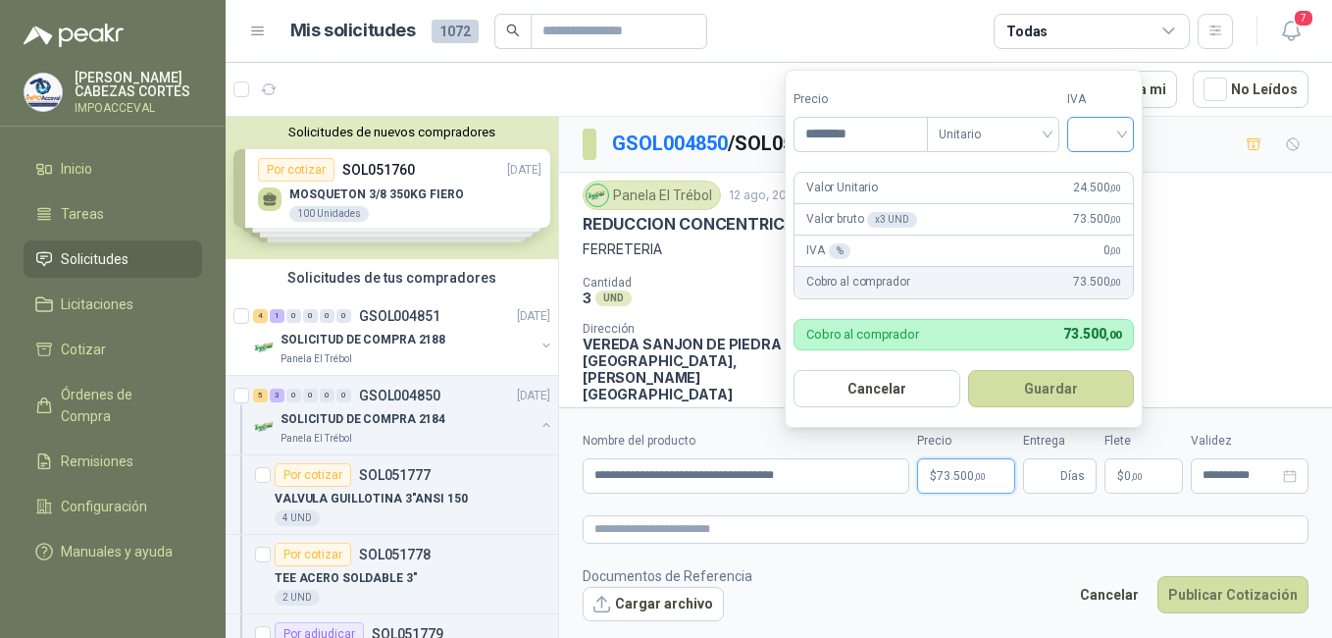
type input "********"
click at [1111, 137] on input "search" at bounding box center [1100, 132] width 43 height 29
click at [1111, 177] on div "19%" at bounding box center [1105, 175] width 36 height 22
click at [1088, 383] on button "Guardar" at bounding box center [1054, 388] width 169 height 37
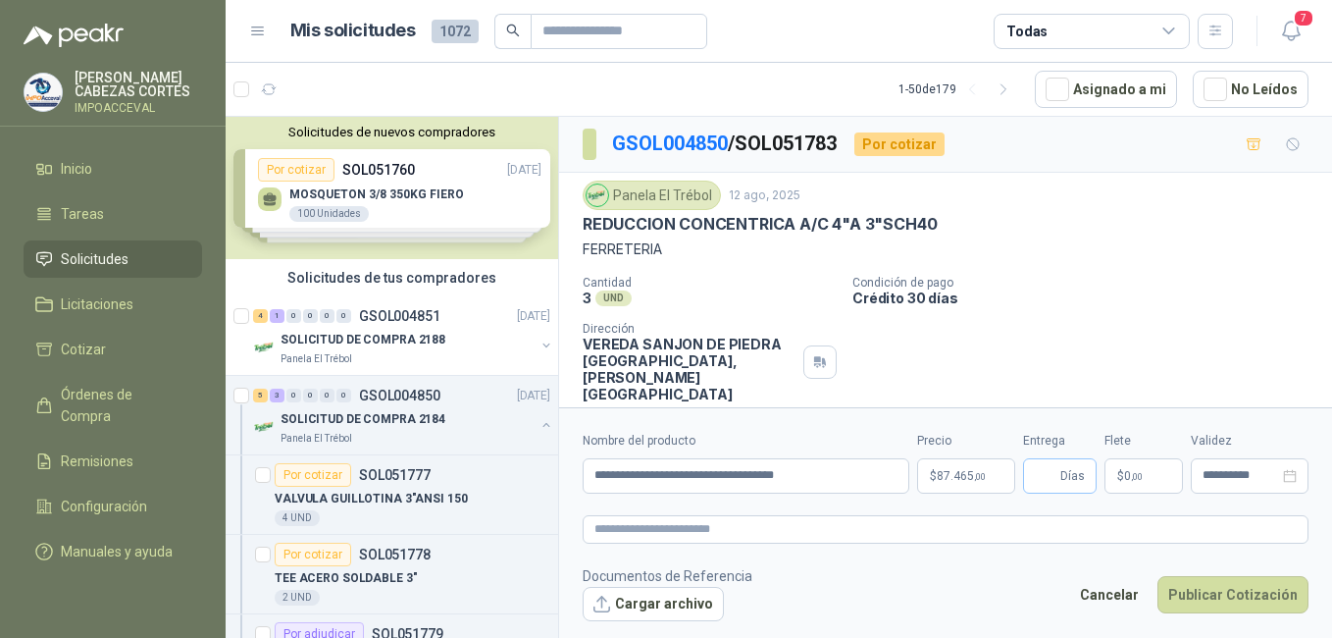
click at [1060, 476] on span "Días" at bounding box center [1060, 475] width 74 height 35
type input "*"
click at [1137, 478] on span ",00" at bounding box center [1137, 476] width 12 height 11
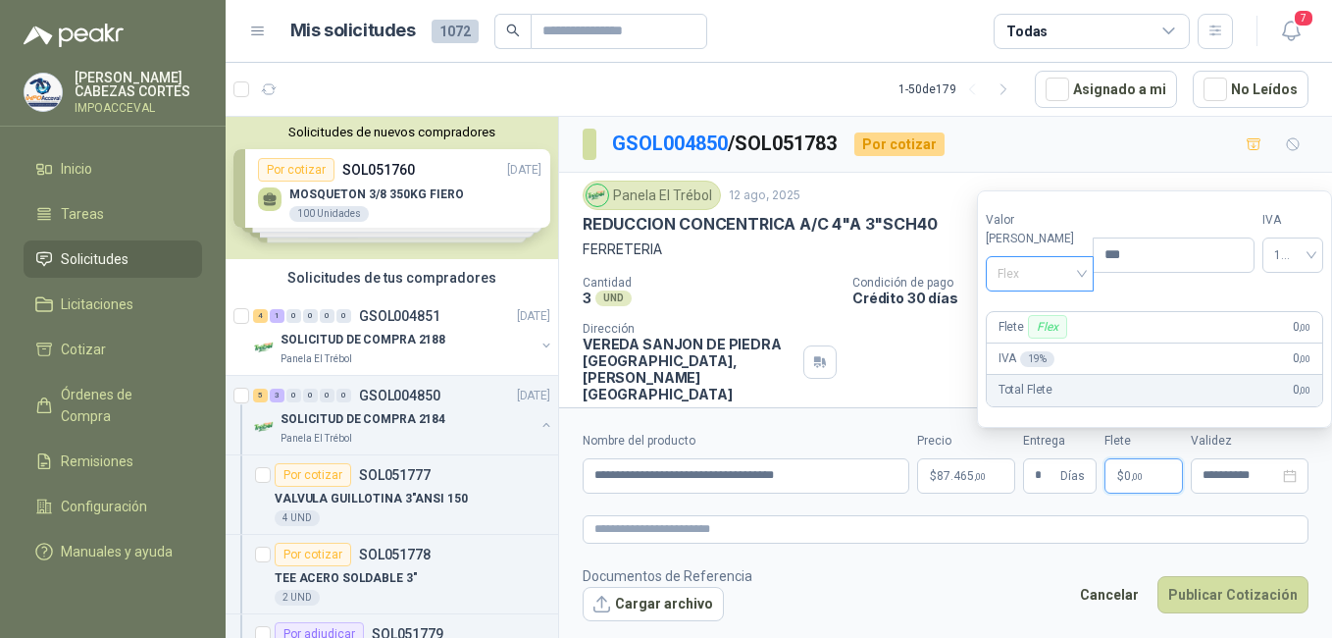
click at [1007, 286] on div "Flex" at bounding box center [1040, 273] width 109 height 35
click at [1020, 351] on div "Incluido" at bounding box center [1036, 347] width 68 height 22
click at [1215, 473] on input "**********" at bounding box center [1241, 475] width 77 height 13
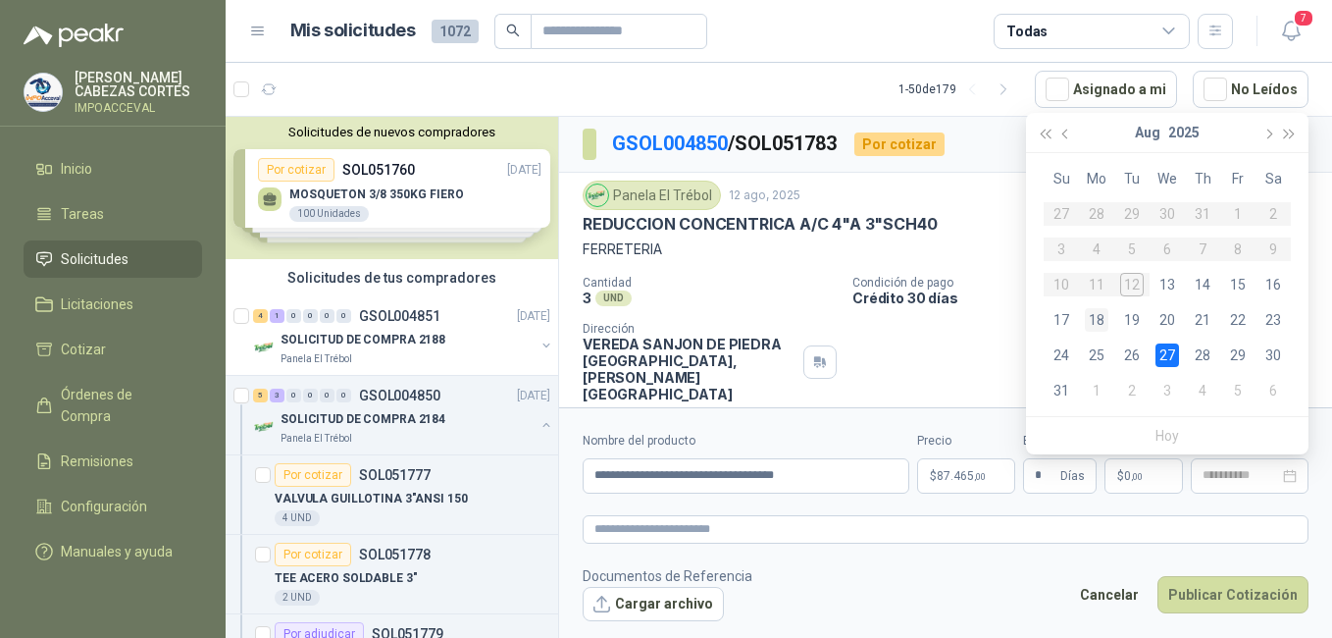
click at [1100, 314] on div "18" at bounding box center [1097, 320] width 24 height 24
type input "**********"
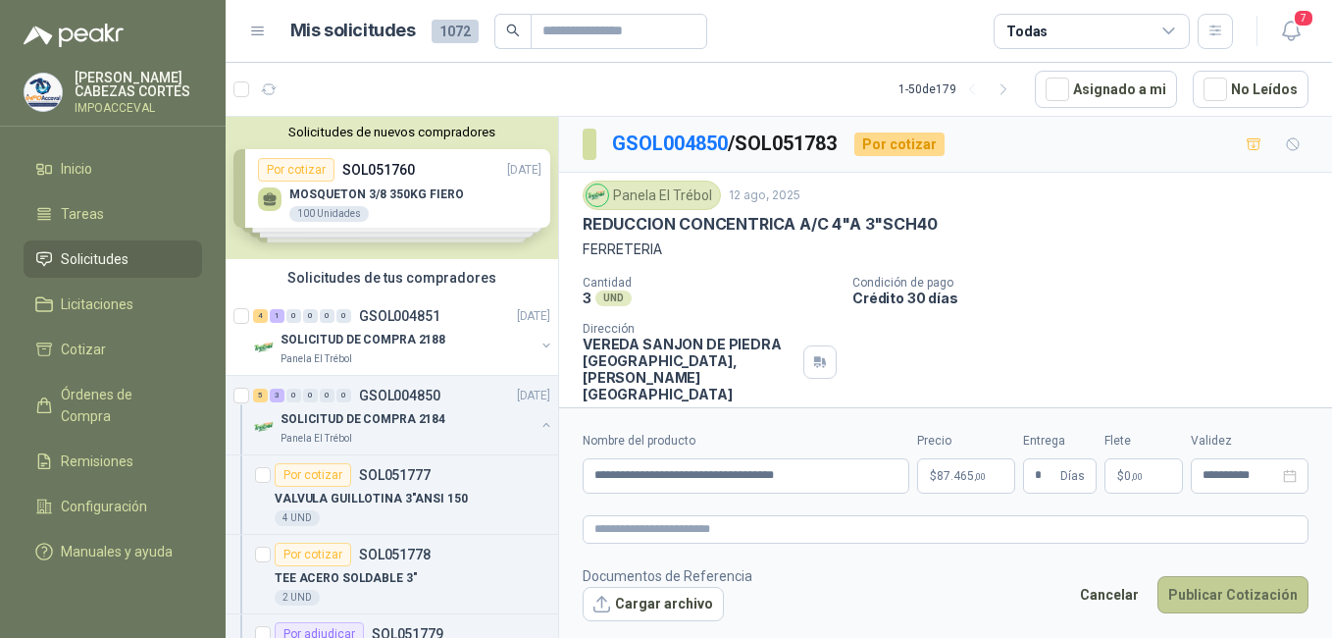
click at [1237, 600] on button "Publicar Cotización" at bounding box center [1233, 594] width 151 height 37
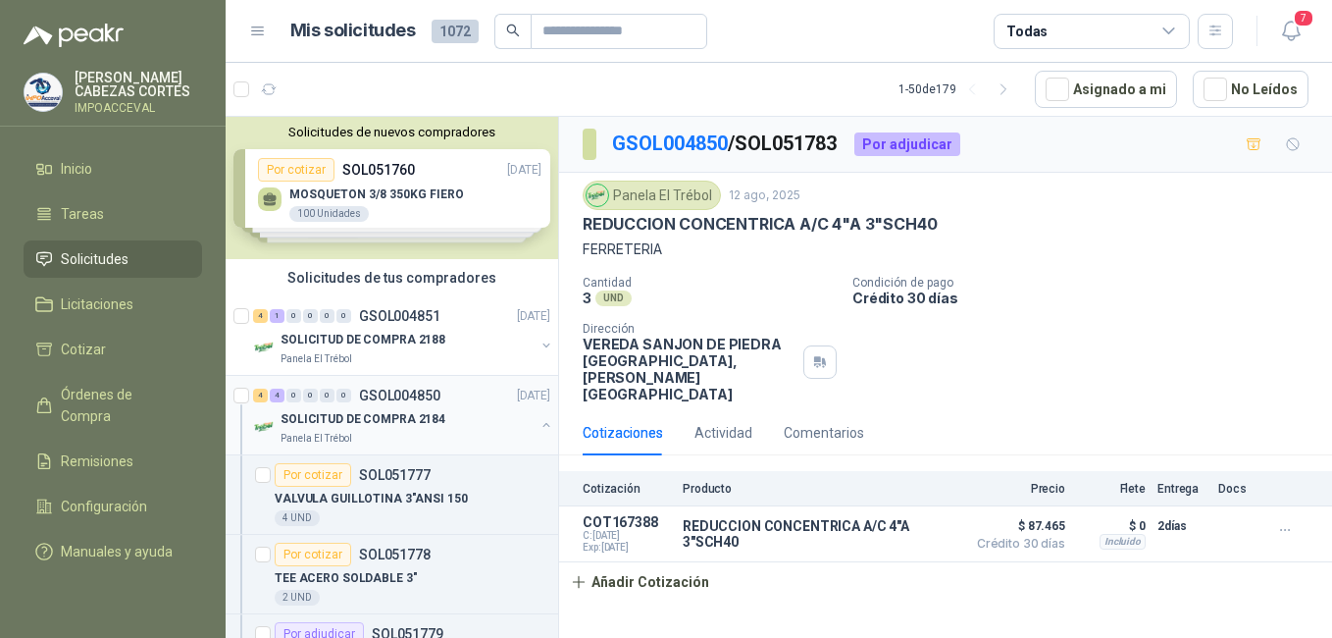
click at [302, 399] on div "4 4 0 0 0 0" at bounding box center [302, 395] width 98 height 14
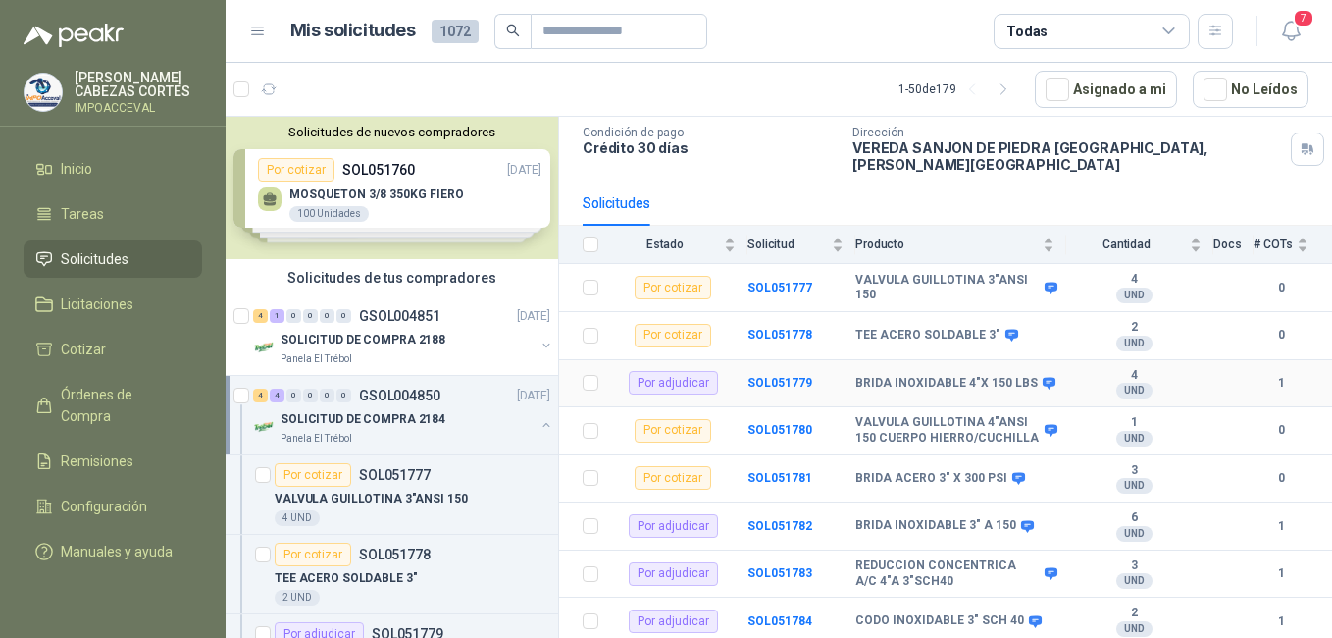
scroll to position [130, 0]
click at [372, 492] on p "VALVULA GUILLOTINA 3"ANSI 150" at bounding box center [371, 499] width 193 height 19
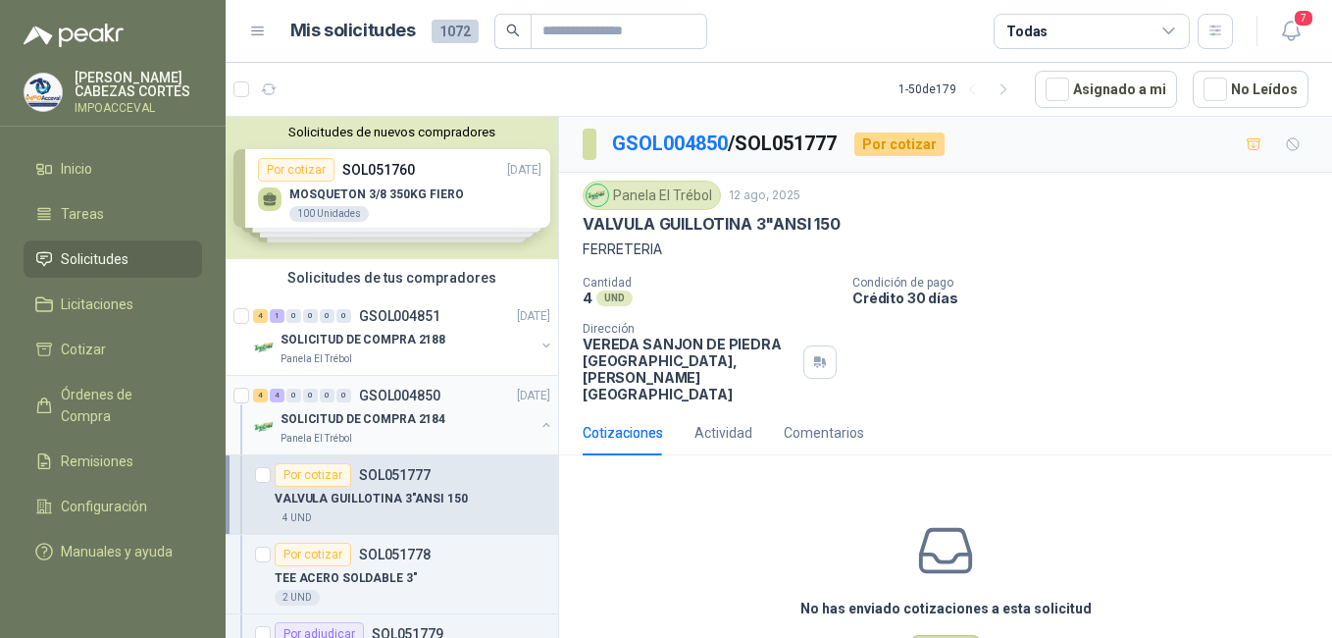
click at [340, 416] on p "SOLICITUD DE COMPRA 2184" at bounding box center [363, 419] width 165 height 19
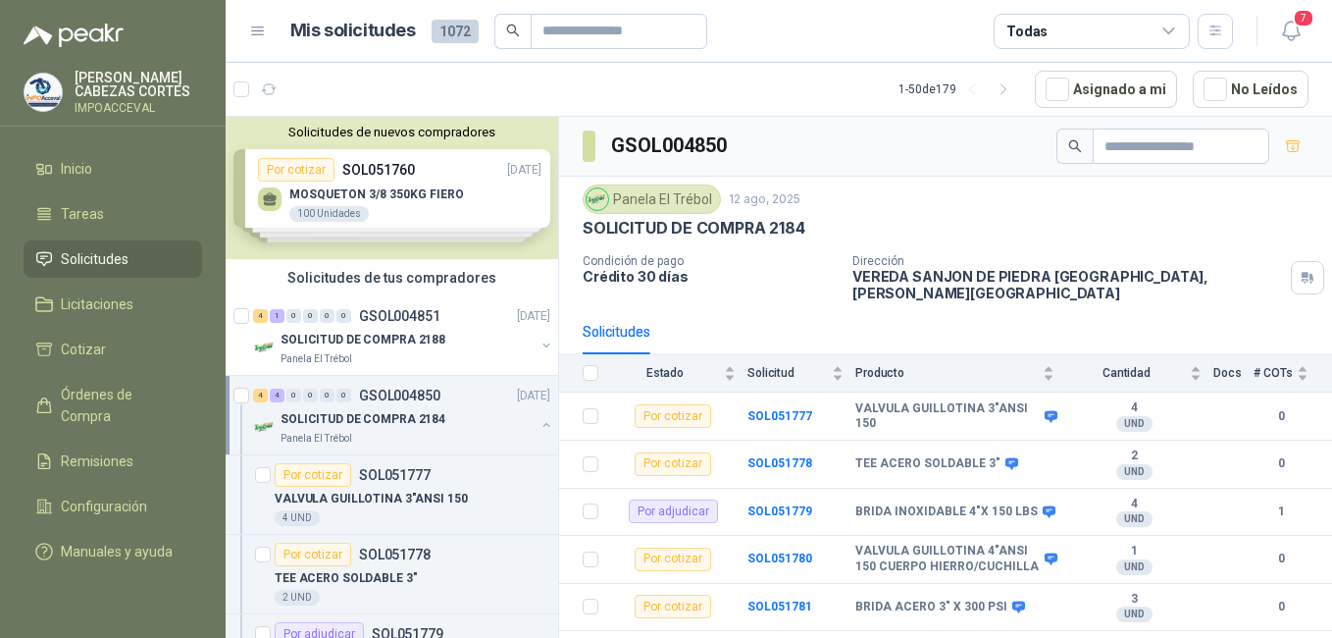
click at [79, 256] on span "Solicitudes" at bounding box center [95, 259] width 68 height 22
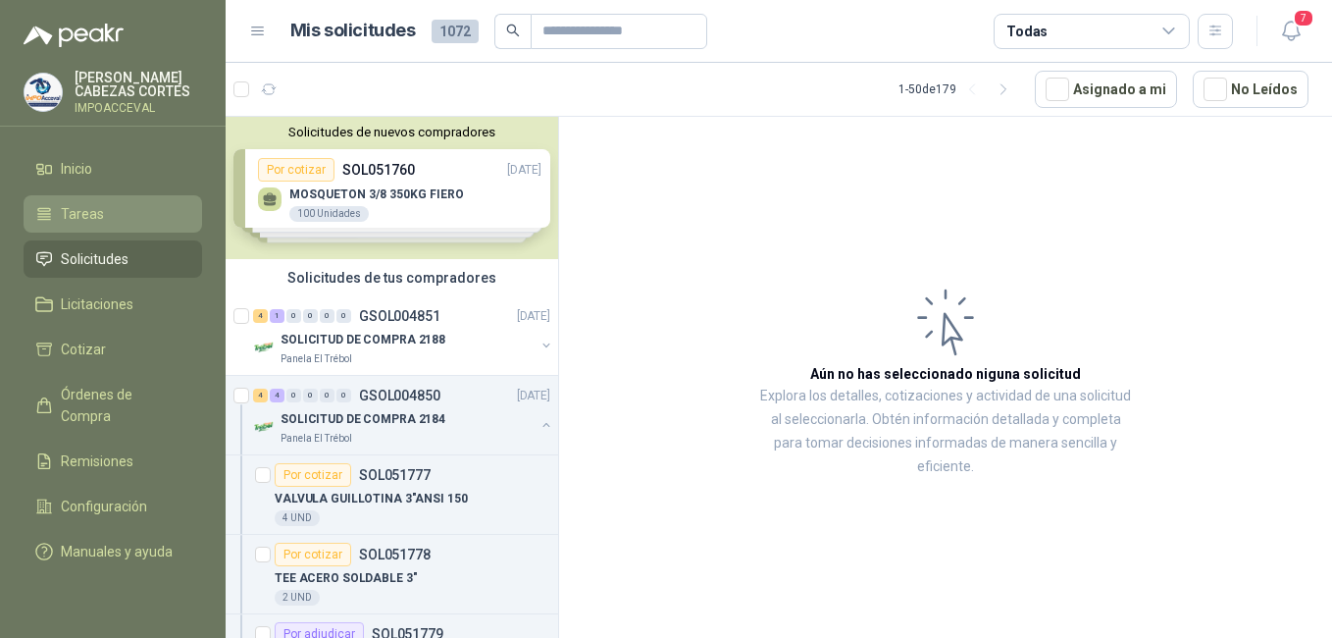
click at [77, 203] on span "Tareas" at bounding box center [82, 214] width 43 height 22
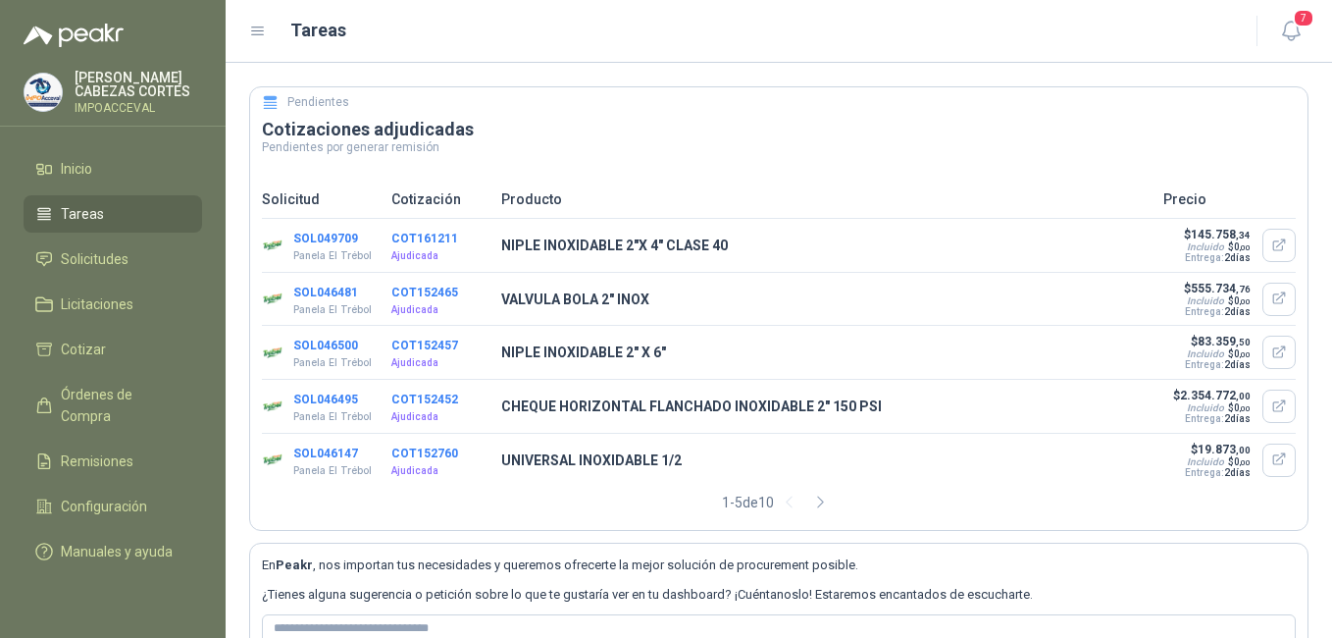
click at [77, 208] on span "Tareas" at bounding box center [82, 214] width 43 height 22
click at [83, 258] on span "Solicitudes" at bounding box center [95, 259] width 68 height 22
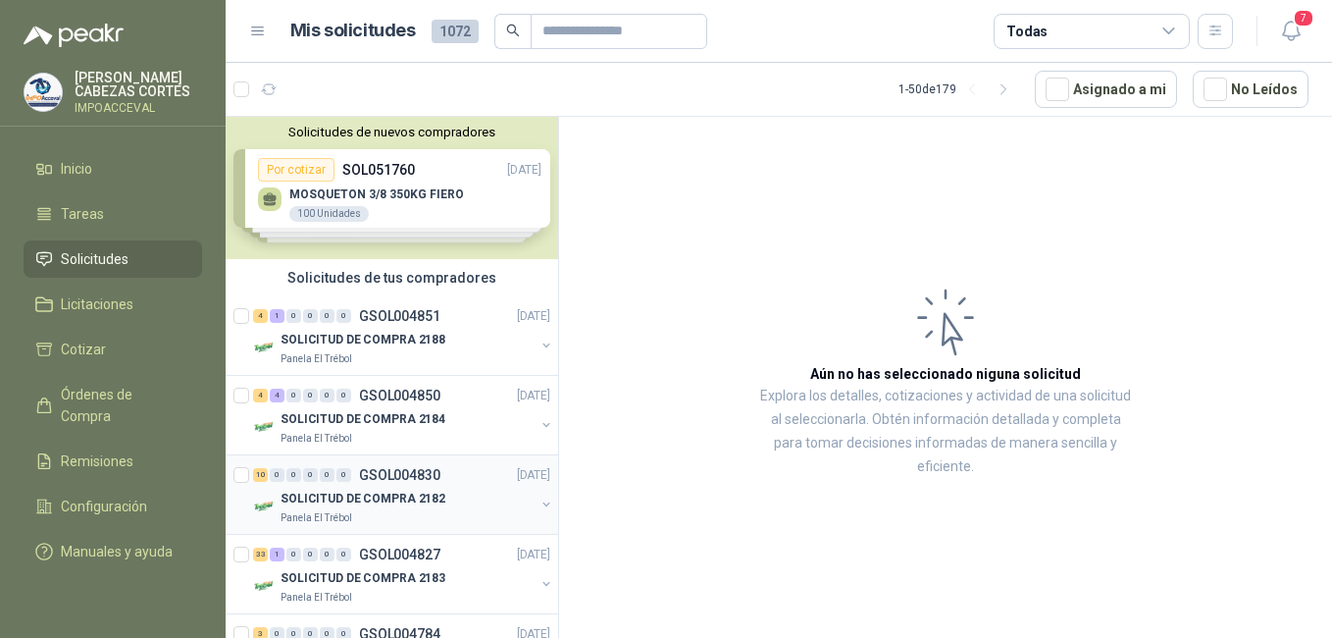
click at [433, 490] on p "SOLICITUD DE COMPRA 2182" at bounding box center [363, 499] width 165 height 19
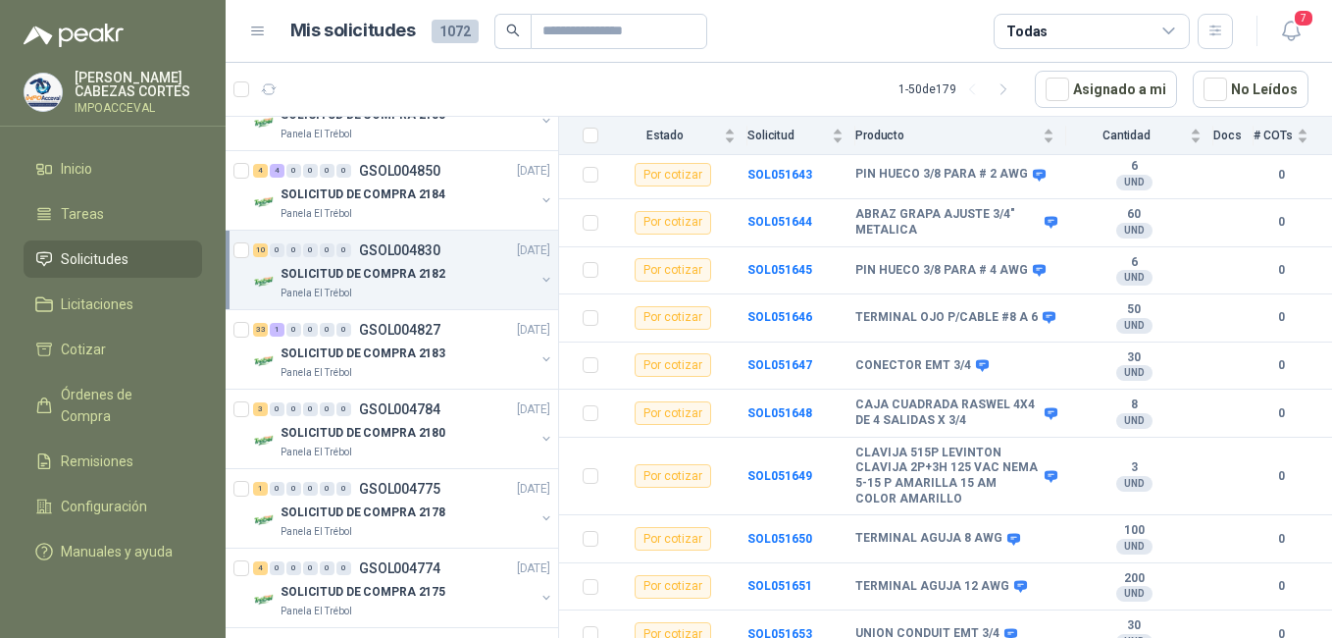
scroll to position [294, 0]
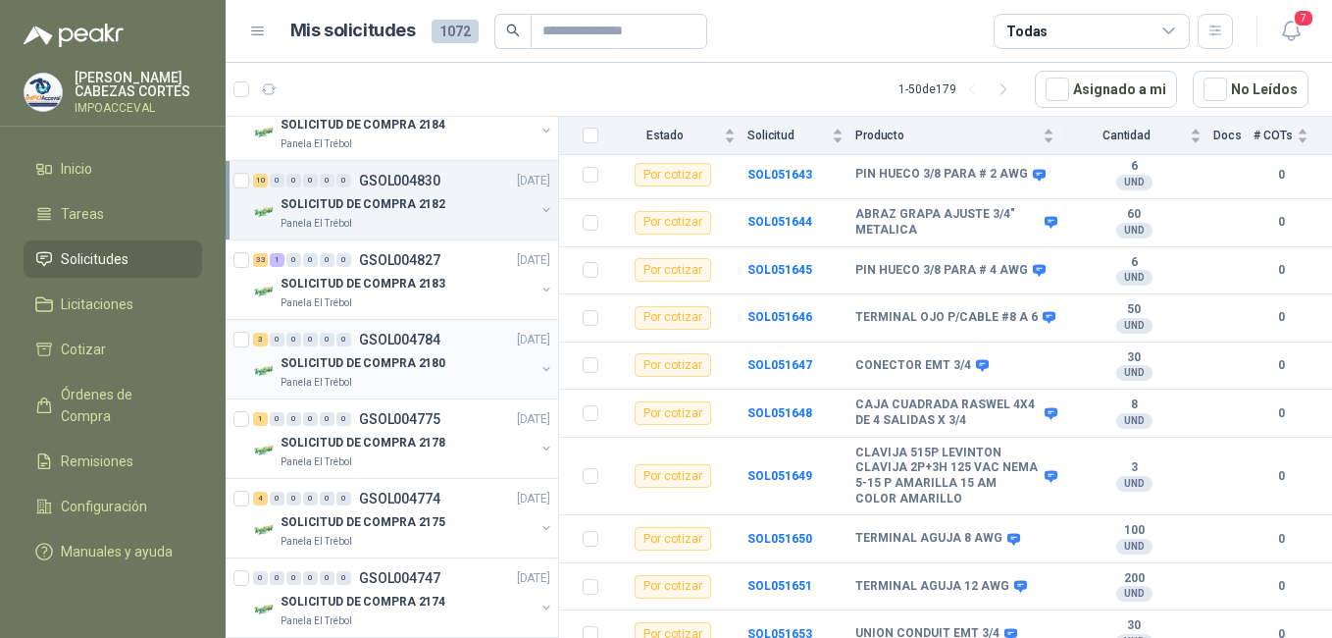
click at [319, 367] on p "SOLICITUD DE COMPRA 2180" at bounding box center [363, 363] width 165 height 19
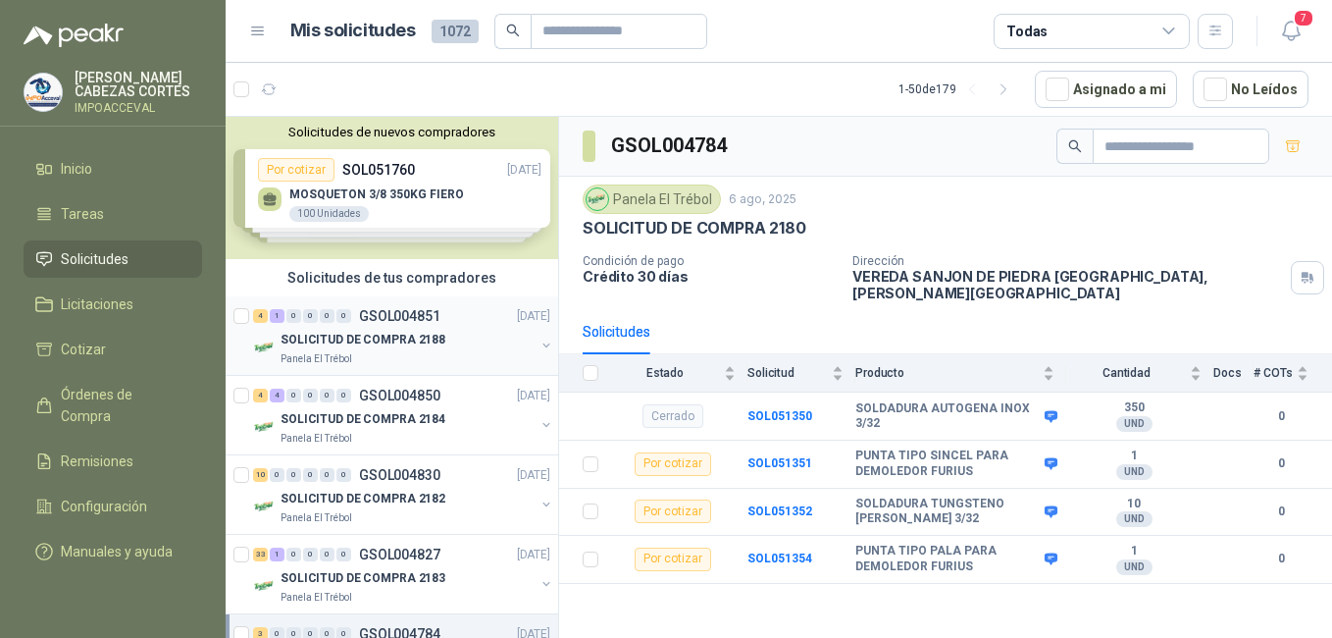
click at [338, 340] on p "SOLICITUD DE COMPRA 2188" at bounding box center [363, 340] width 165 height 19
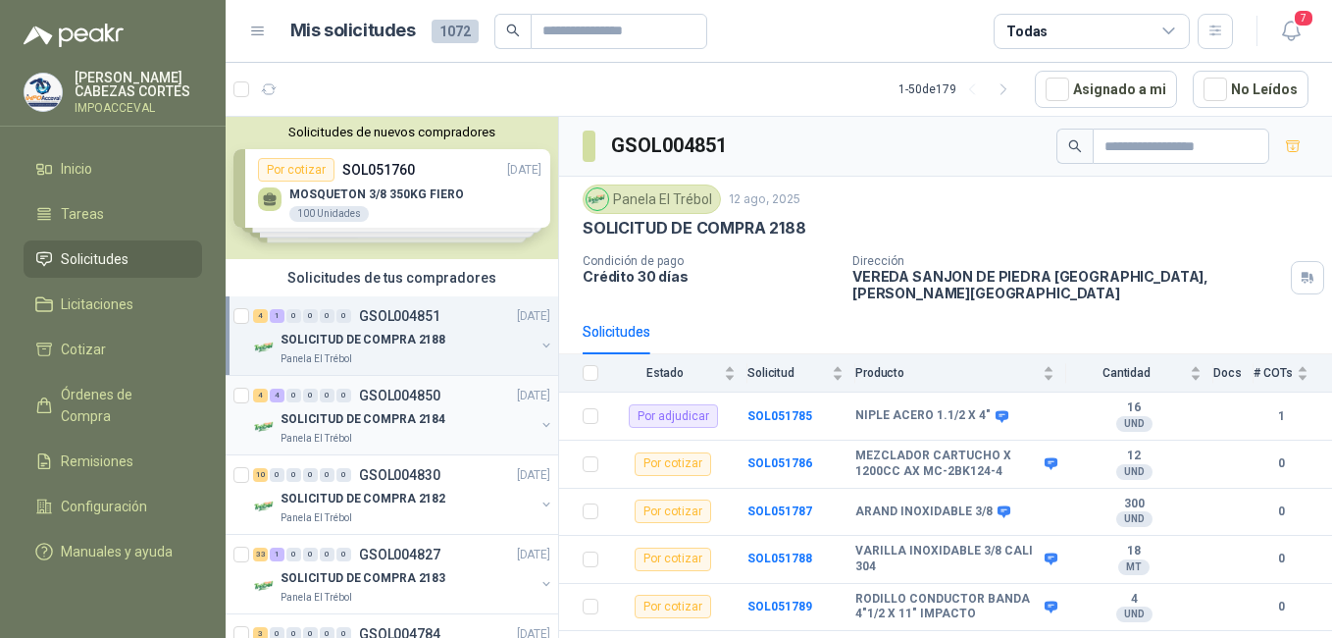
click at [317, 411] on p "SOLICITUD DE COMPRA 2184" at bounding box center [363, 419] width 165 height 19
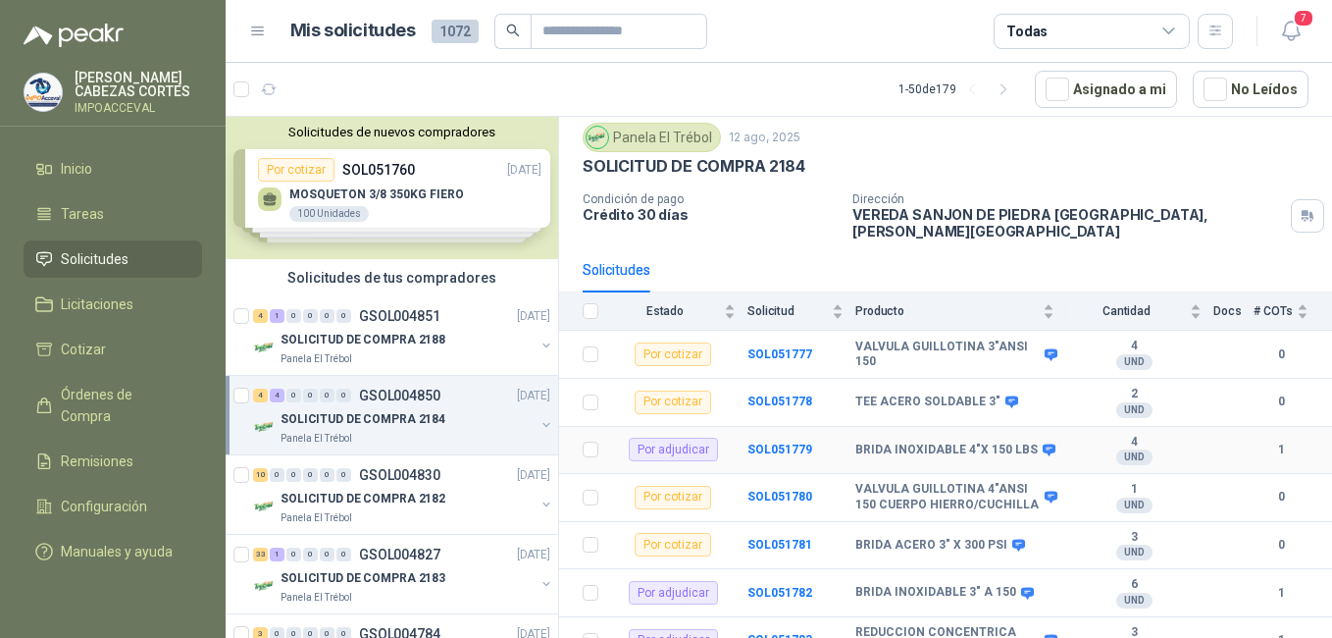
scroll to position [130, 0]
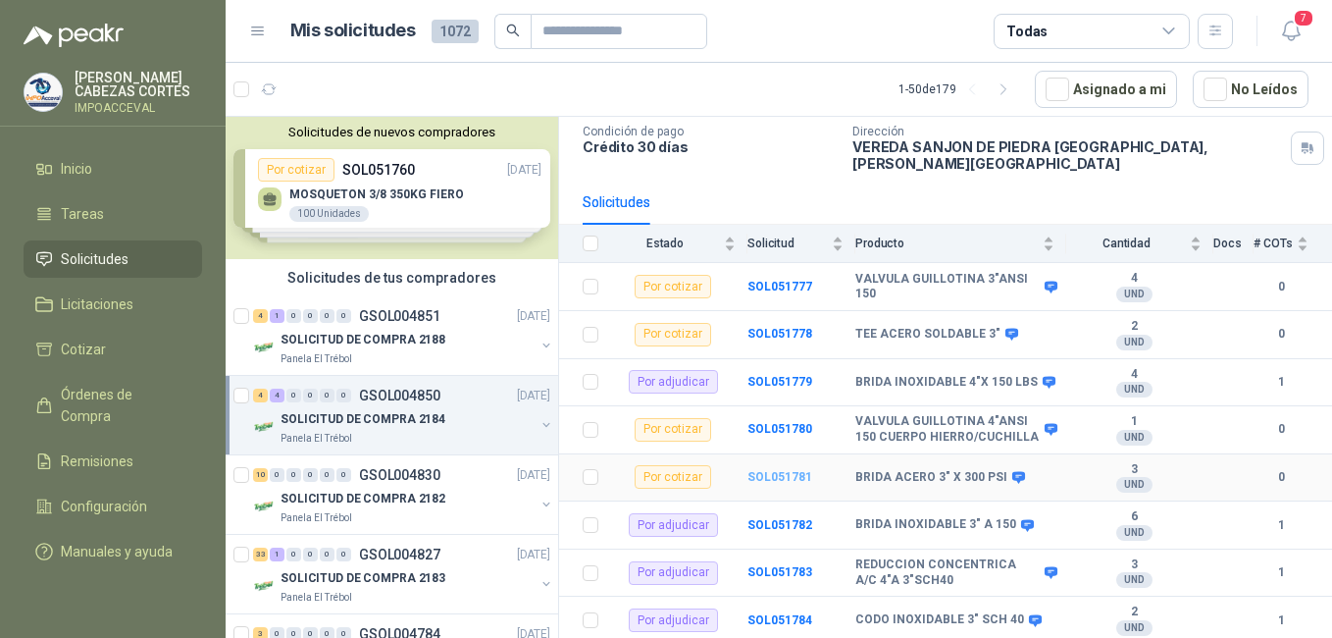
click at [750, 481] on b "SOL051781" at bounding box center [780, 477] width 65 height 14
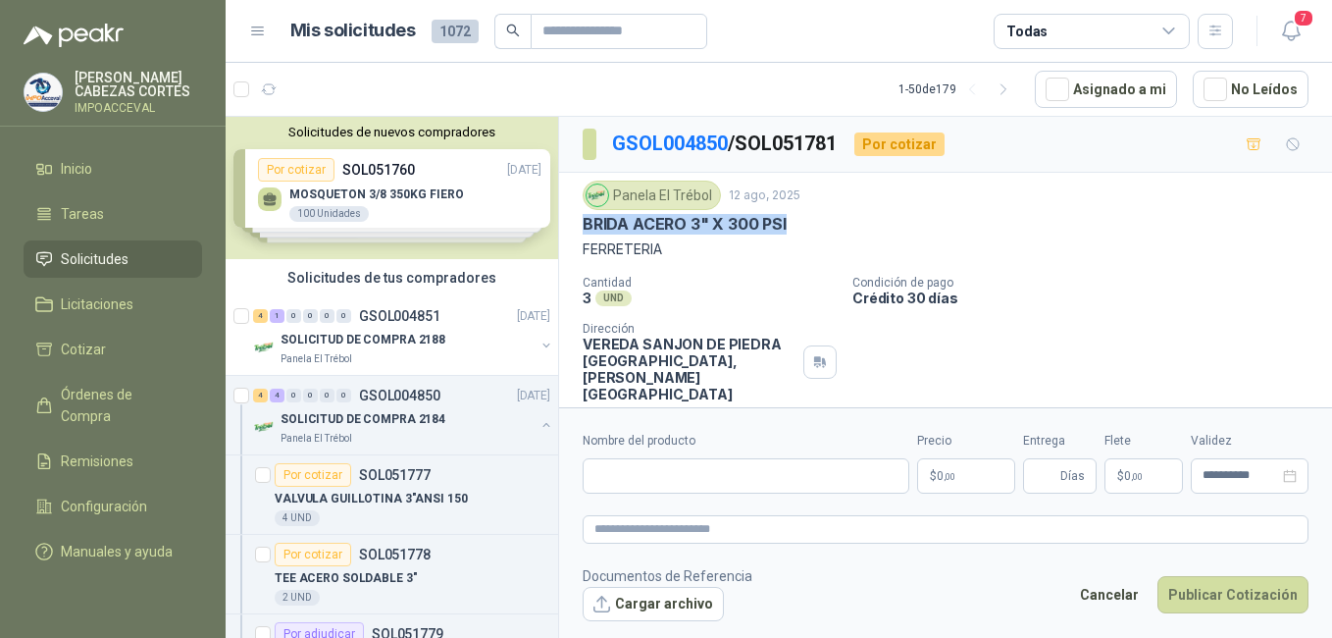
drag, startPoint x: 783, startPoint y: 223, endPoint x: 573, endPoint y: 225, distance: 209.9
click at [573, 225] on div "Panela El Trébol [DATE] [PERSON_NAME] 3" X 300 PSI FERRETERIA Cantidad 3 UND  …" at bounding box center [945, 291] width 773 height 237
copy p "BRIDA ACERO 3" X 300 PSI"
click at [641, 478] on input "Nombre del producto" at bounding box center [746, 475] width 327 height 35
type input "*"
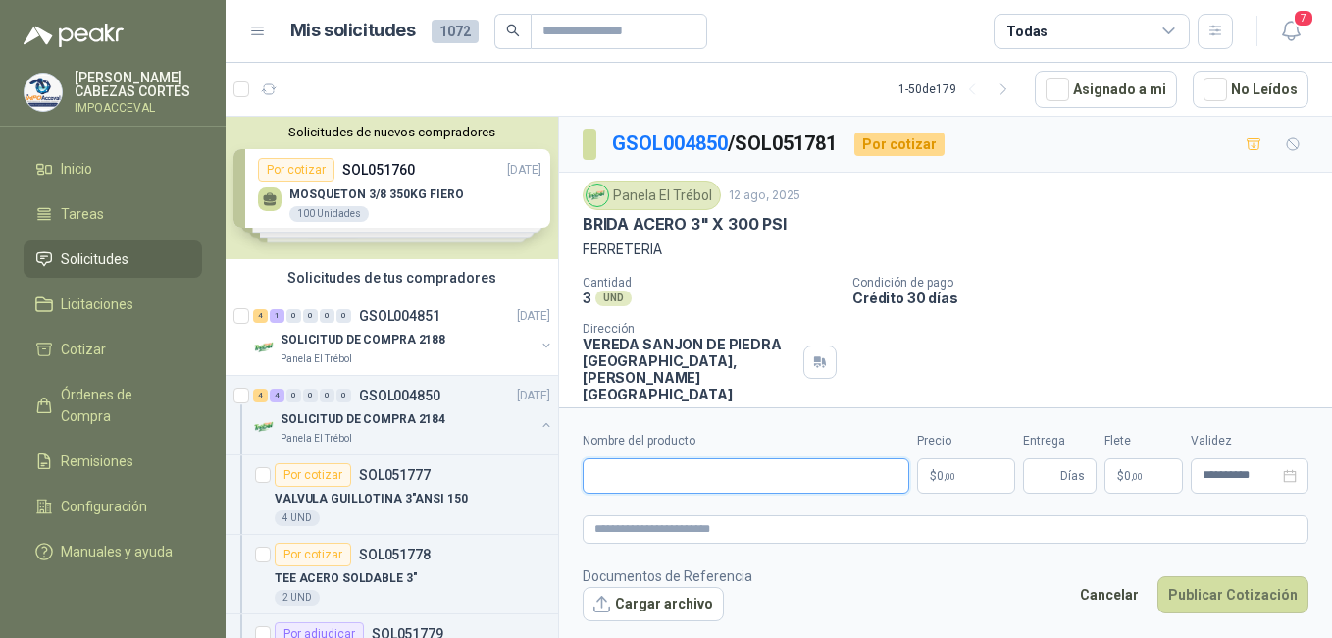
paste input "**********"
type input "**********"
click at [958, 475] on p "$ 0 ,00" at bounding box center [966, 475] width 98 height 35
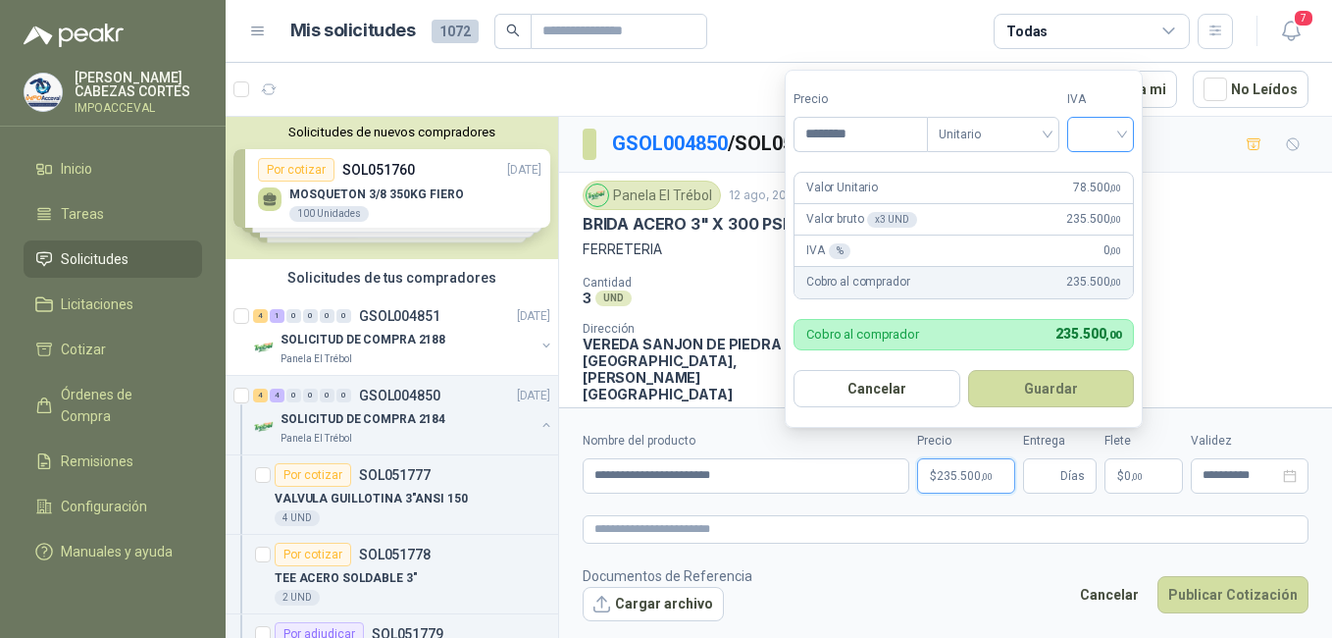
type input "********"
click at [1096, 134] on input "search" at bounding box center [1100, 132] width 43 height 29
click at [1090, 172] on div "19%" at bounding box center [1105, 175] width 36 height 22
click at [1059, 387] on button "Guardar" at bounding box center [1054, 388] width 169 height 37
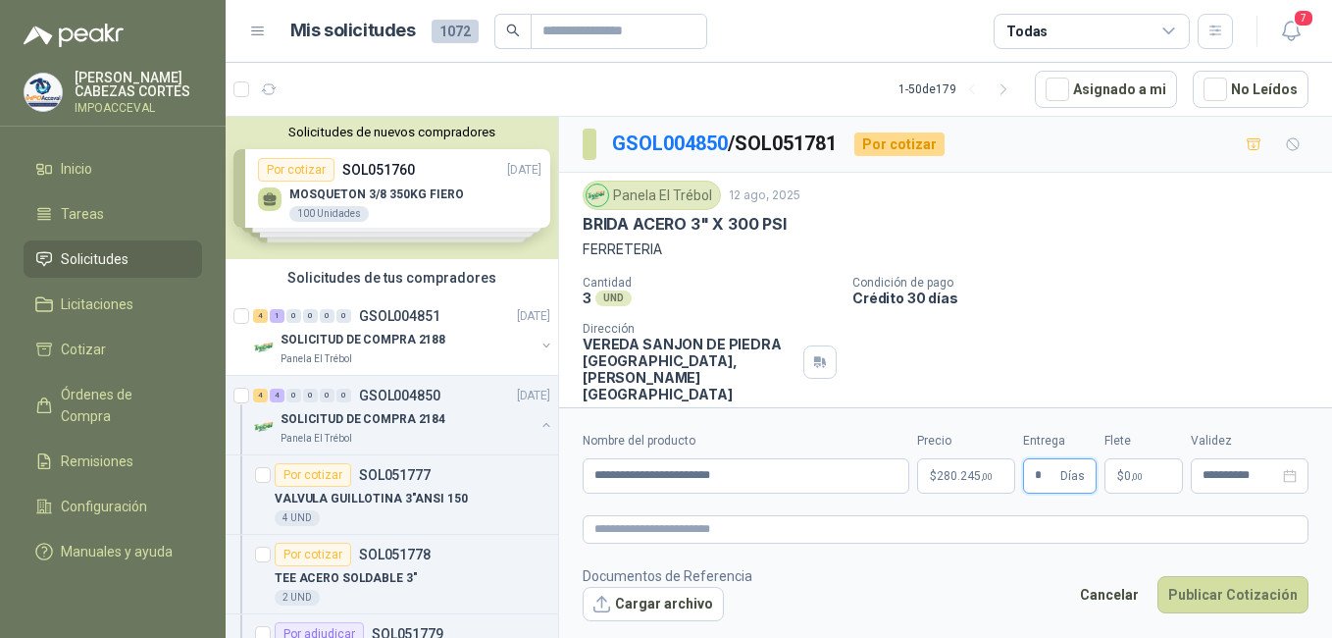
type input "*"
click at [1144, 487] on p "$ 0 ,00" at bounding box center [1144, 475] width 78 height 35
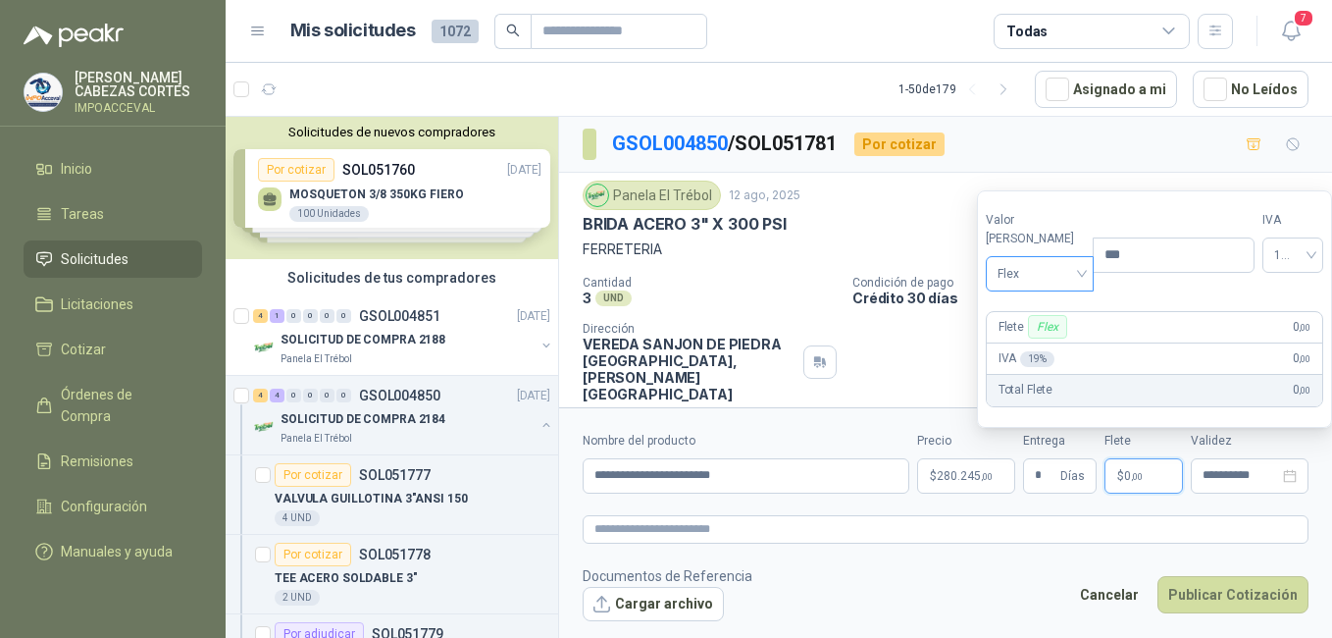
click at [1024, 282] on span "Flex" at bounding box center [1040, 273] width 85 height 29
click at [1019, 352] on div "Incluido" at bounding box center [1036, 347] width 68 height 22
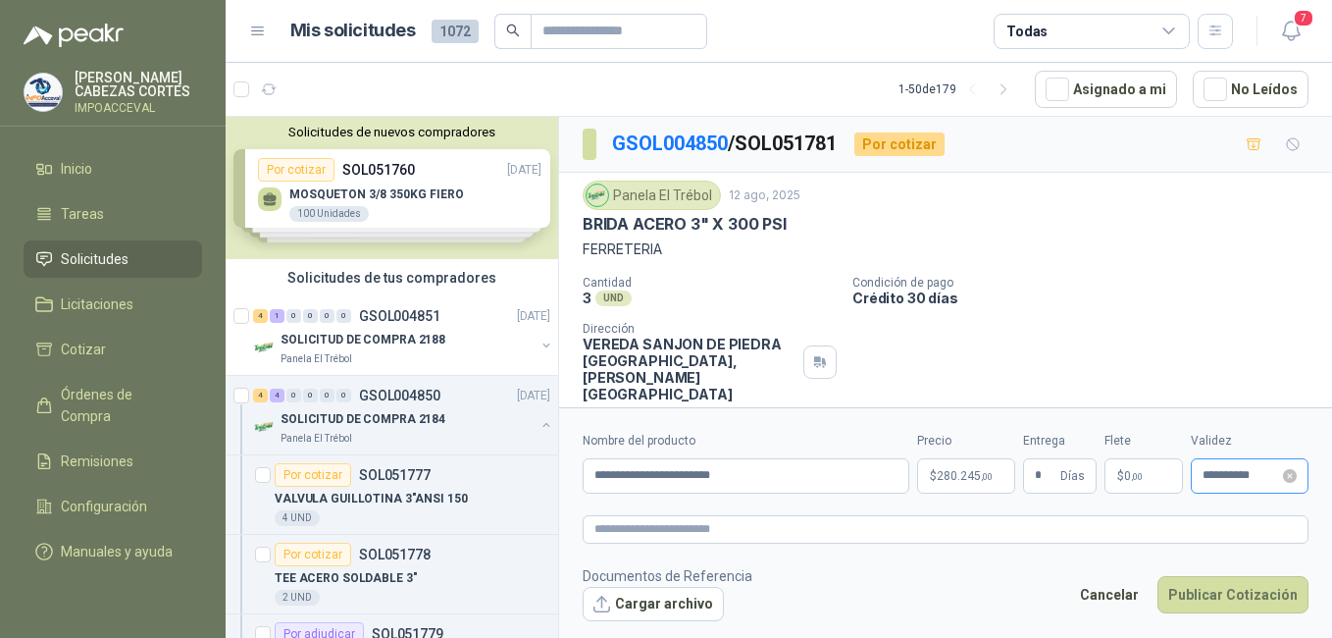
click at [1227, 465] on div "**********" at bounding box center [1250, 475] width 118 height 35
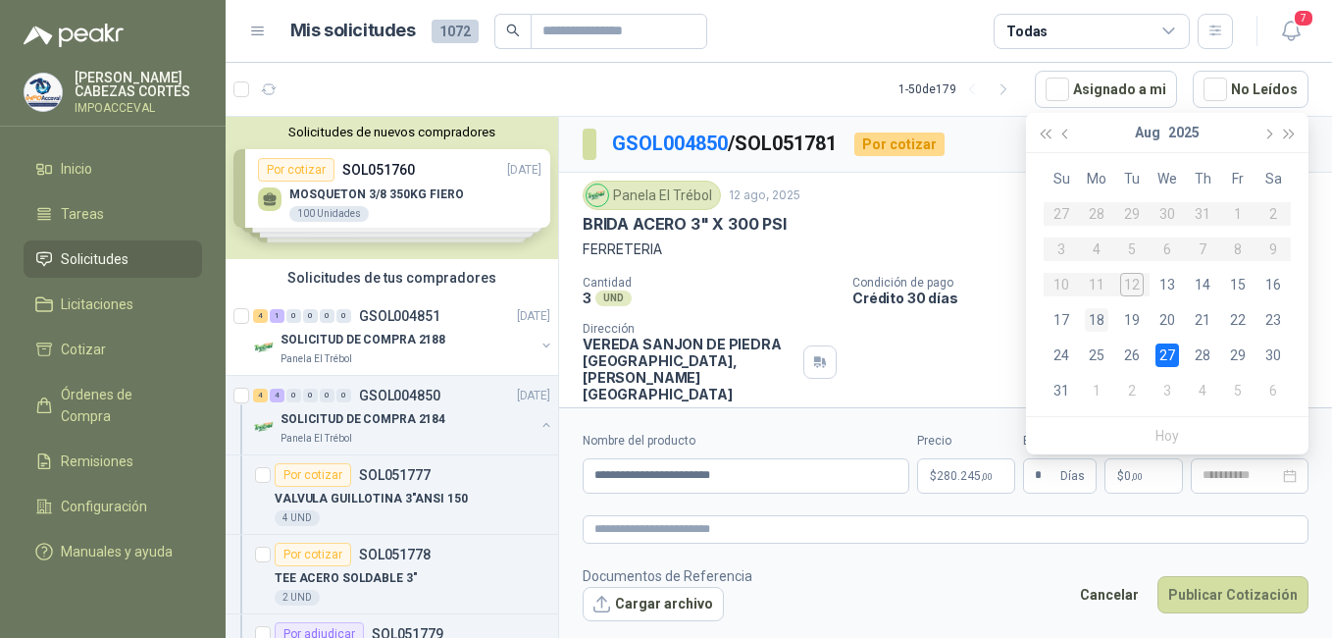
click at [1094, 326] on div "18" at bounding box center [1097, 320] width 24 height 24
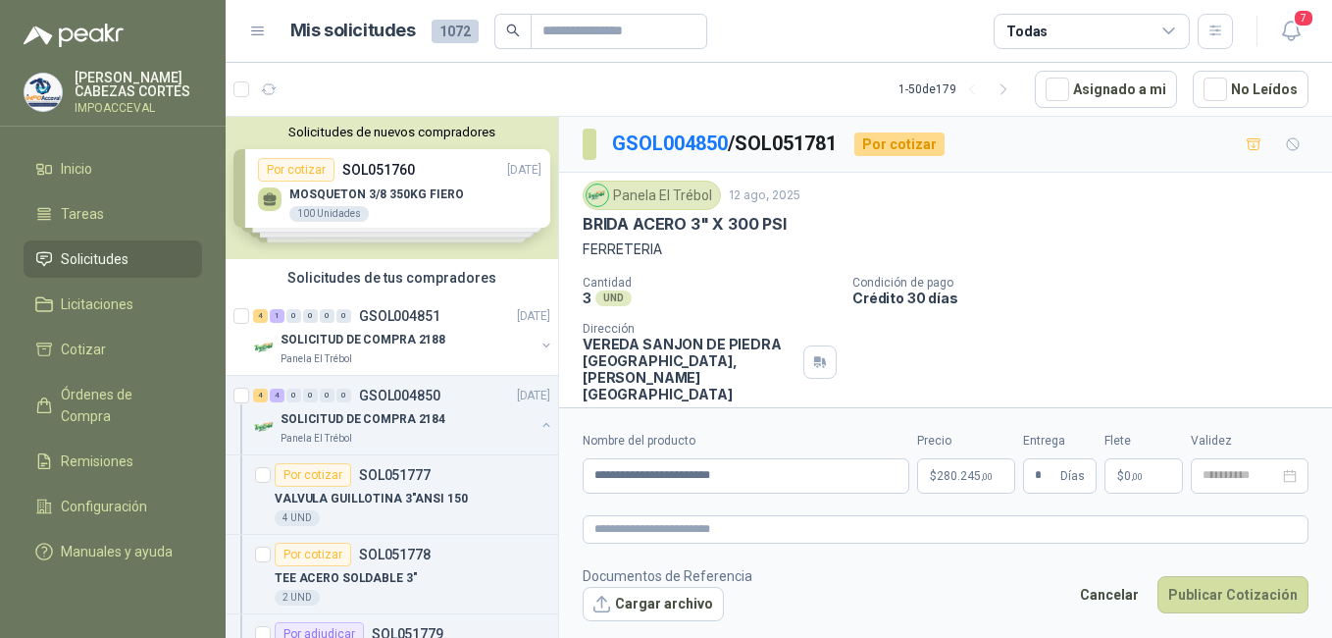
type input "**********"
click at [1227, 594] on button "Publicar Cotización" at bounding box center [1233, 594] width 151 height 37
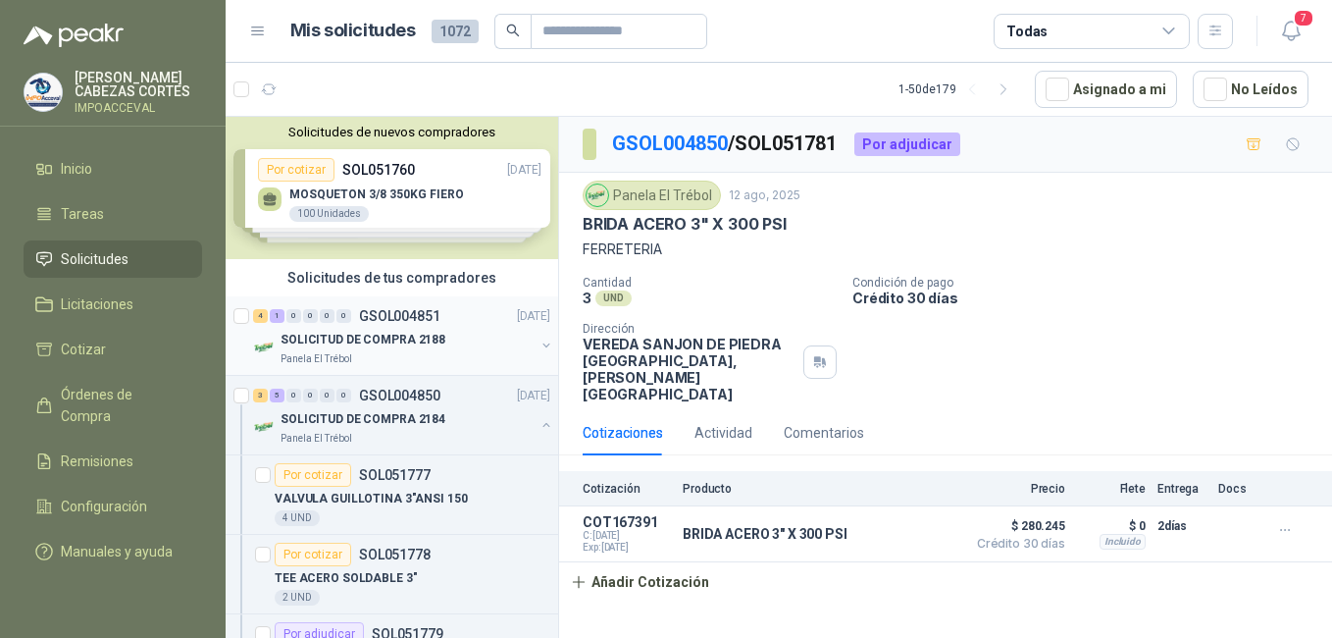
click at [301, 340] on p "SOLICITUD DE COMPRA 2188" at bounding box center [363, 340] width 165 height 19
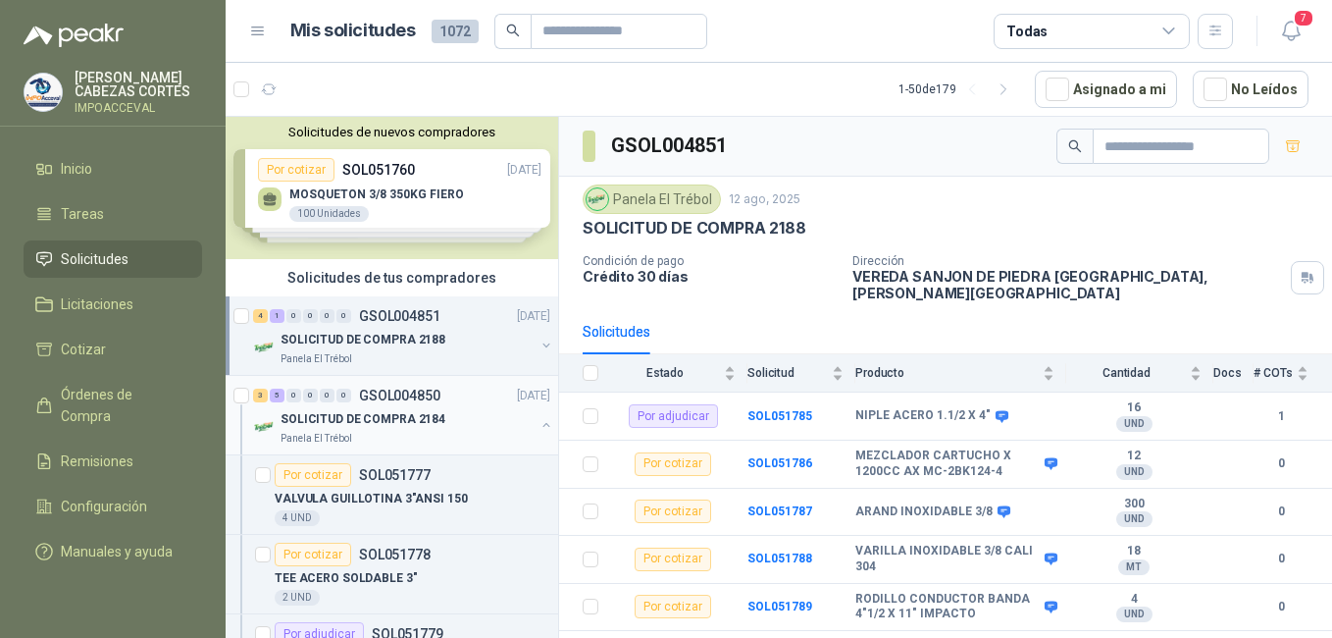
click at [330, 399] on div "0" at bounding box center [327, 395] width 15 height 14
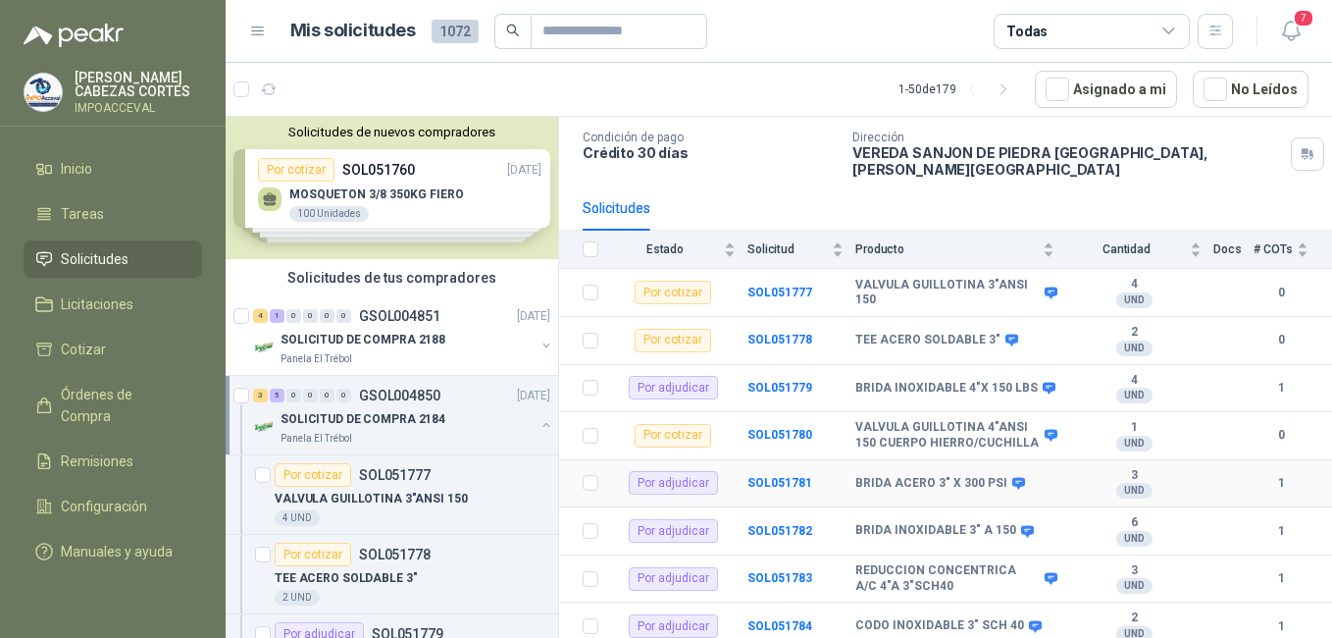
scroll to position [130, 0]
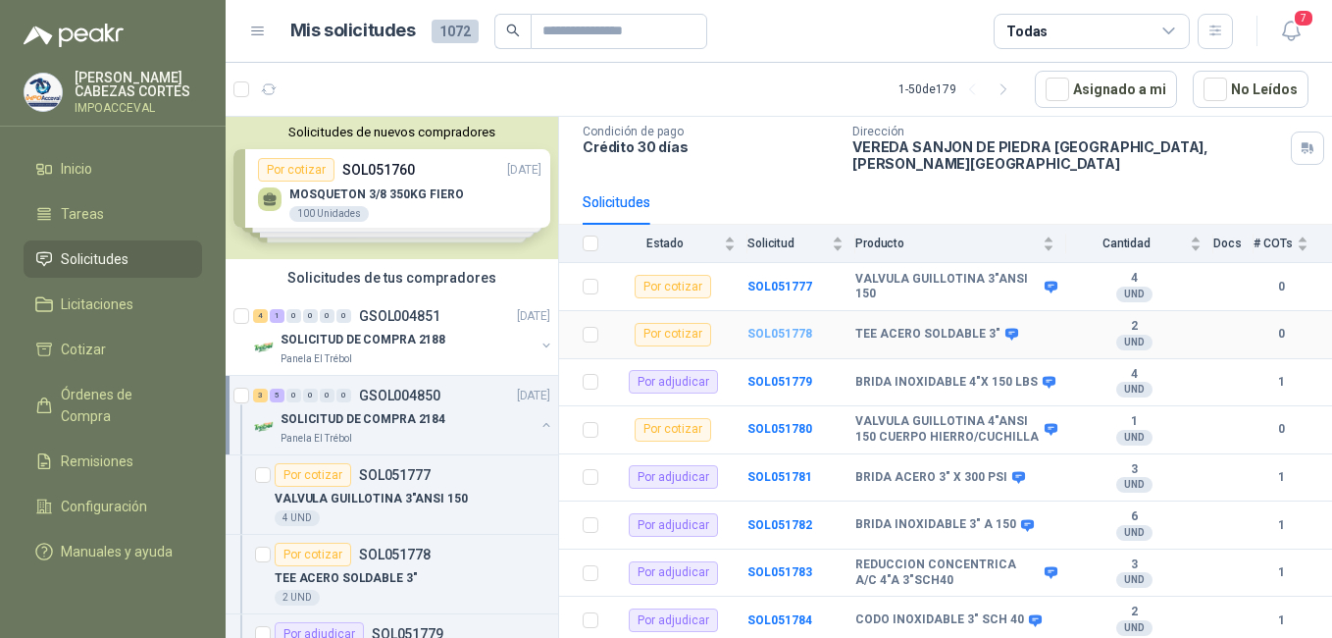
click at [790, 327] on b "SOL051778" at bounding box center [780, 334] width 65 height 14
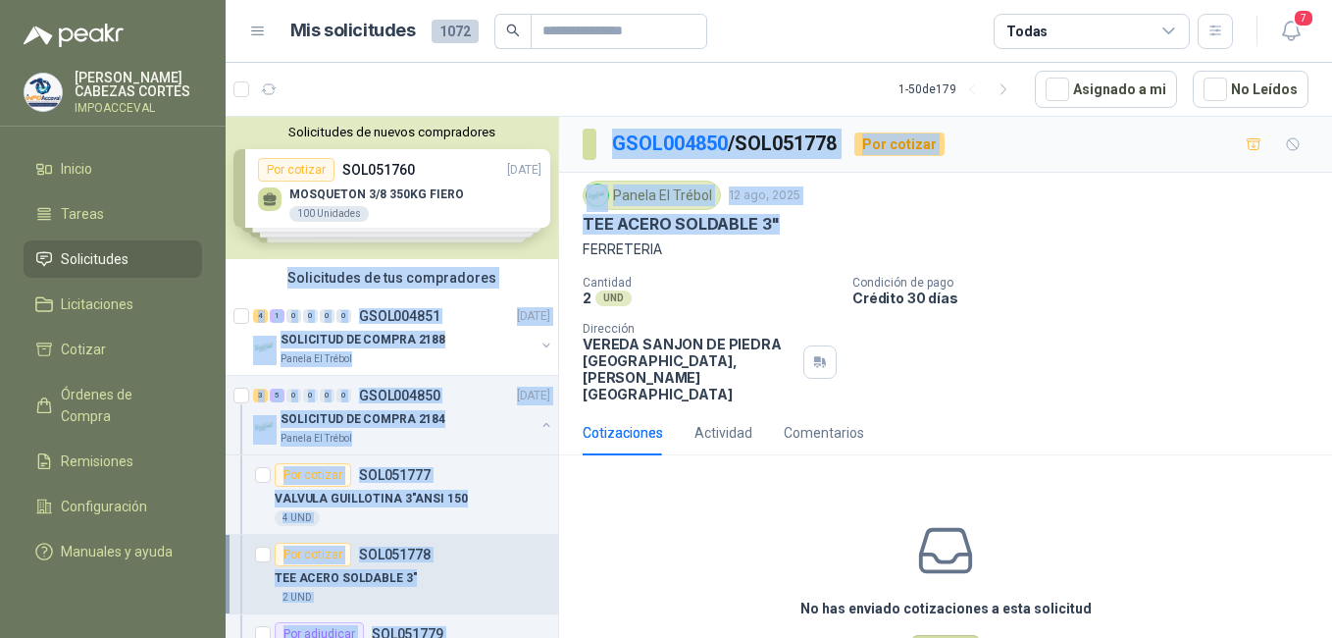
drag, startPoint x: 788, startPoint y: 222, endPoint x: 554, endPoint y: 223, distance: 233.5
click at [554, 223] on div "Solicitudes de nuevos compradores Por cotizar SOL051760 [DATE] MOSQUETON 3/8 35…" at bounding box center [779, 380] width 1107 height 529
click at [933, 221] on div "TEE ACERO SOLDABLE 3"" at bounding box center [946, 224] width 726 height 21
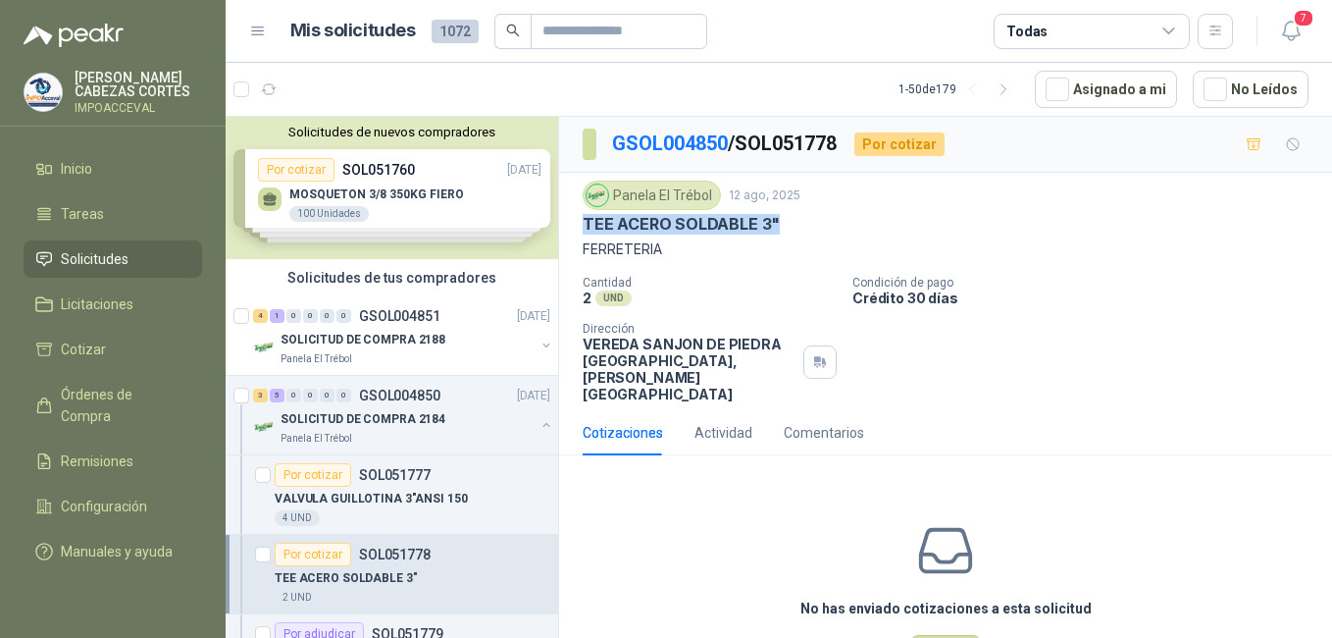
drag, startPoint x: 782, startPoint y: 221, endPoint x: 585, endPoint y: 221, distance: 197.2
click at [585, 221] on div "TEE ACERO SOLDABLE 3"" at bounding box center [946, 224] width 726 height 21
copy p "TEE ACERO SOLDABLE 3""
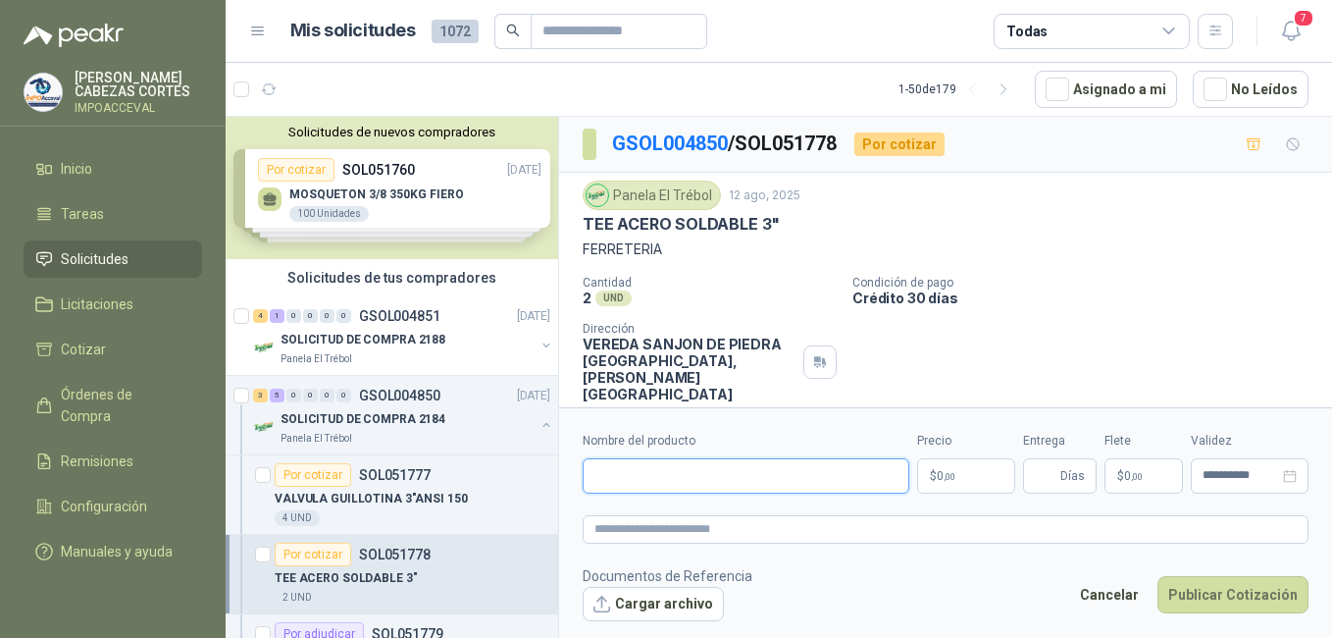
click at [636, 472] on input "Nombre del producto" at bounding box center [746, 475] width 327 height 35
paste input "**********"
type input "**********"
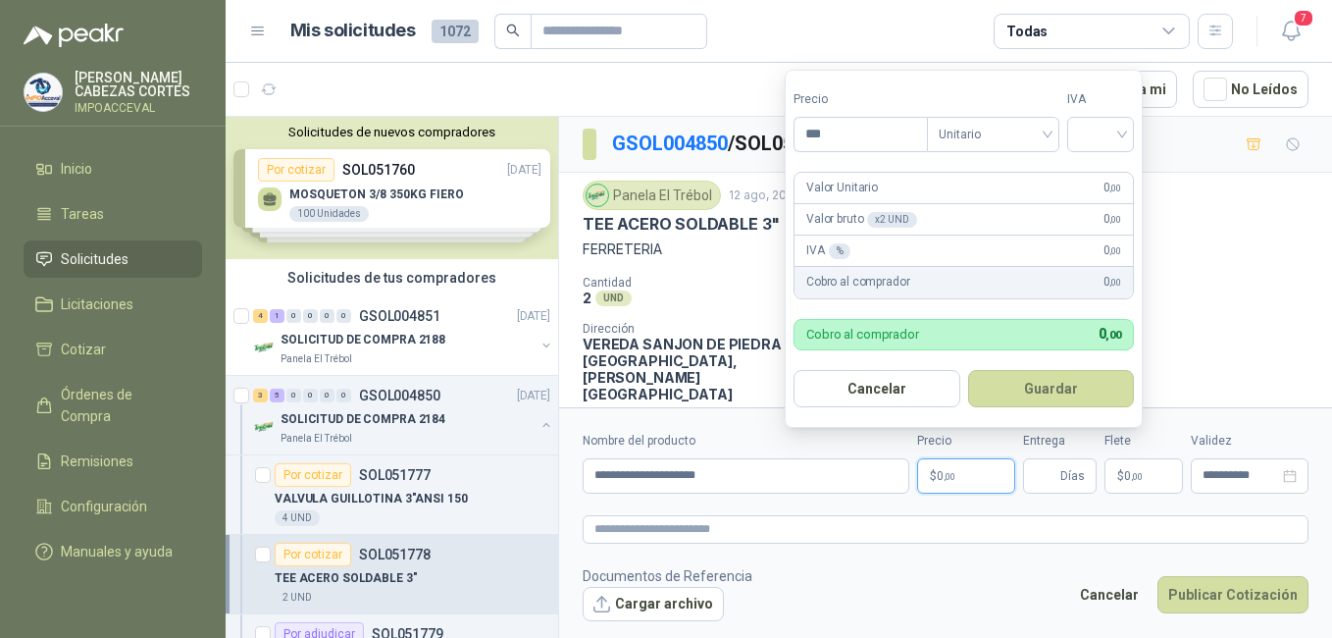
click at [948, 476] on span ",00" at bounding box center [950, 476] width 12 height 11
drag, startPoint x: 837, startPoint y: 132, endPoint x: 803, endPoint y: 129, distance: 33.6
click at [803, 129] on input "***" at bounding box center [861, 134] width 132 height 33
type input "********"
click at [1111, 135] on input "search" at bounding box center [1100, 132] width 43 height 29
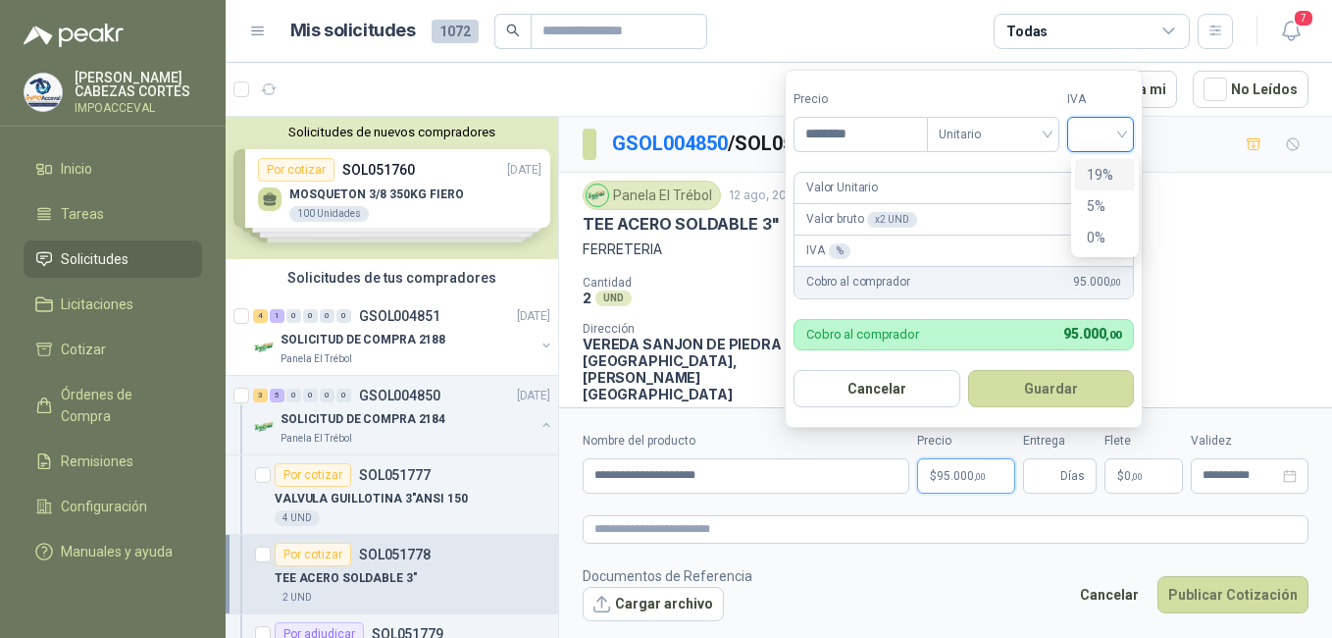
click at [1092, 179] on div "19%" at bounding box center [1105, 175] width 36 height 22
click at [1043, 390] on button "Guardar" at bounding box center [1054, 388] width 169 height 37
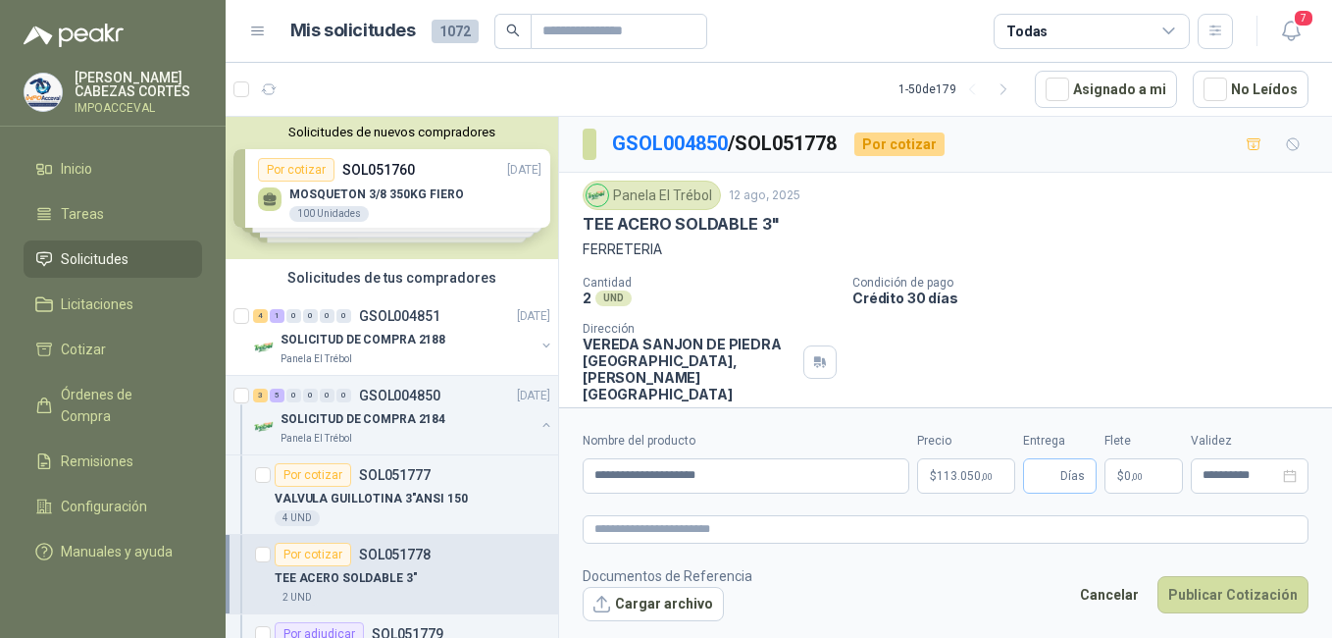
click at [1066, 478] on span "Días" at bounding box center [1072, 475] width 25 height 33
type input "*"
click at [1134, 471] on span ",00" at bounding box center [1137, 476] width 12 height 11
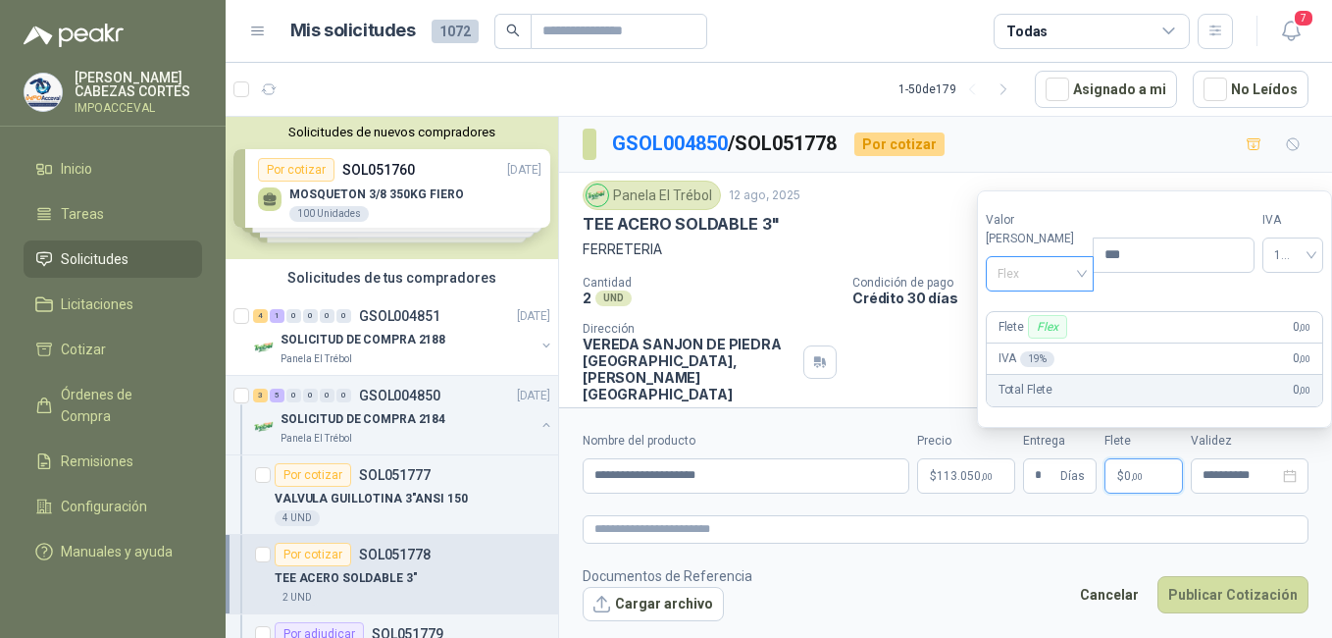
click at [1026, 283] on span "Flex" at bounding box center [1040, 273] width 85 height 29
click at [1026, 348] on div "Incluido" at bounding box center [1036, 347] width 68 height 22
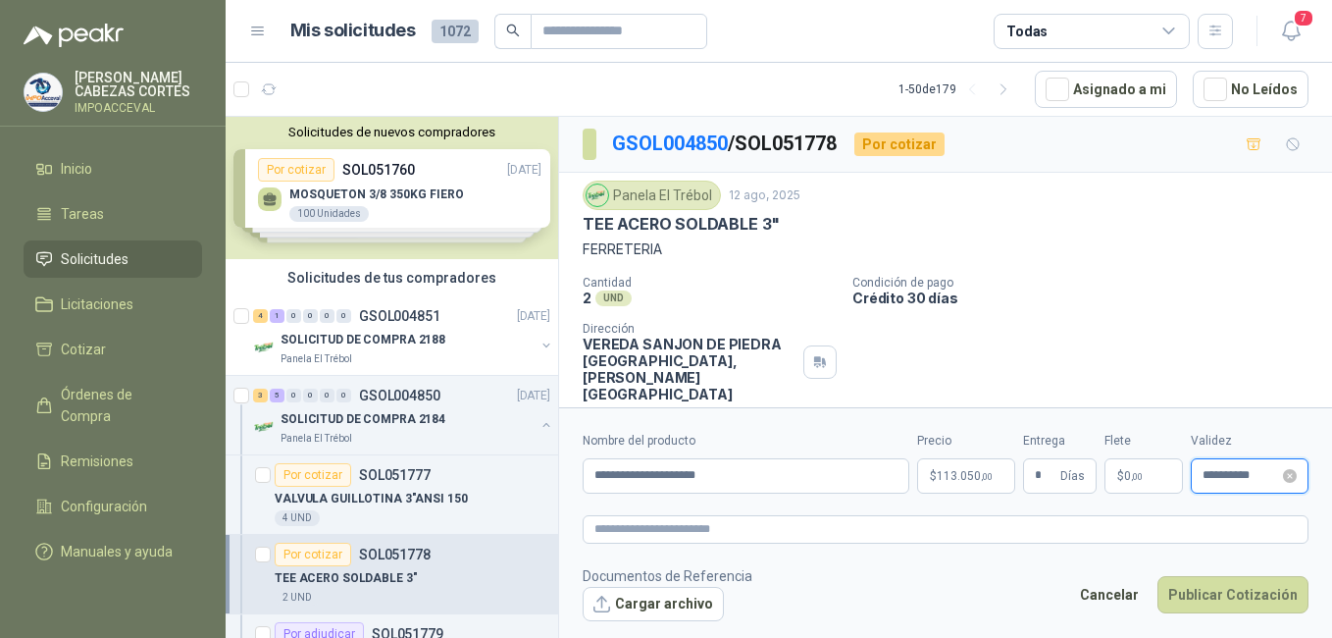
click at [1269, 475] on input "**********" at bounding box center [1241, 475] width 77 height 13
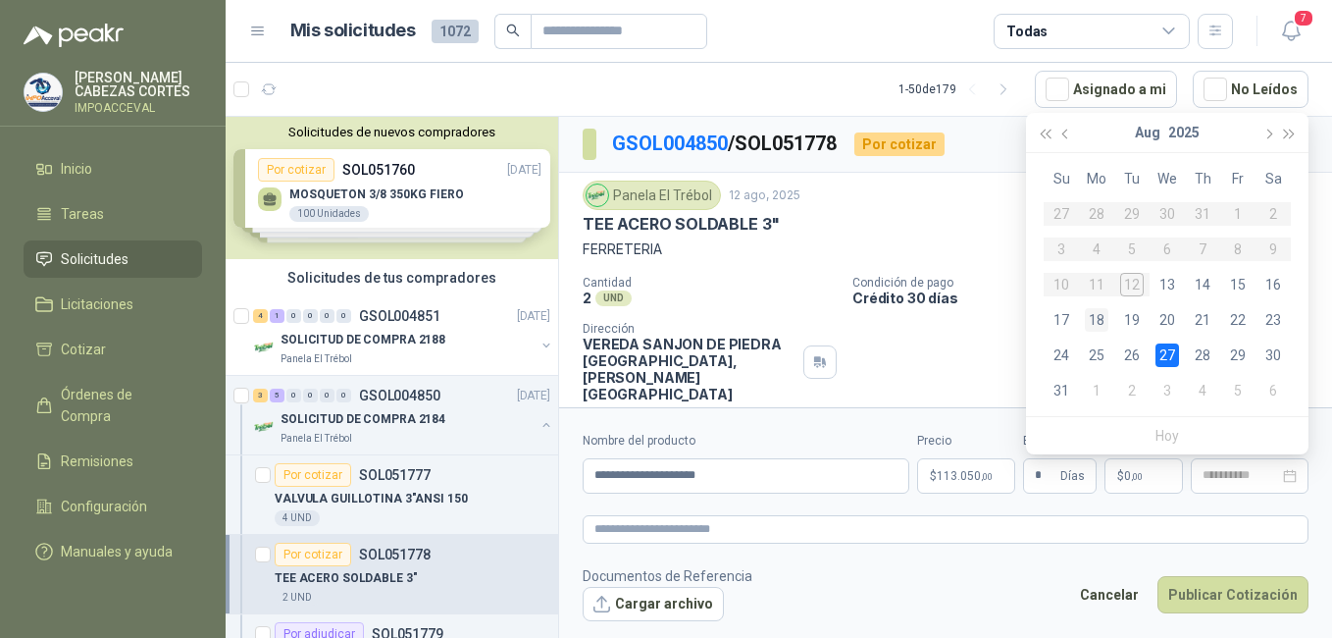
click at [1084, 313] on td "18" at bounding box center [1096, 319] width 35 height 35
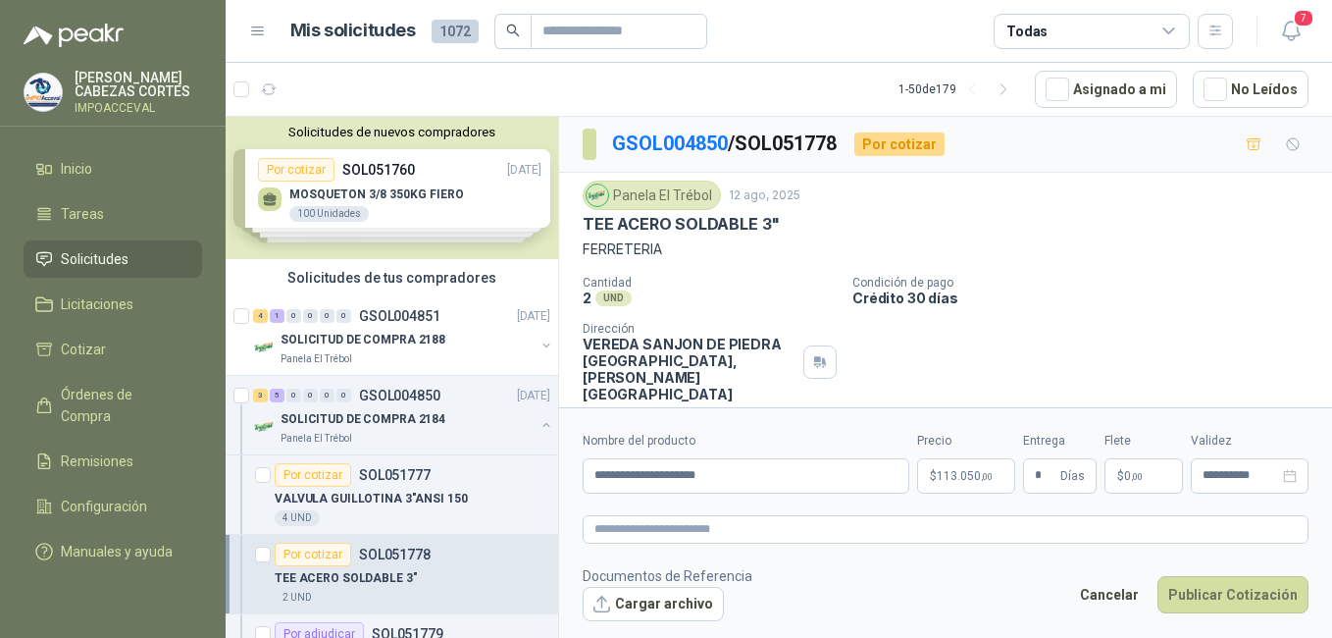
type input "**********"
click at [1243, 608] on button "Publicar Cotización" at bounding box center [1233, 594] width 151 height 37
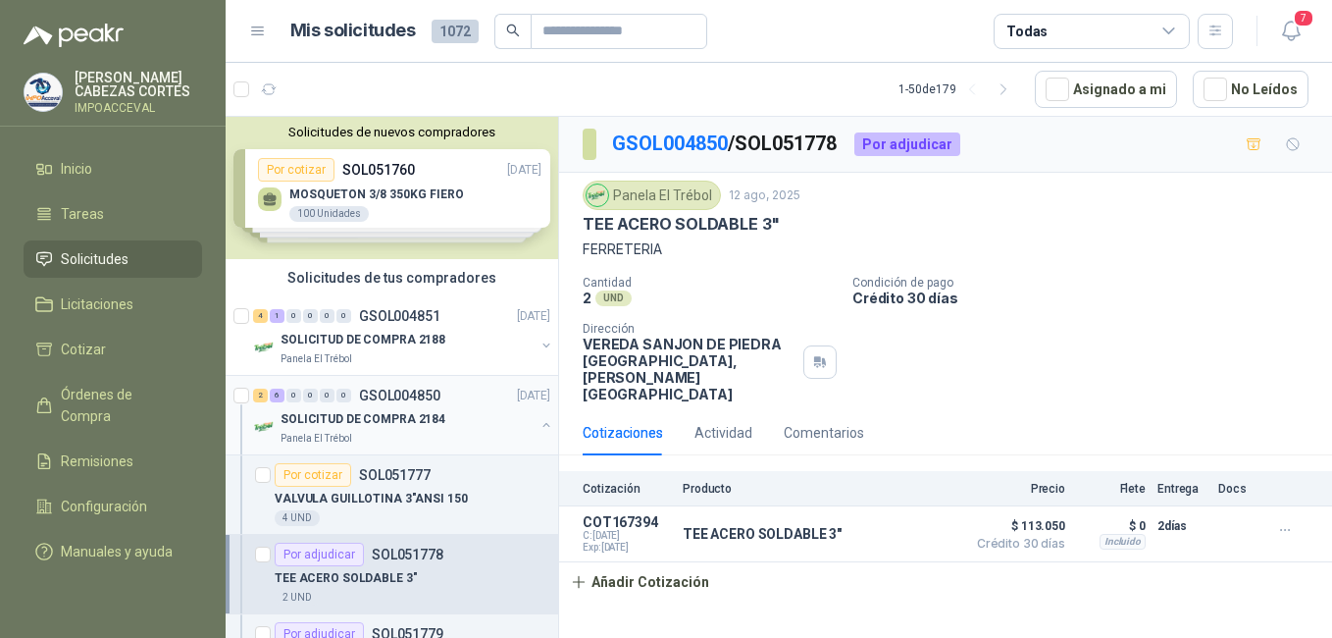
click at [333, 408] on div "SOLICITUD DE COMPRA 2184" at bounding box center [408, 419] width 254 height 24
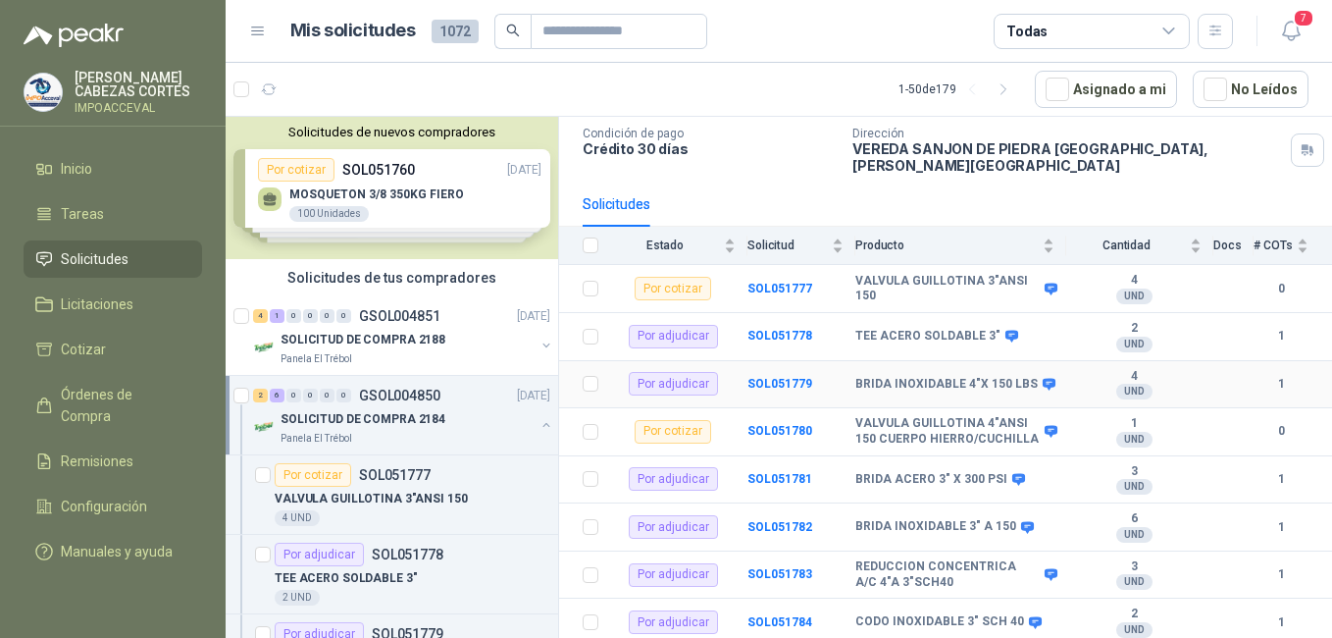
scroll to position [130, 0]
